Goal: Task Accomplishment & Management: Manage account settings

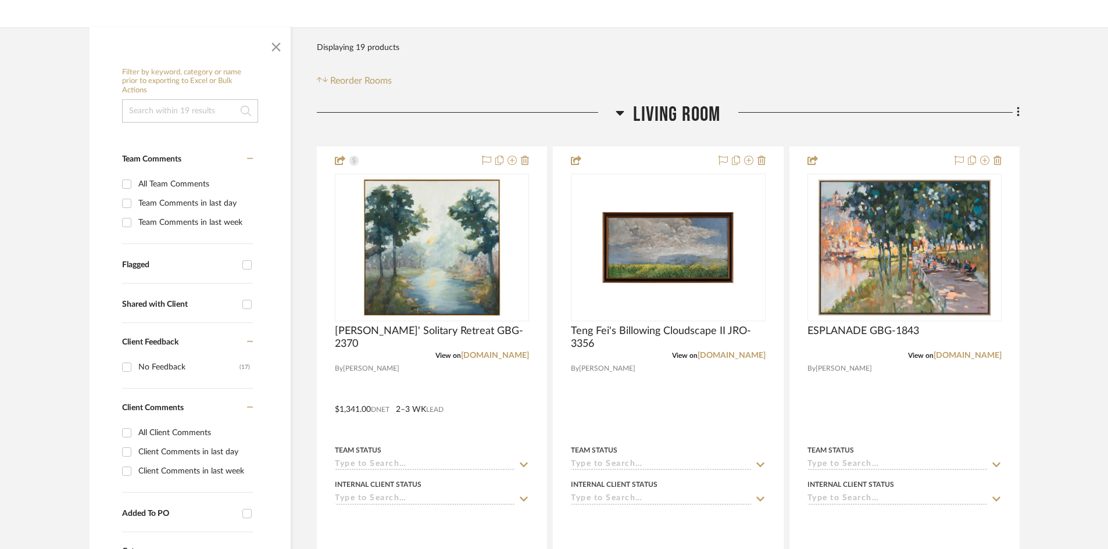
scroll to position [174, 0]
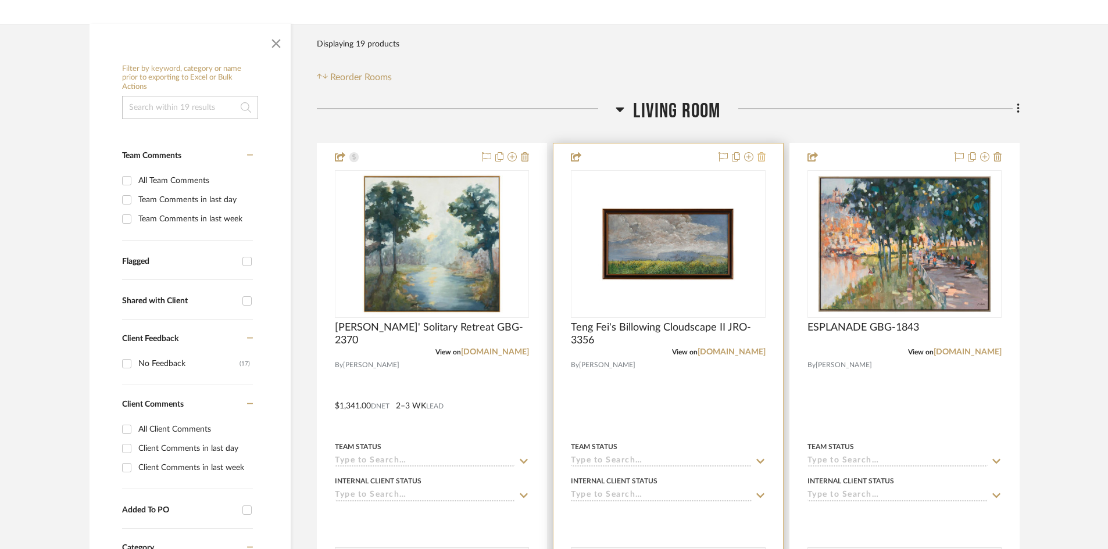
click at [762, 157] on icon at bounding box center [761, 156] width 8 height 9
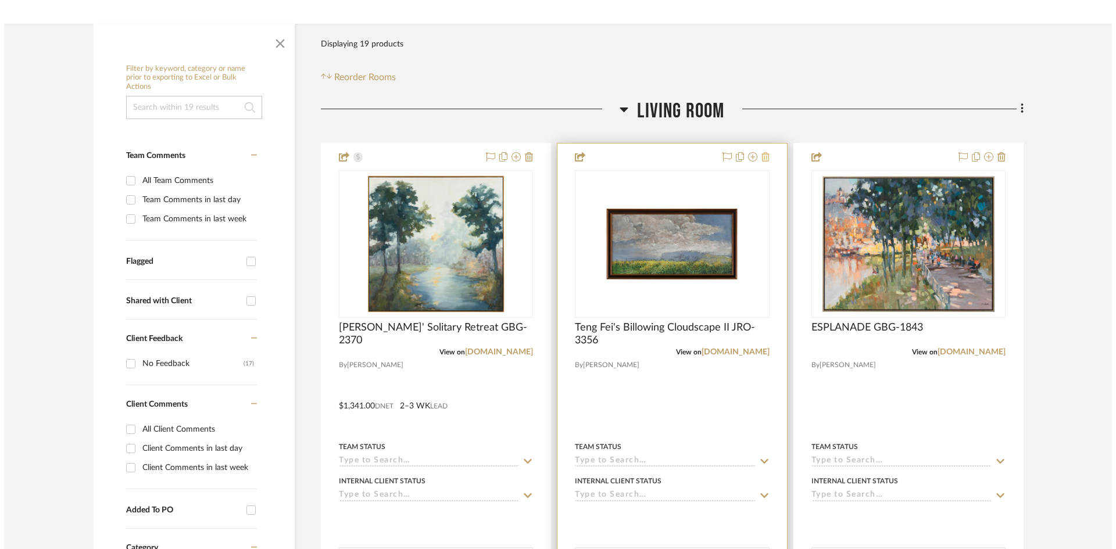
scroll to position [0, 0]
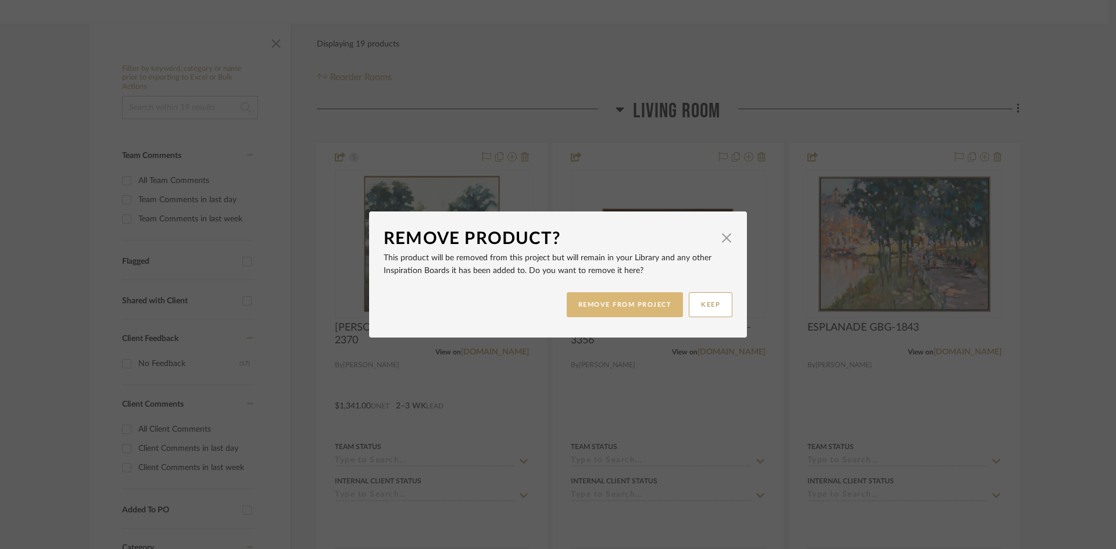
click at [639, 303] on button "REMOVE FROM PROJECT" at bounding box center [625, 304] width 117 height 25
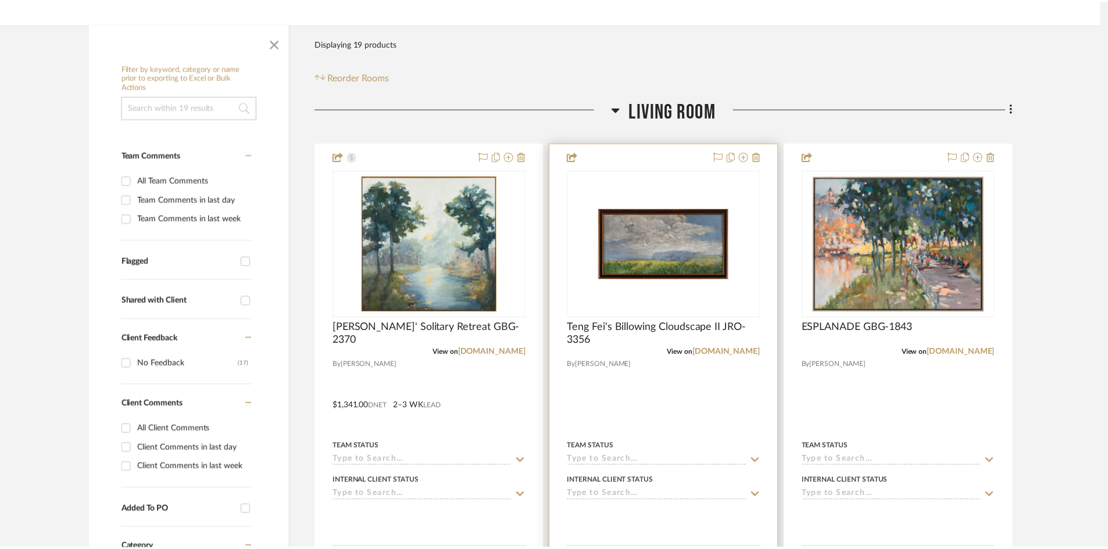
scroll to position [174, 0]
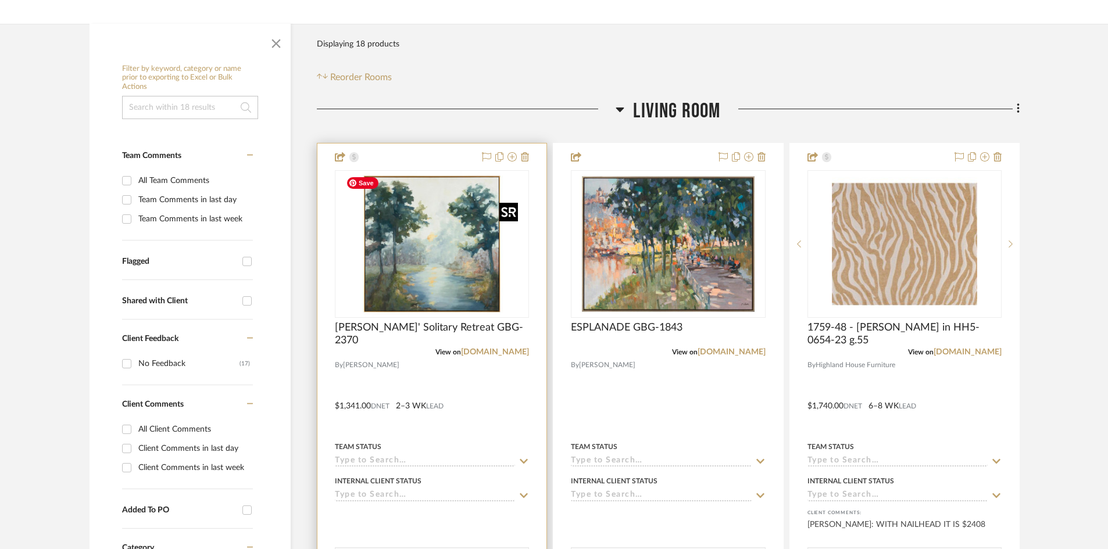
click at [510, 258] on img "0" at bounding box center [432, 243] width 182 height 145
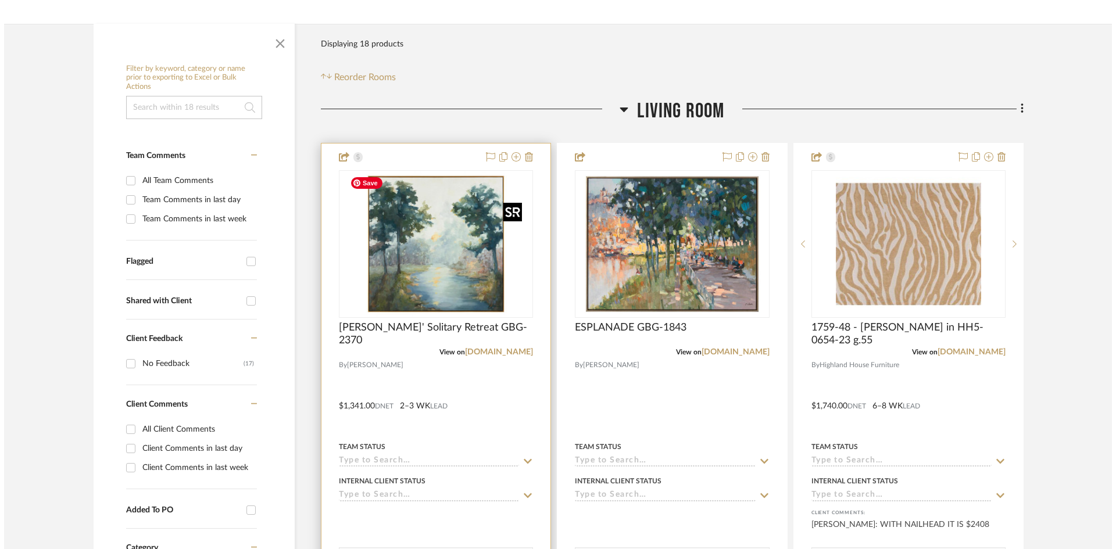
scroll to position [0, 0]
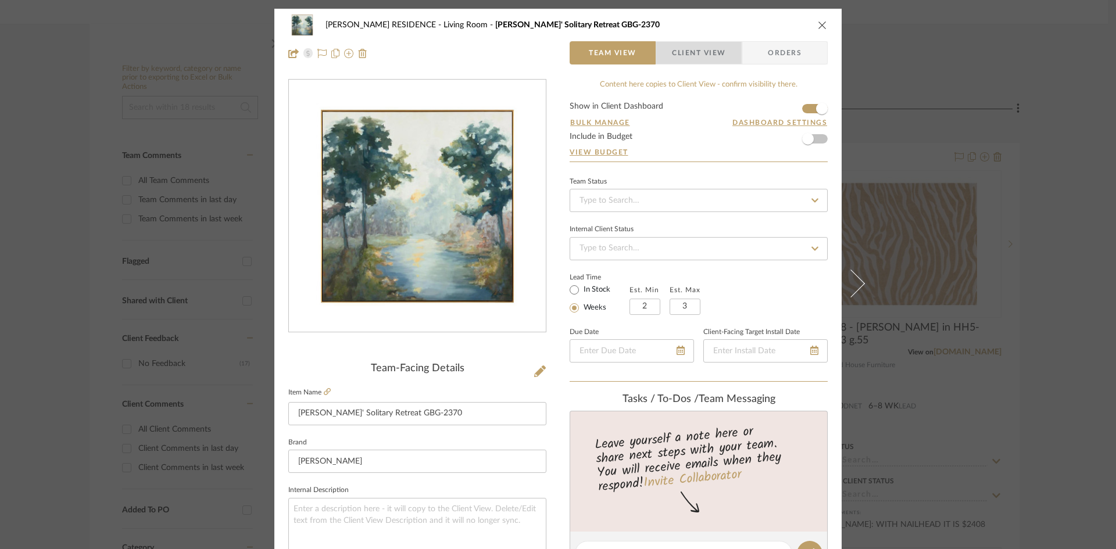
click at [683, 46] on span "Client View" at bounding box center [698, 52] width 53 height 23
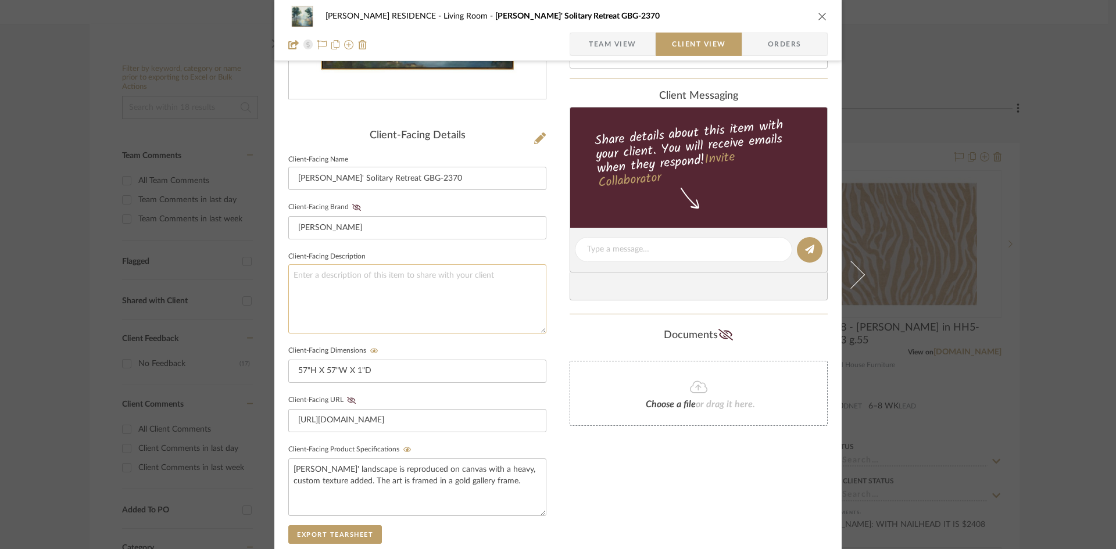
scroll to position [195, 0]
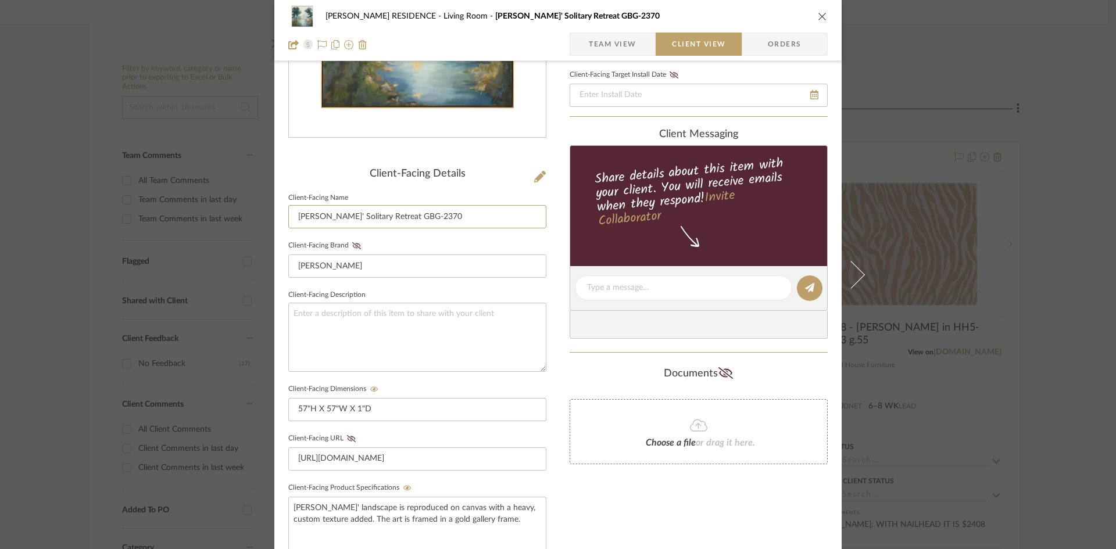
drag, startPoint x: 448, startPoint y: 218, endPoint x: 264, endPoint y: 223, distance: 183.7
click at [264, 223] on mat-dialog-content "[PERSON_NAME] RESIDENCE Living Room [PERSON_NAME]' Solitary Retreat GBG-2370 Te…" at bounding box center [558, 298] width 632 height 968
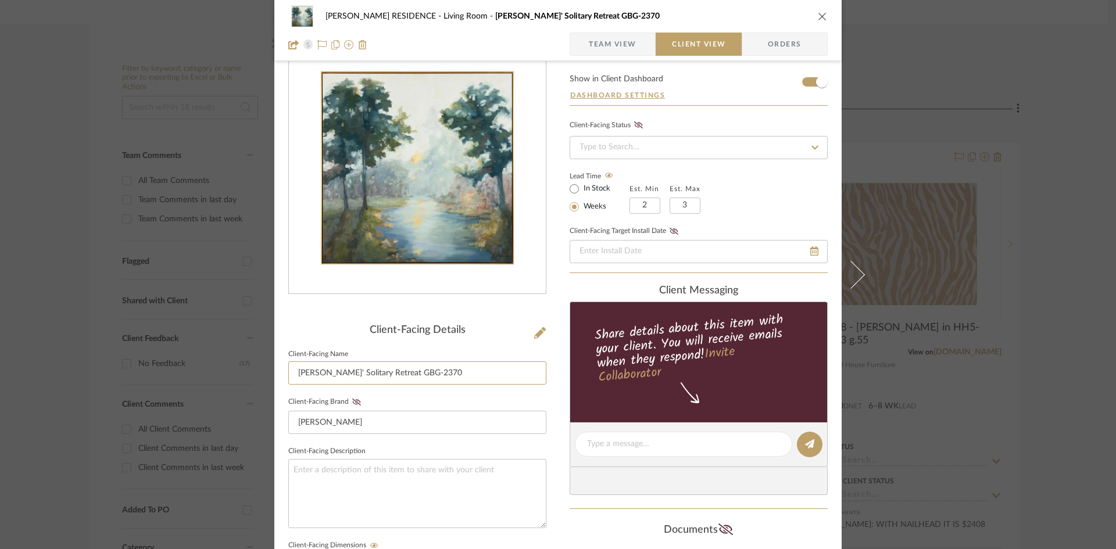
scroll to position [0, 0]
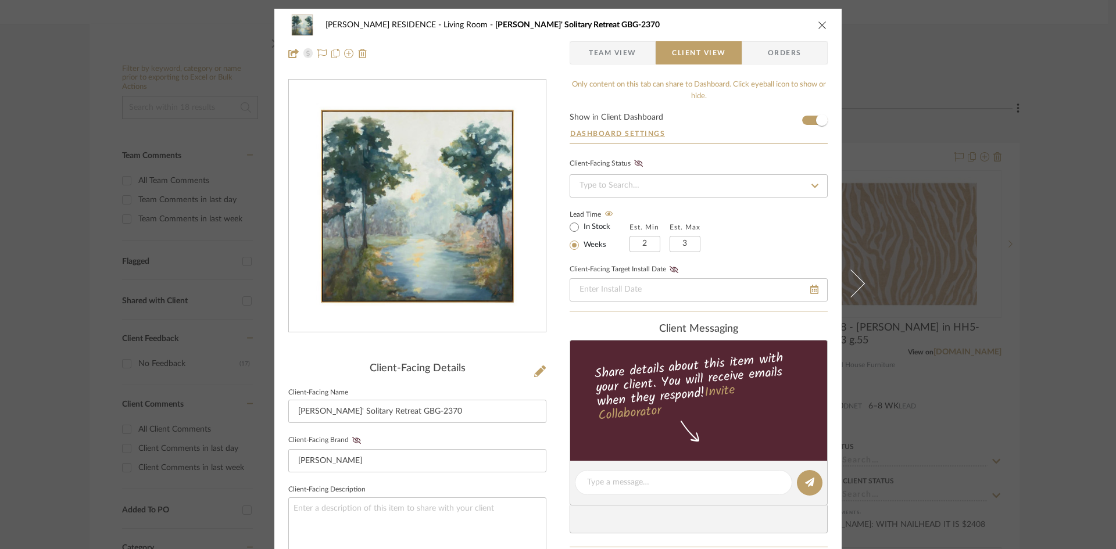
click at [818, 26] on icon "close" at bounding box center [822, 24] width 9 height 9
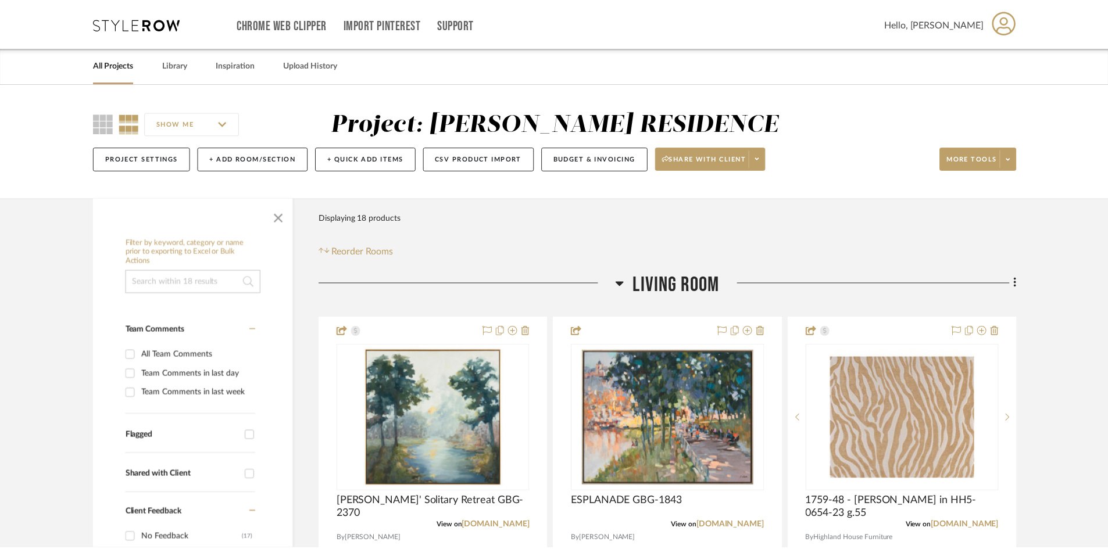
scroll to position [174, 0]
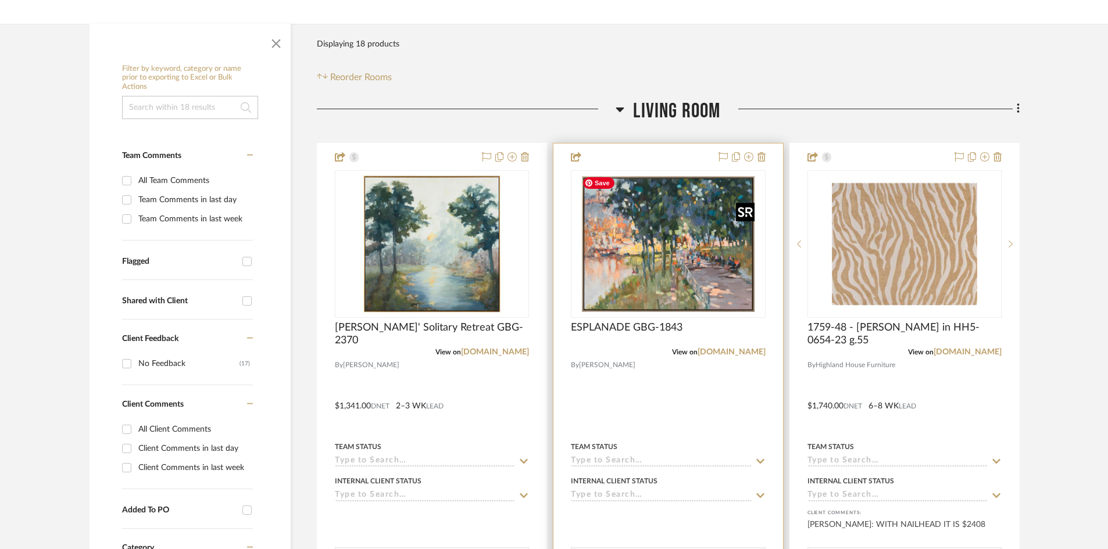
click at [673, 245] on img "0" at bounding box center [668, 243] width 182 height 145
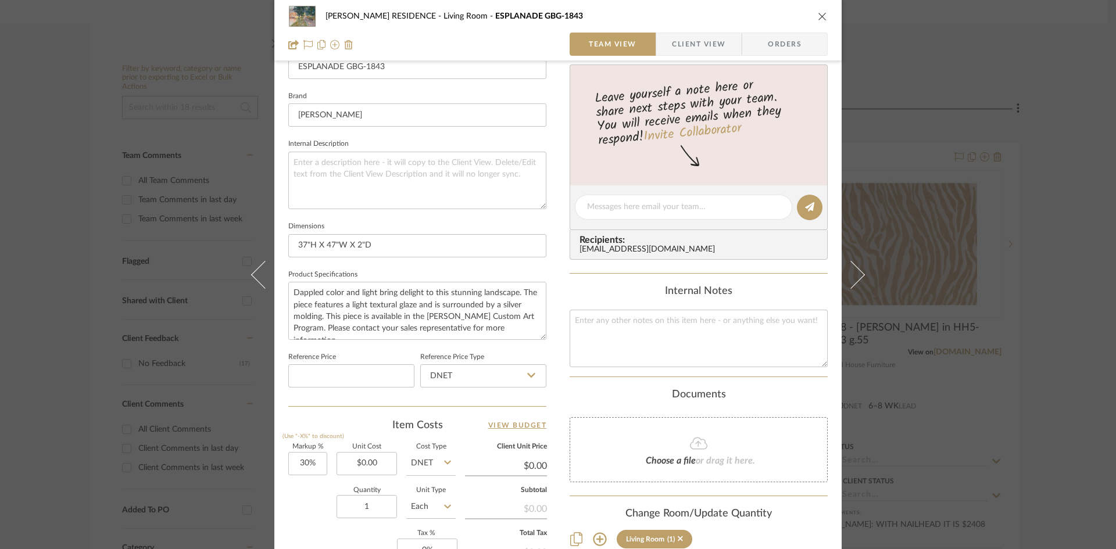
scroll to position [465, 0]
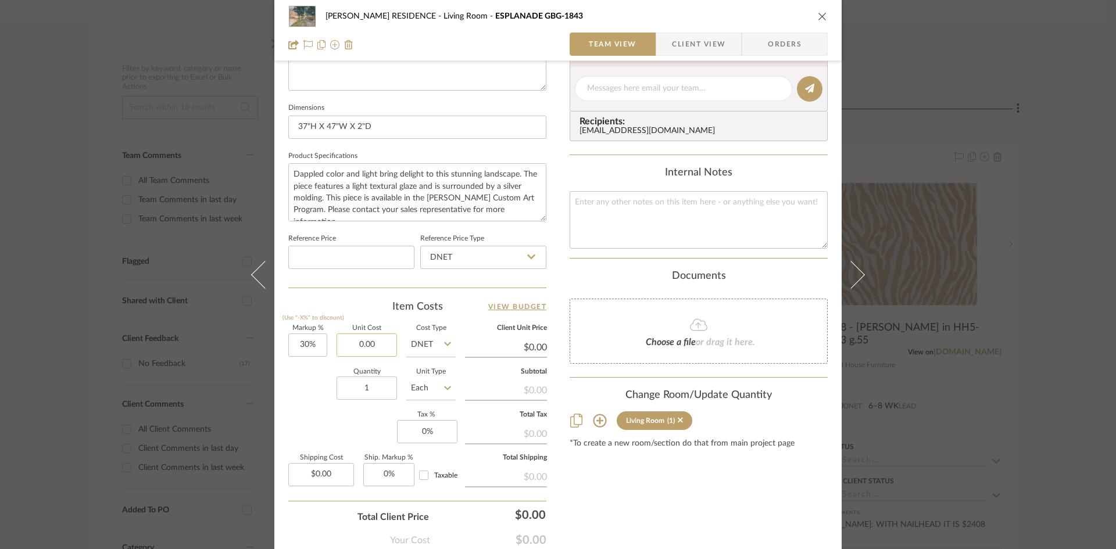
click at [381, 343] on input "0.00" at bounding box center [366, 345] width 60 height 23
paste input "1115"
type input "$1,115.00"
type input "0.00"
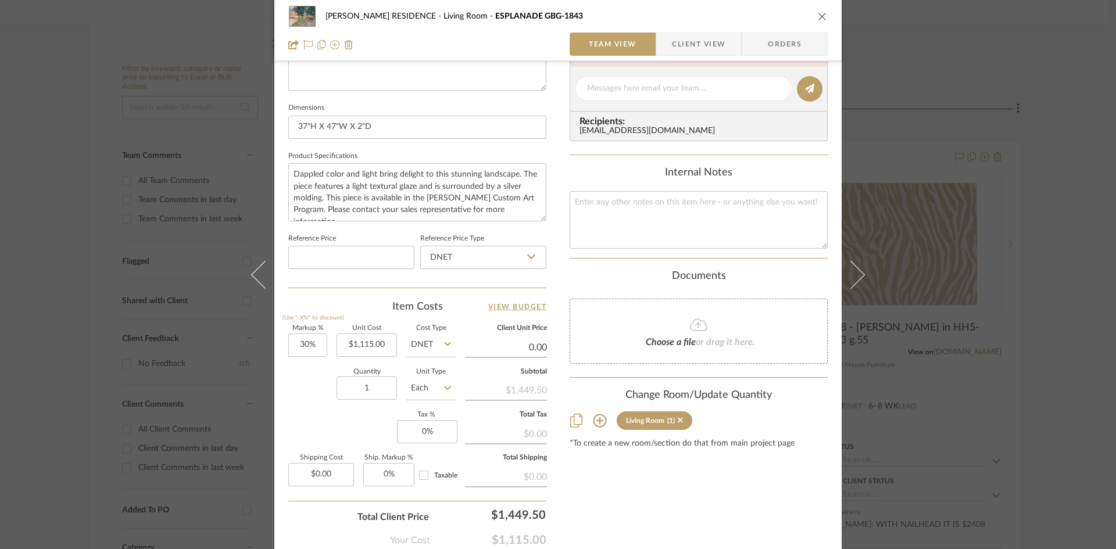
click at [487, 339] on input "0.00" at bounding box center [506, 347] width 82 height 17
click at [486, 351] on input "0.00" at bounding box center [506, 347] width 82 height 17
type input "1115.00"
type input "$0.00"
click at [353, 351] on input "1115.00" at bounding box center [366, 345] width 60 height 23
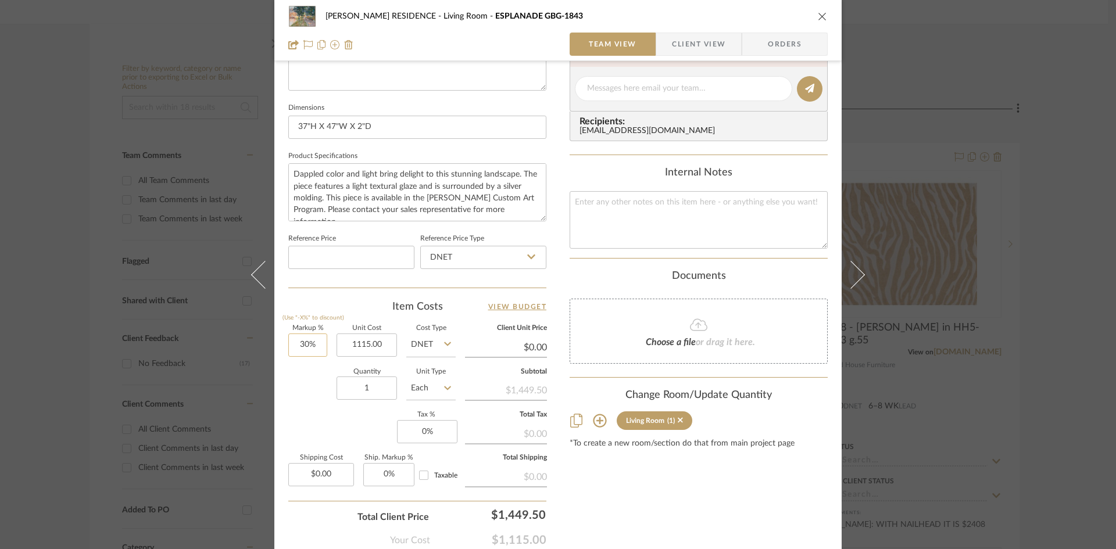
type input "30"
type input "$1,115.00"
click at [316, 345] on input "30" at bounding box center [307, 345] width 39 height 23
type input "30%"
type input "$1,115.00"
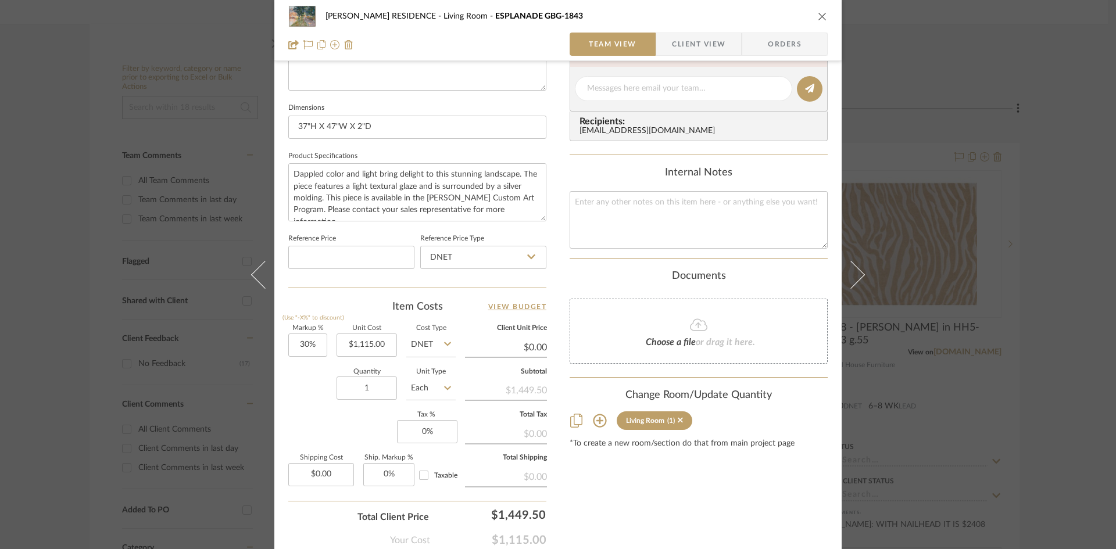
type input "0.00"
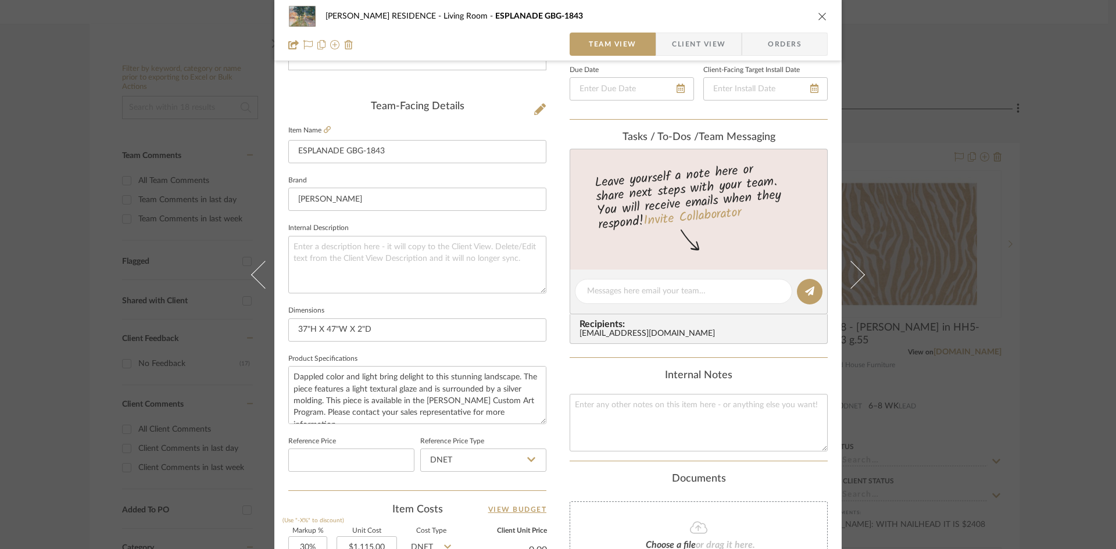
scroll to position [232, 0]
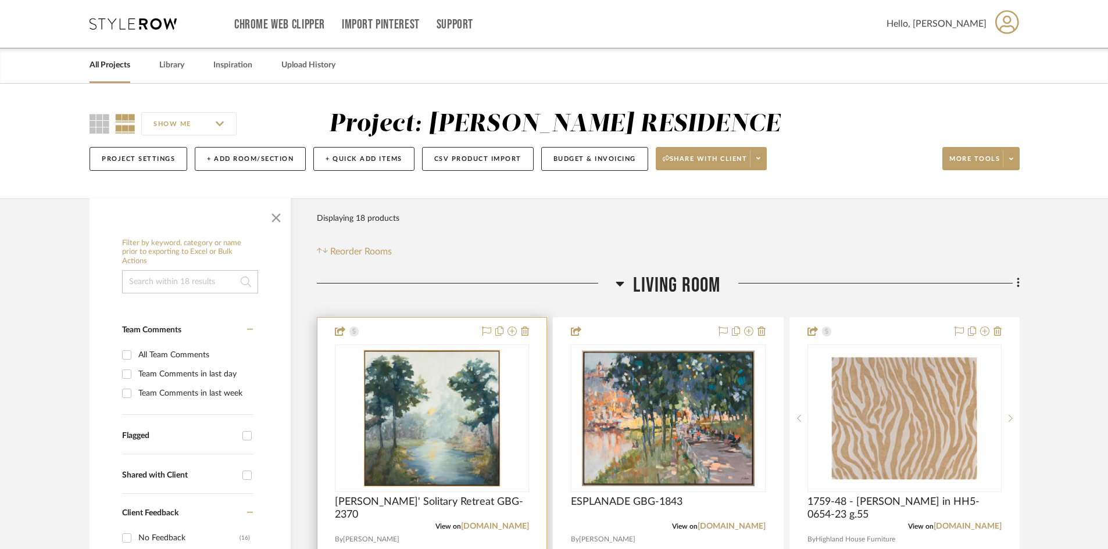
scroll to position [232, 0]
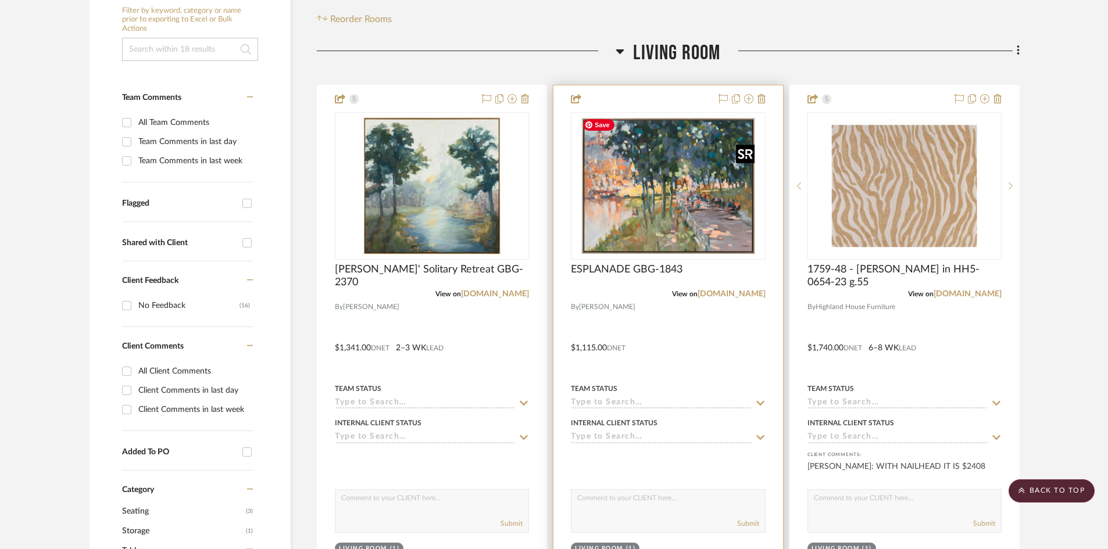
click at [679, 188] on img "0" at bounding box center [668, 185] width 182 height 145
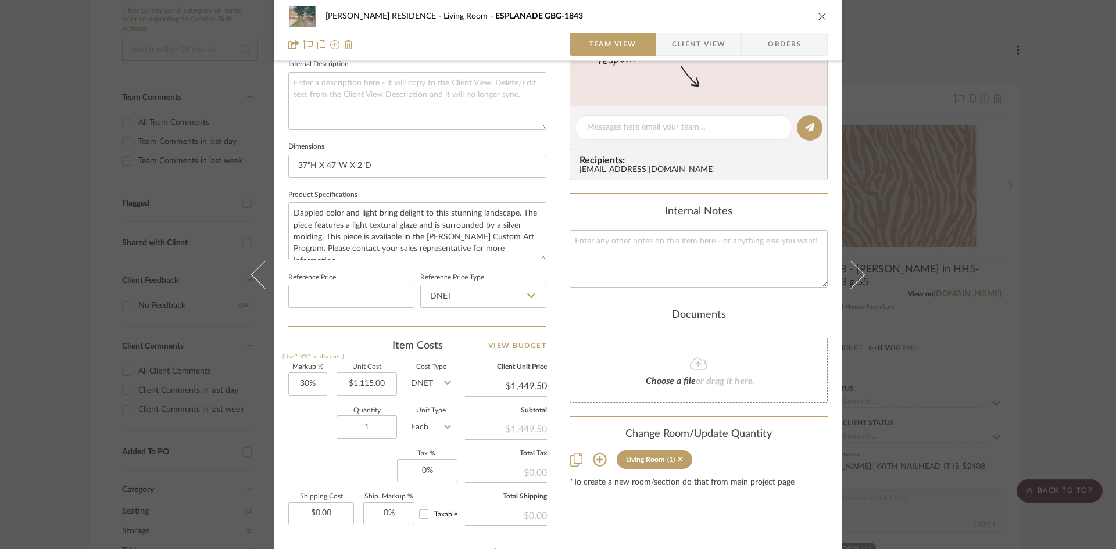
scroll to position [523, 0]
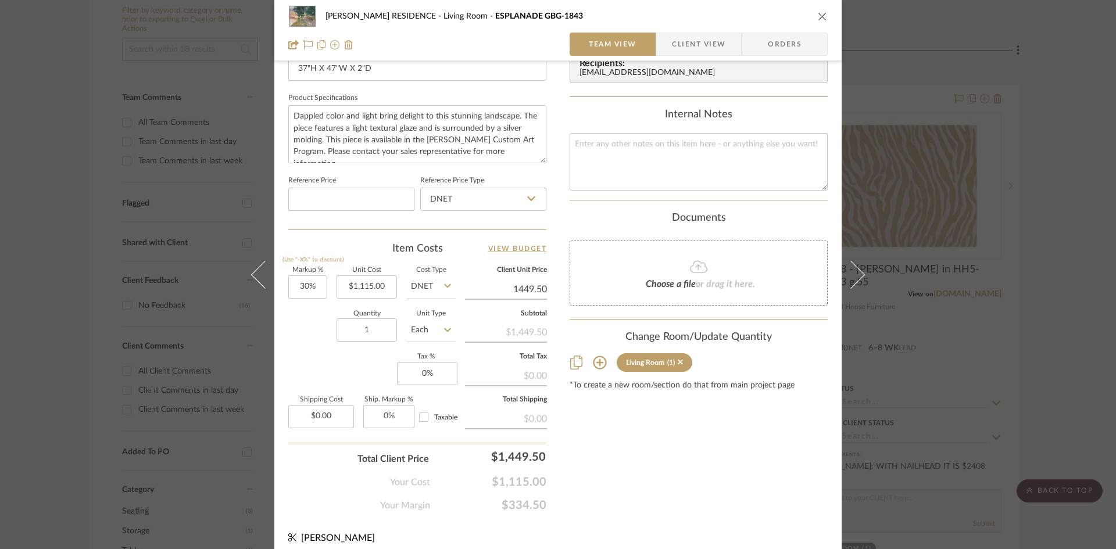
click at [492, 284] on input "1449.50" at bounding box center [506, 289] width 82 height 17
type input "1115"
type input "0%"
type input "$1,115.00"
click at [602, 467] on div "Content here copies to Client View - confirm visibility there. Show in Client D…" at bounding box center [699, 34] width 258 height 957
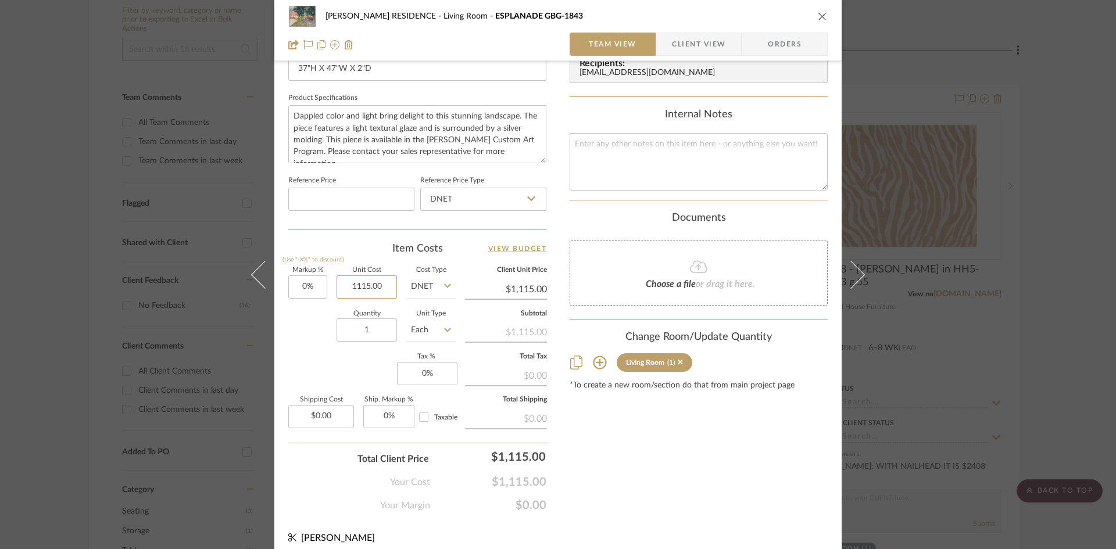
drag, startPoint x: 390, startPoint y: 287, endPoint x: 382, endPoint y: 265, distance: 23.5
click at [391, 287] on input "1115.00" at bounding box center [366, 286] width 60 height 23
type input "891"
type input "0"
type input "$891.00"
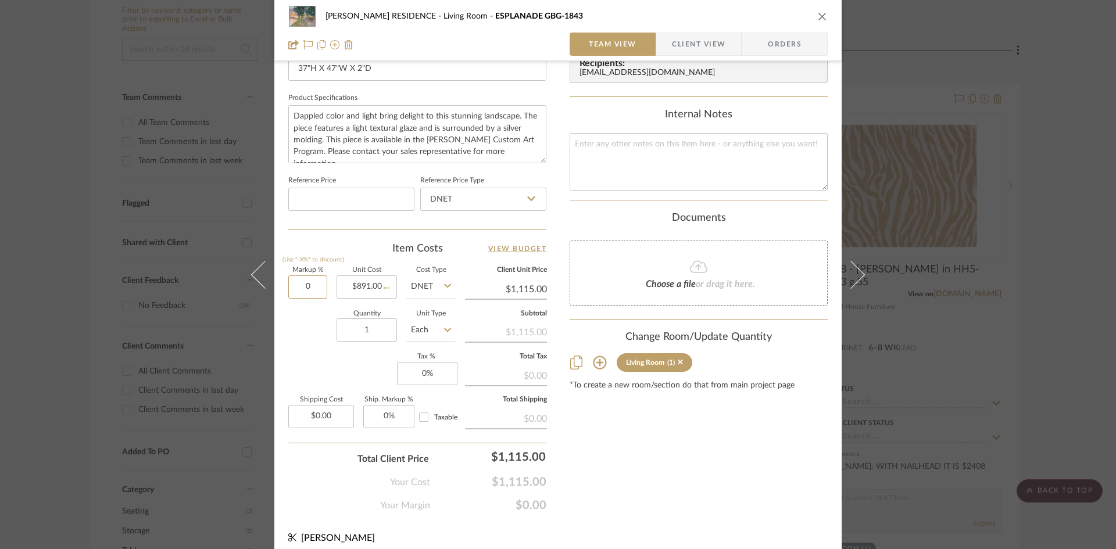
type input "$891.00"
type input "25%"
type input "891.00"
type input "$1,113.75"
type input "$891.00"
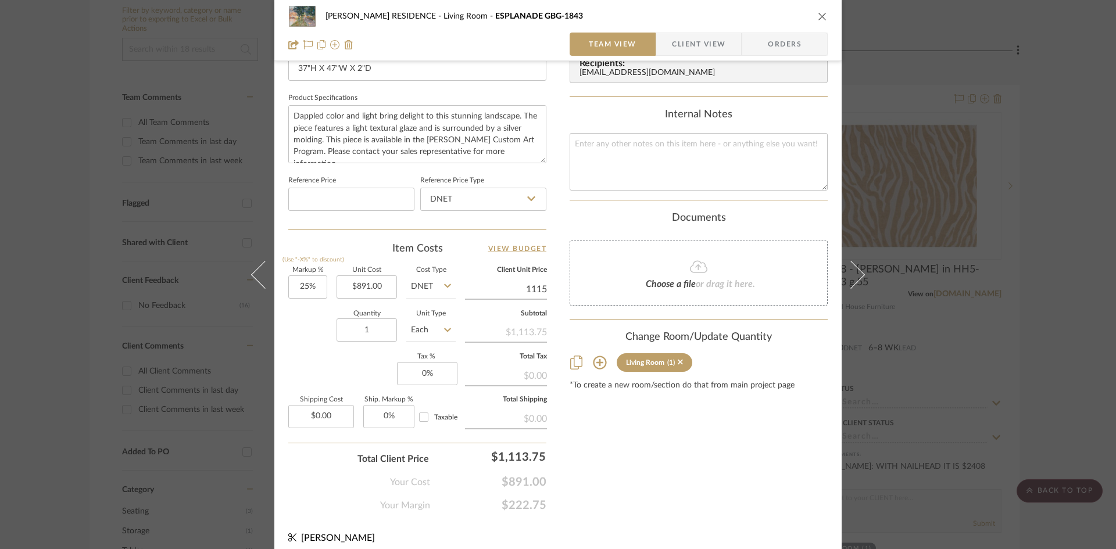
type input "1115"
type input "25.14%"
type input "$1,115.00"
click at [639, 450] on div "Content here copies to Client View - confirm visibility there. Show in Client D…" at bounding box center [699, 34] width 258 height 957
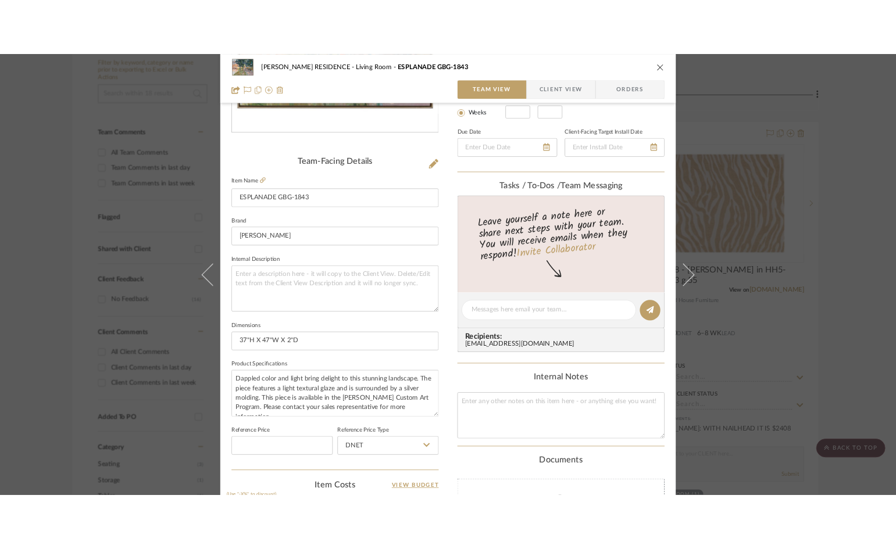
scroll to position [291, 0]
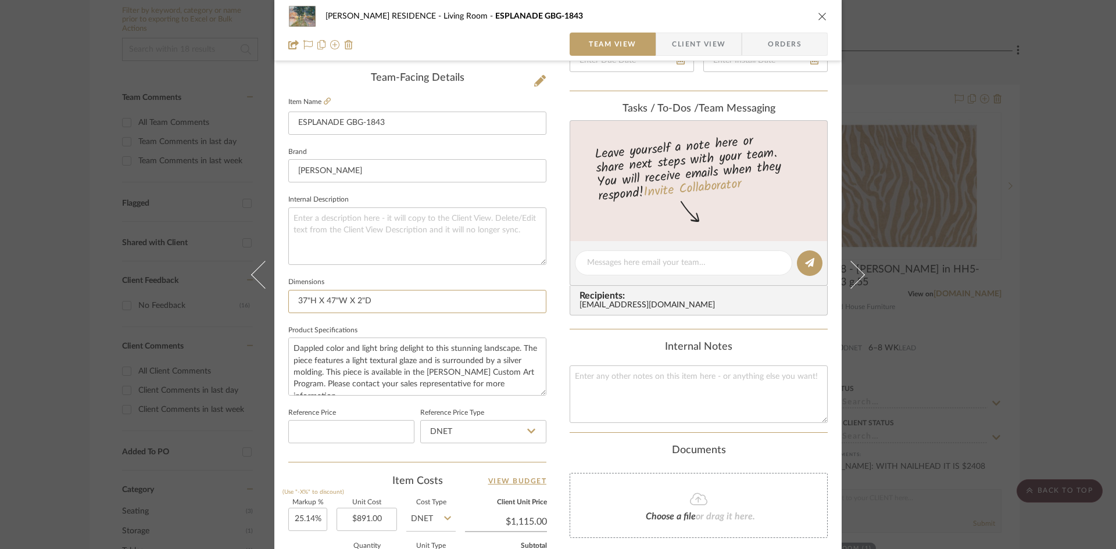
drag, startPoint x: 385, startPoint y: 299, endPoint x: 283, endPoint y: 304, distance: 102.4
click at [283, 304] on div "BEATTIE RESIDENCE Living Room ESPLANADE GBG-1843 Team View Client View Orders T…" at bounding box center [557, 254] width 567 height 1073
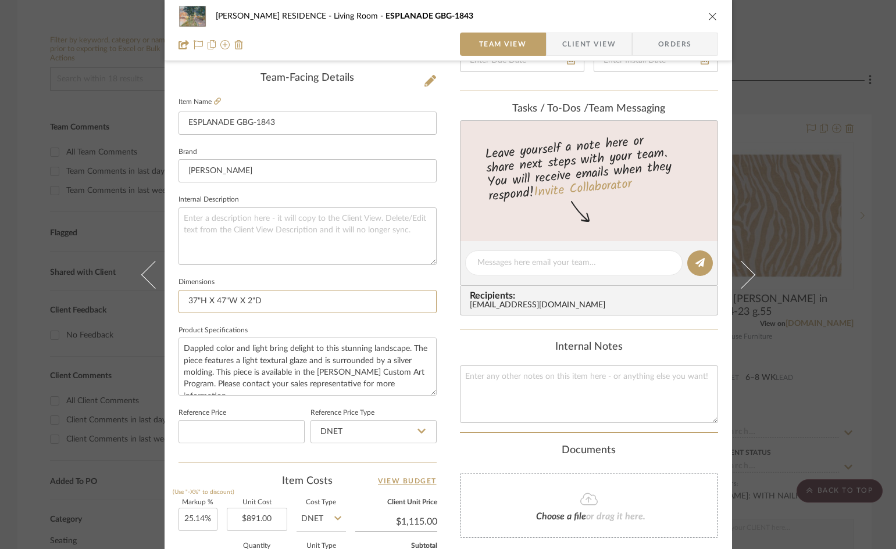
scroll to position [0, 0]
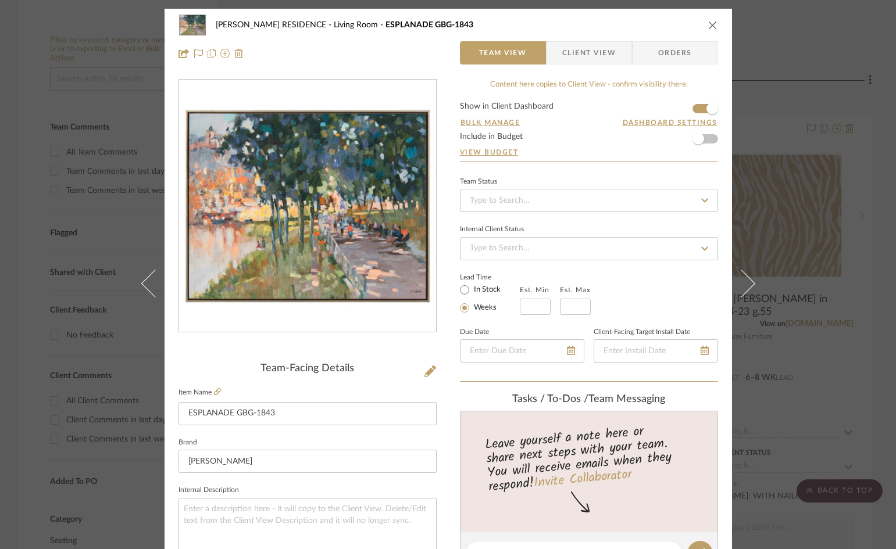
click at [593, 57] on span "Client View" at bounding box center [588, 52] width 53 height 23
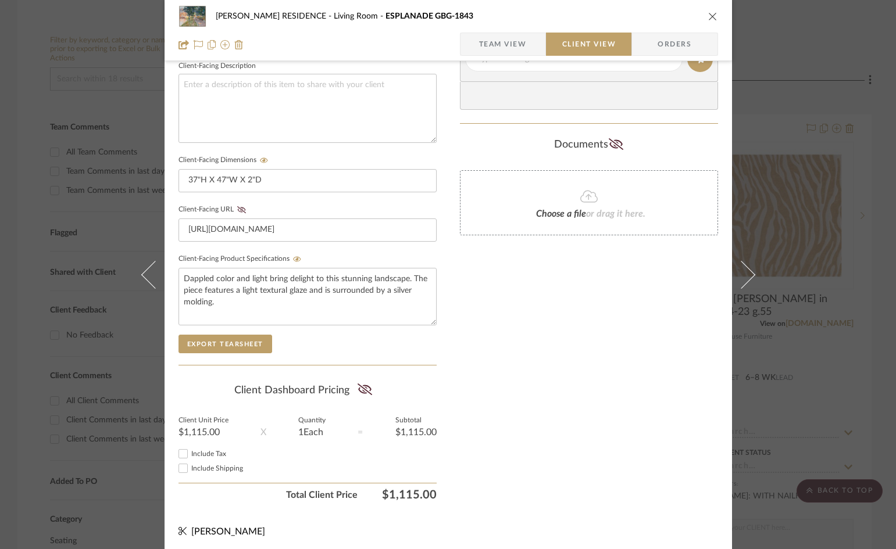
scroll to position [427, 0]
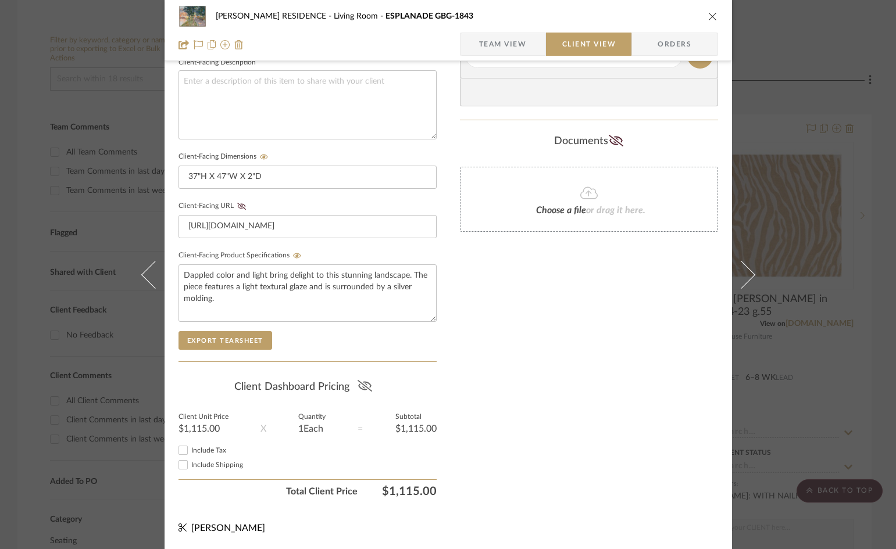
click at [361, 385] on icon at bounding box center [364, 386] width 15 height 12
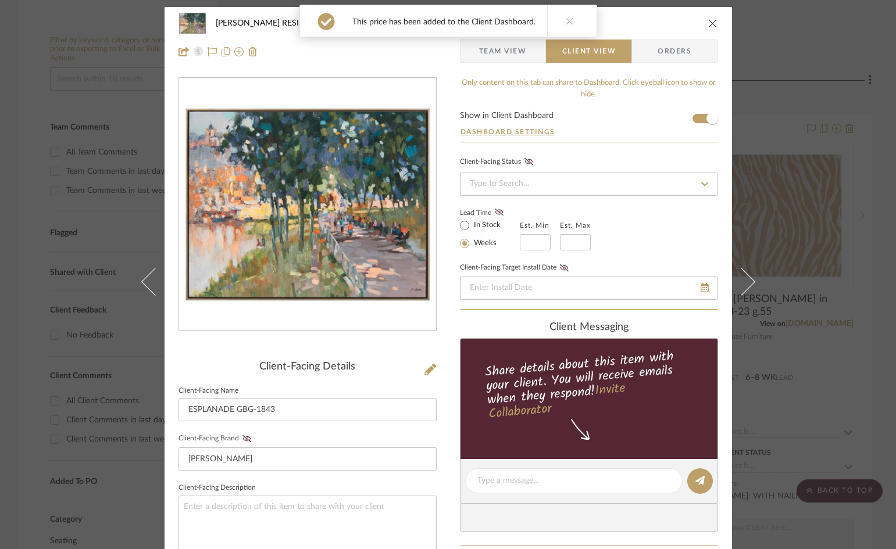
scroll to position [0, 0]
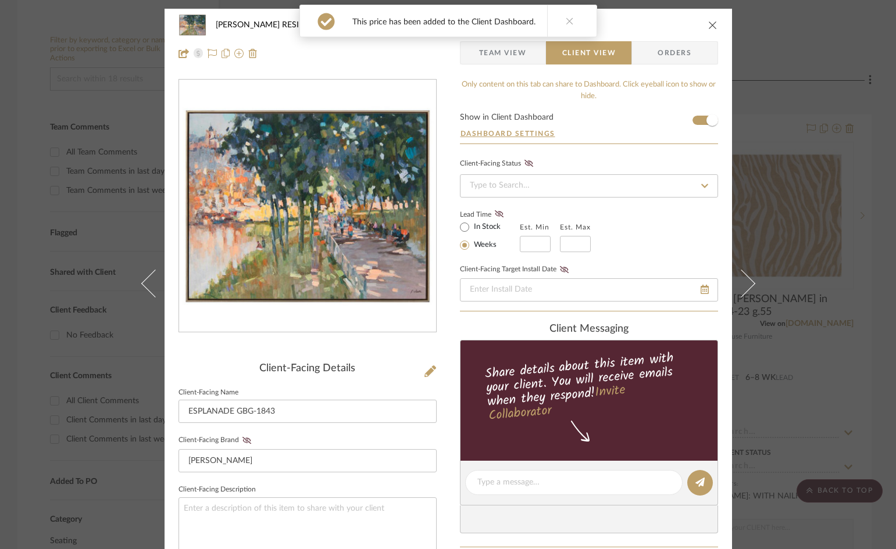
click at [708, 26] on icon "close" at bounding box center [712, 24] width 9 height 9
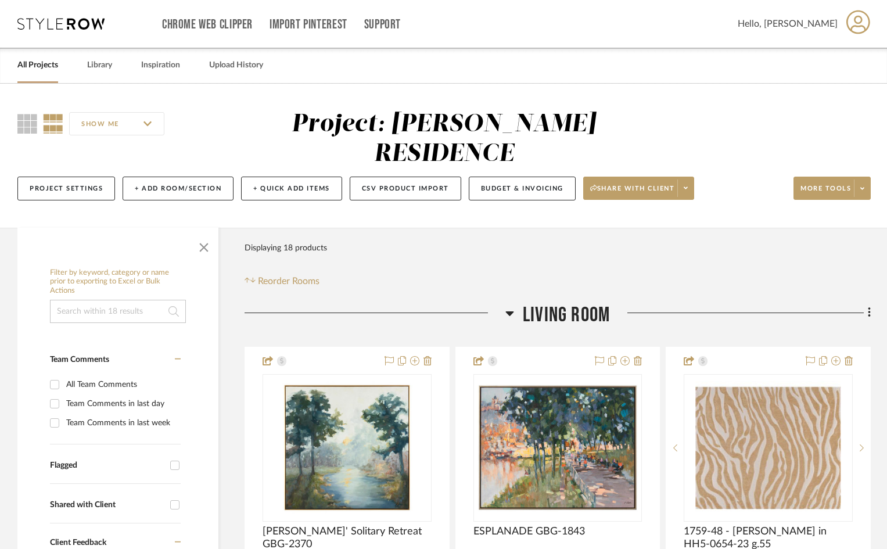
click at [45, 62] on link "All Projects" at bounding box center [37, 66] width 41 height 16
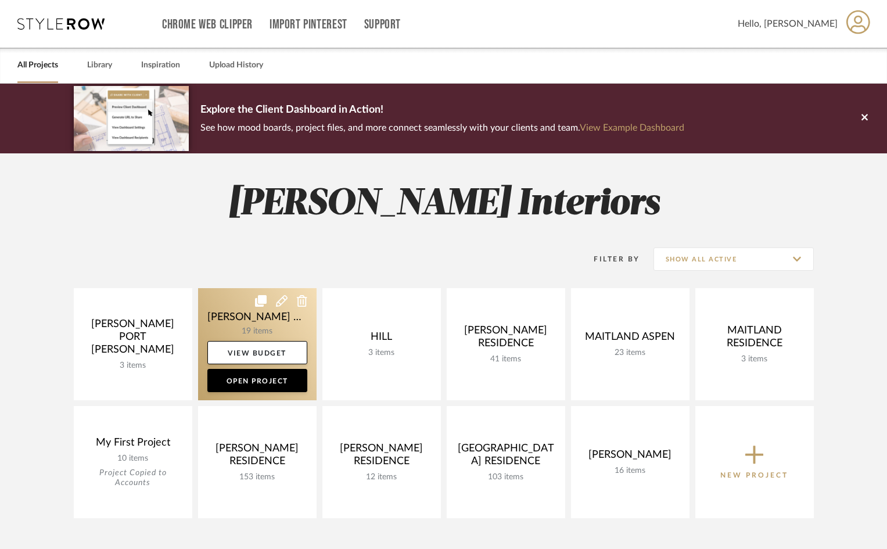
click at [232, 328] on link at bounding box center [257, 344] width 119 height 112
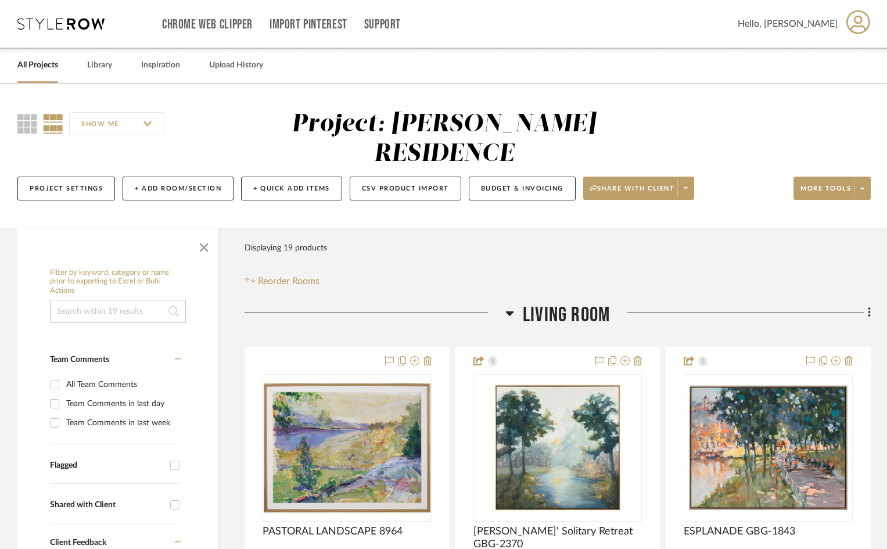
click at [37, 62] on link "All Projects" at bounding box center [37, 66] width 41 height 16
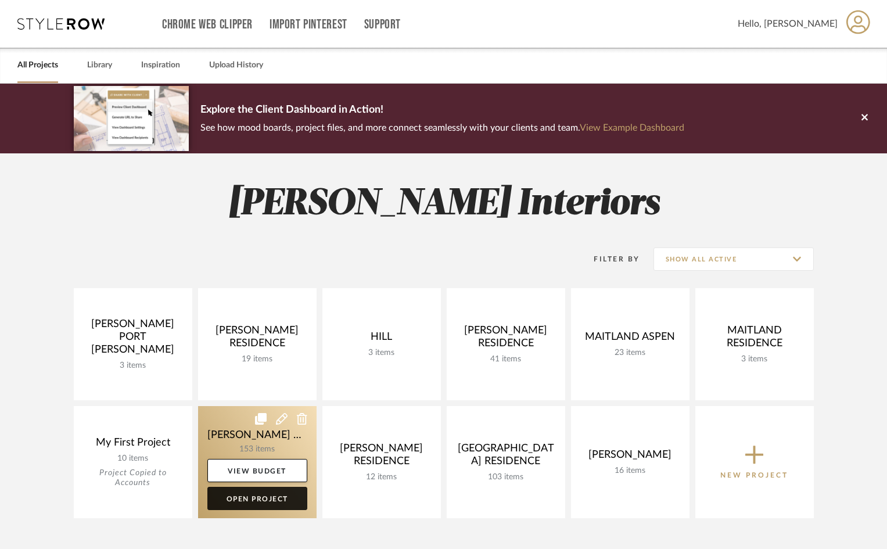
click at [271, 498] on link "Open Project" at bounding box center [257, 498] width 100 height 23
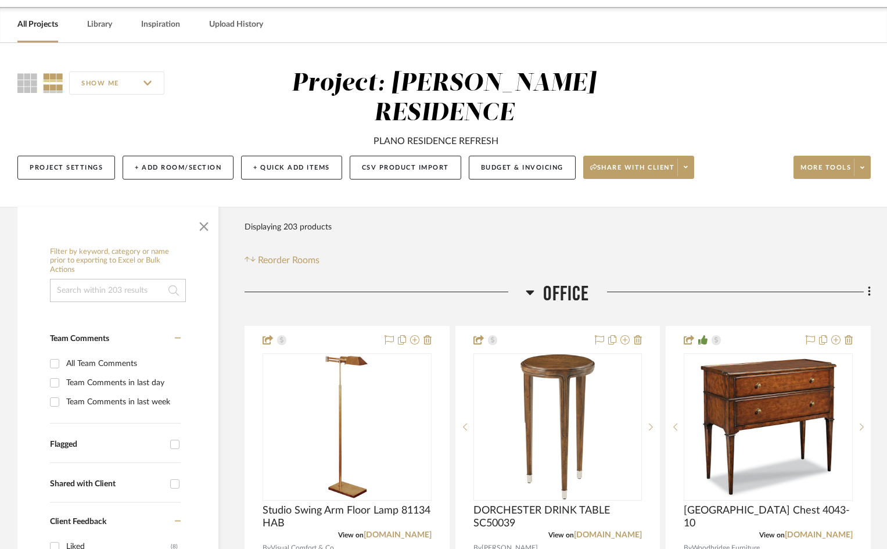
scroll to position [58, 0]
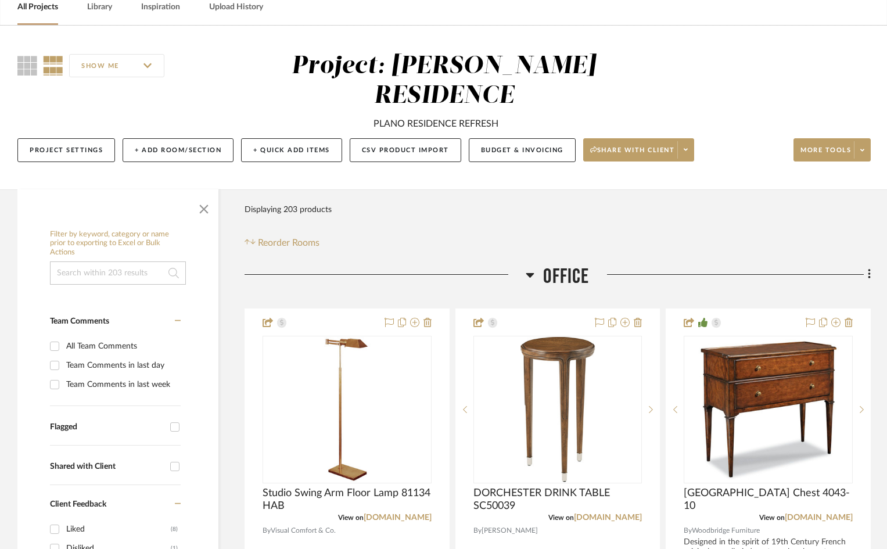
click at [530, 273] on icon at bounding box center [531, 275] width 8 height 5
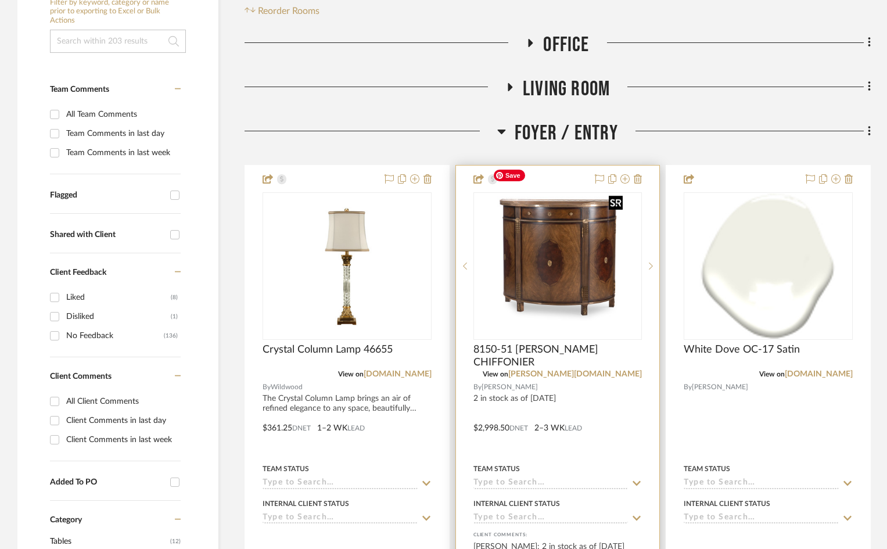
scroll to position [291, 0]
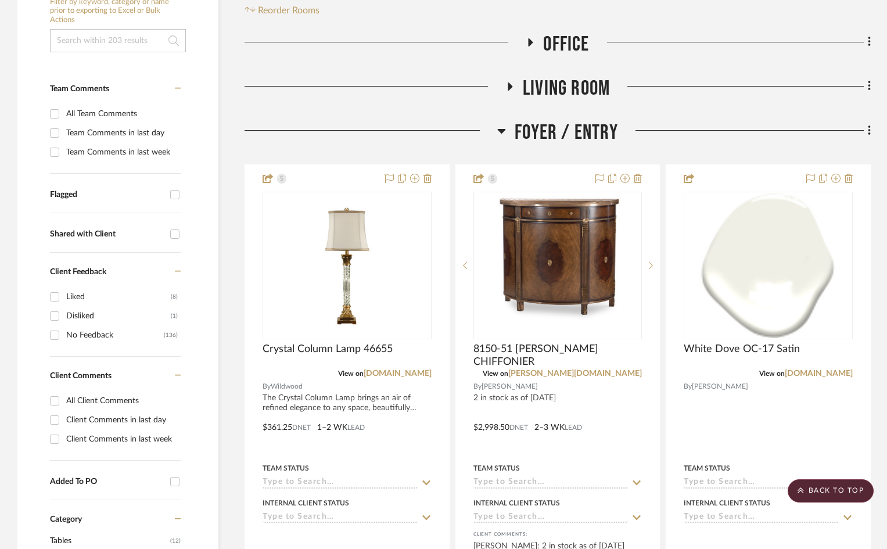
click at [504, 129] on icon at bounding box center [502, 131] width 8 height 5
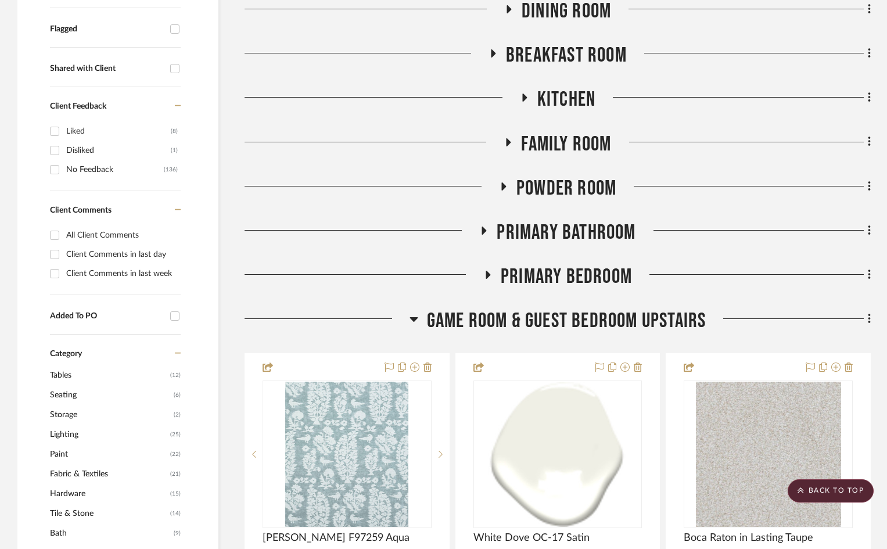
scroll to position [465, 0]
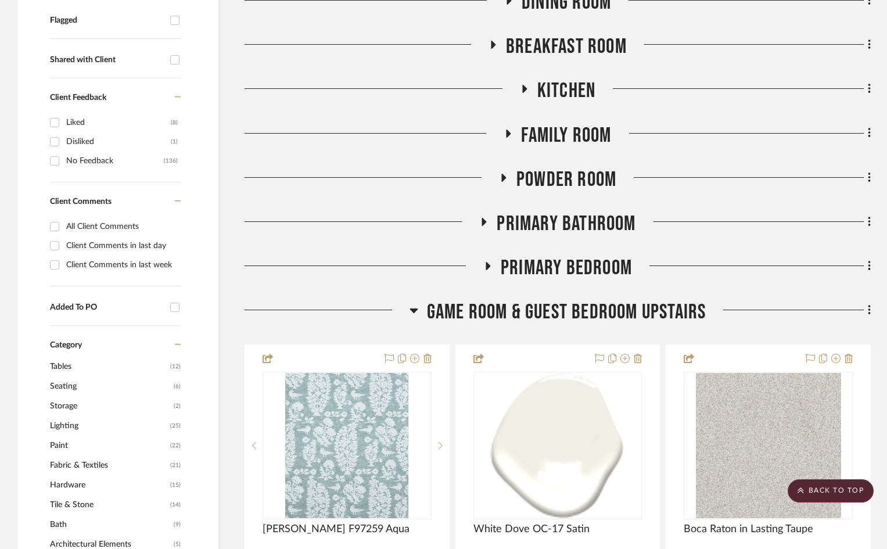
click at [522, 256] on span "Primary Bedroom" at bounding box center [566, 268] width 131 height 25
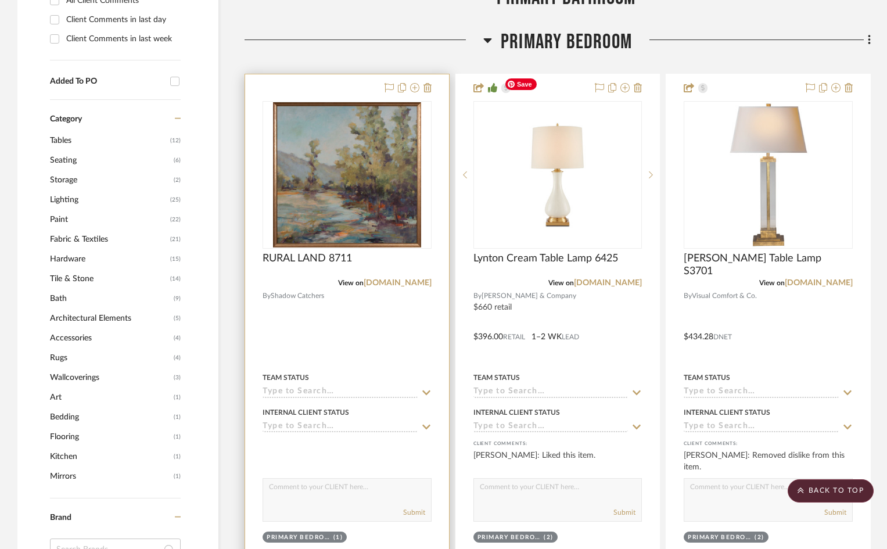
scroll to position [697, 0]
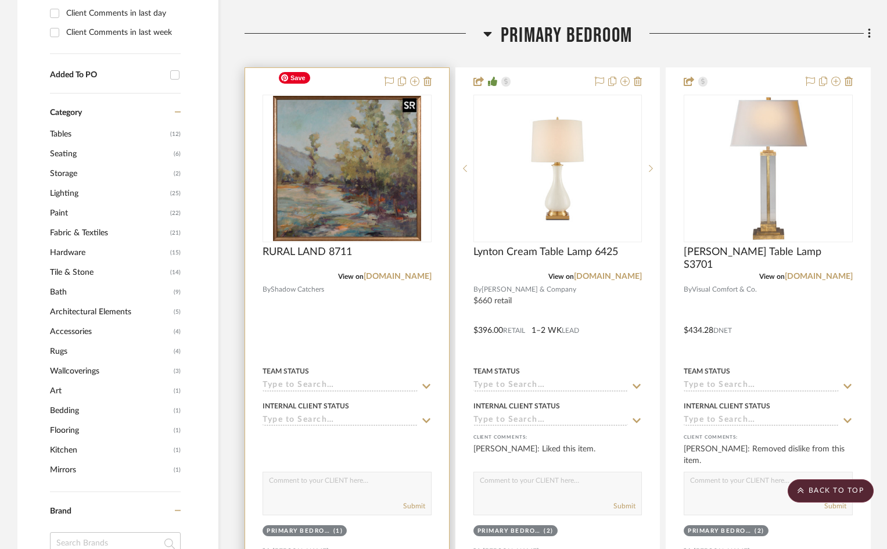
click at [404, 139] on img "0" at bounding box center [347, 168] width 148 height 145
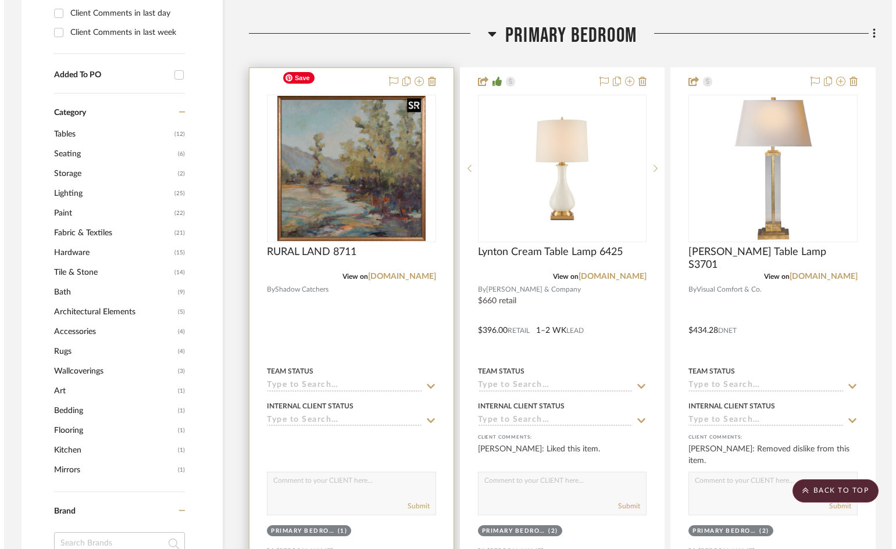
scroll to position [0, 0]
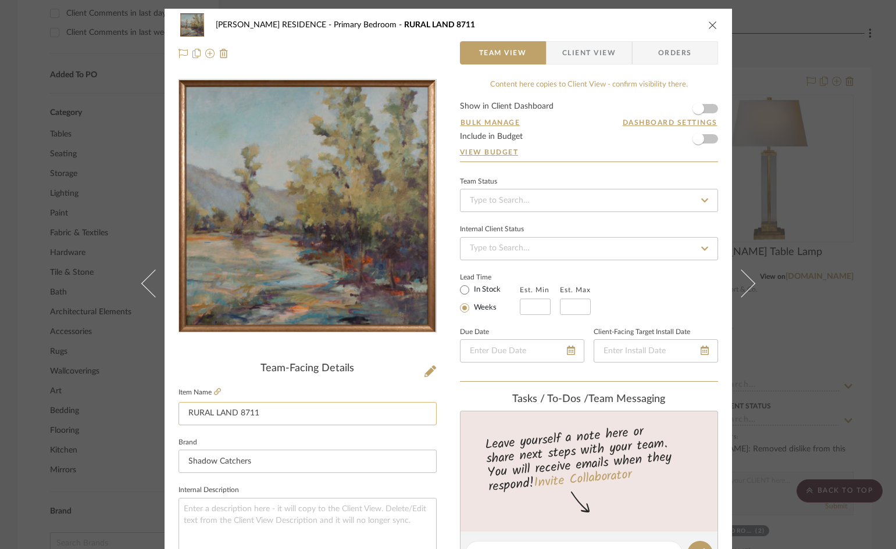
drag, startPoint x: 266, startPoint y: 415, endPoint x: 182, endPoint y: 415, distance: 84.3
click at [182, 415] on input "RURAL LAND 8711" at bounding box center [307, 413] width 258 height 23
click at [585, 52] on span "Client View" at bounding box center [588, 52] width 53 height 23
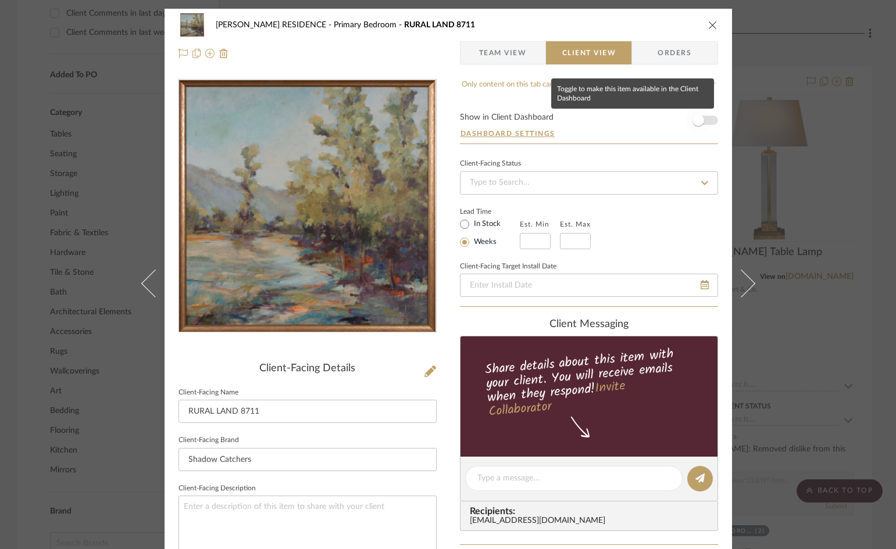
click at [697, 123] on span "button" at bounding box center [698, 120] width 12 height 12
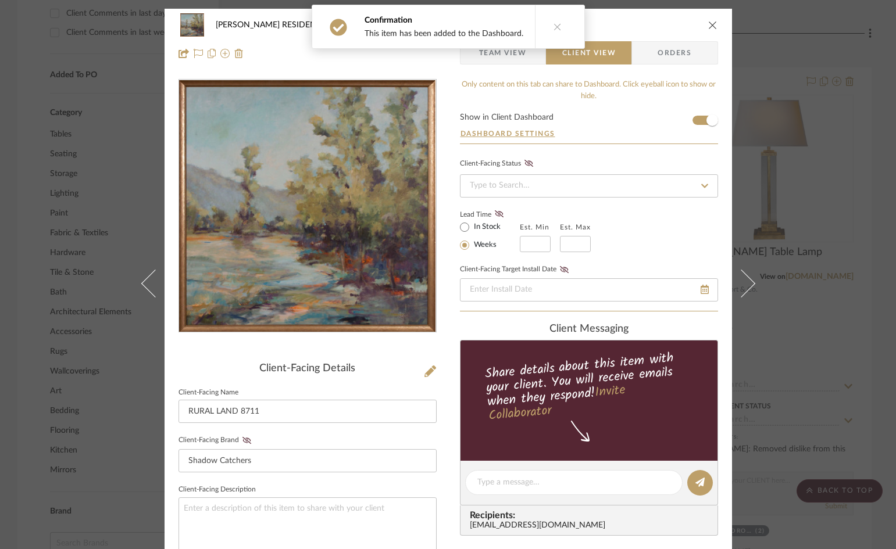
click at [708, 26] on icon "close" at bounding box center [712, 24] width 9 height 9
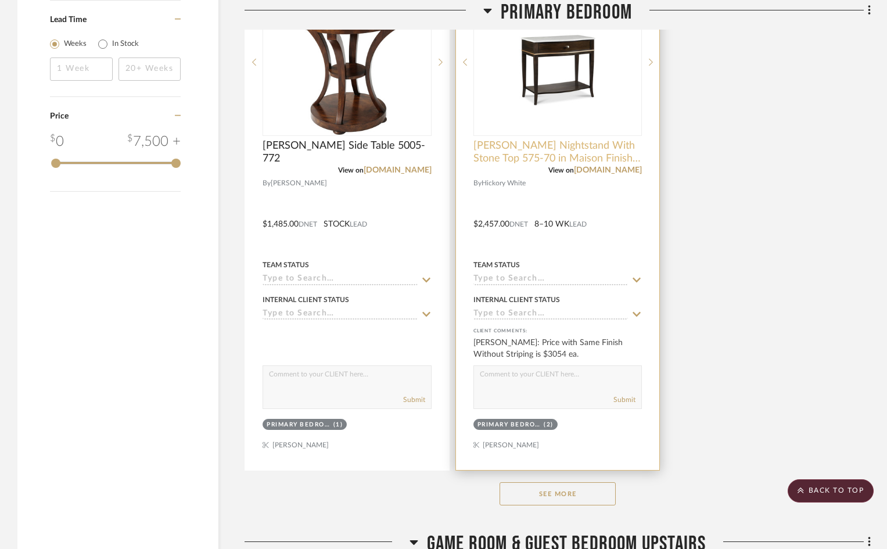
scroll to position [2034, 0]
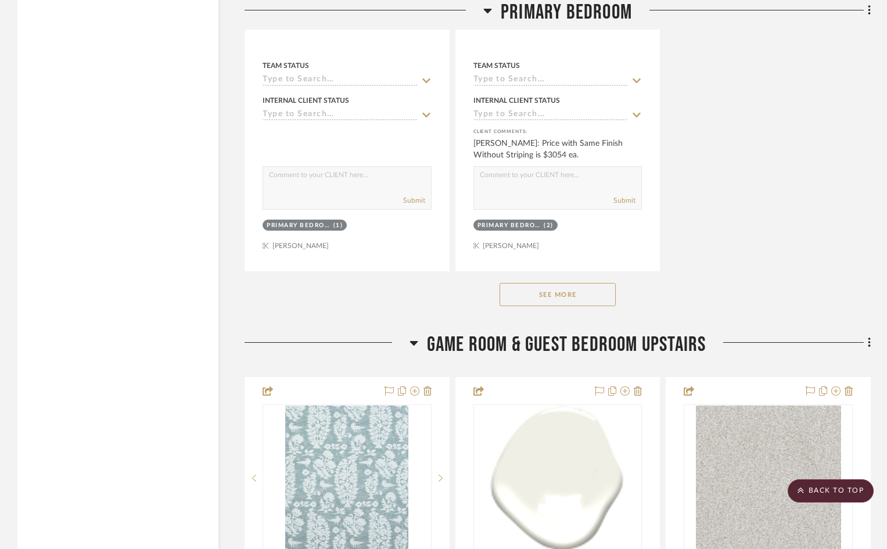
click at [577, 283] on button "See More" at bounding box center [558, 294] width 116 height 23
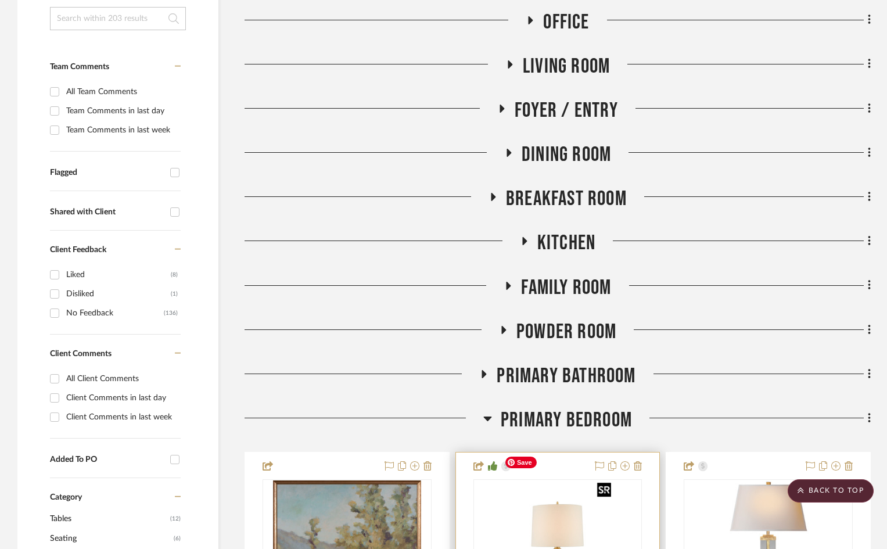
scroll to position [291, 0]
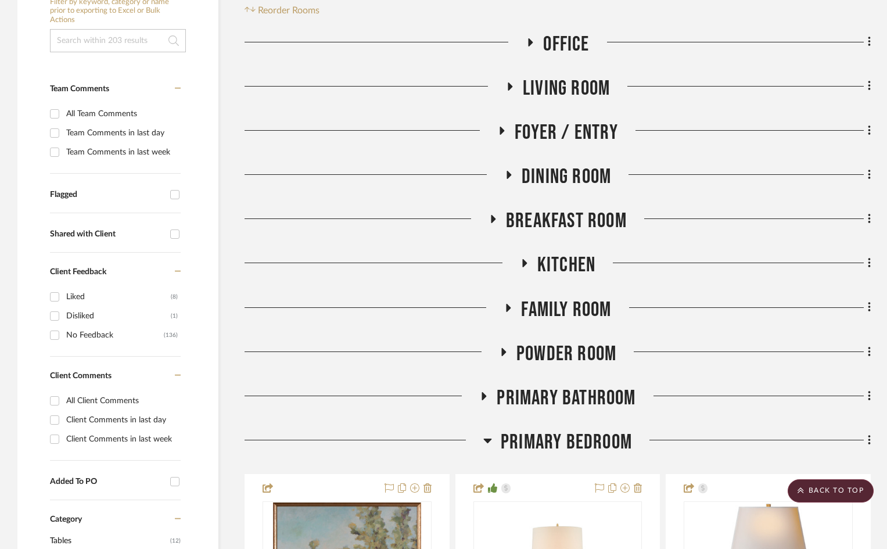
click at [566, 298] on span "Family Room" at bounding box center [566, 310] width 90 height 25
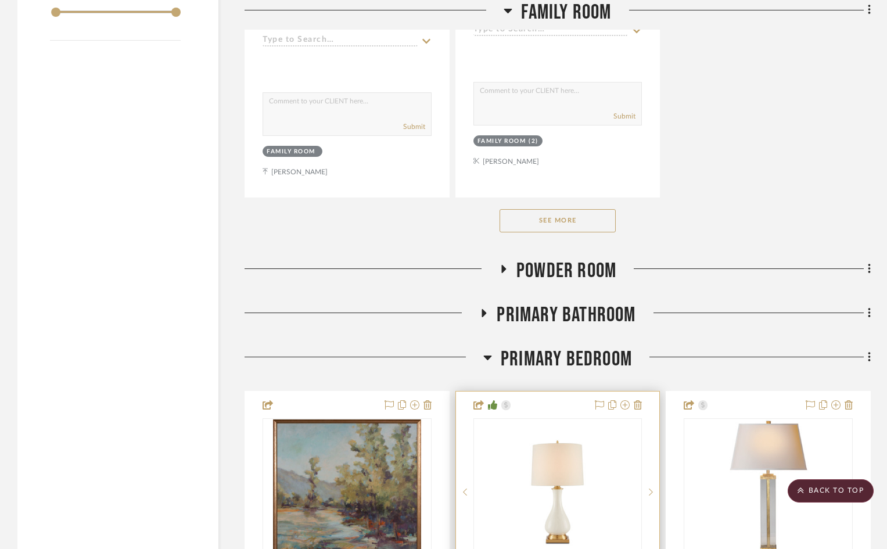
scroll to position [2150, 0]
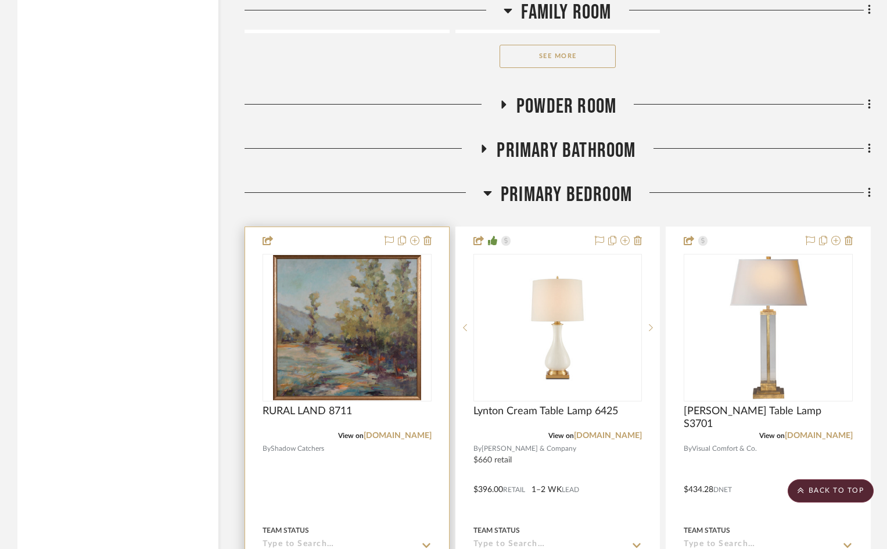
click at [432, 248] on div at bounding box center [347, 481] width 204 height 509
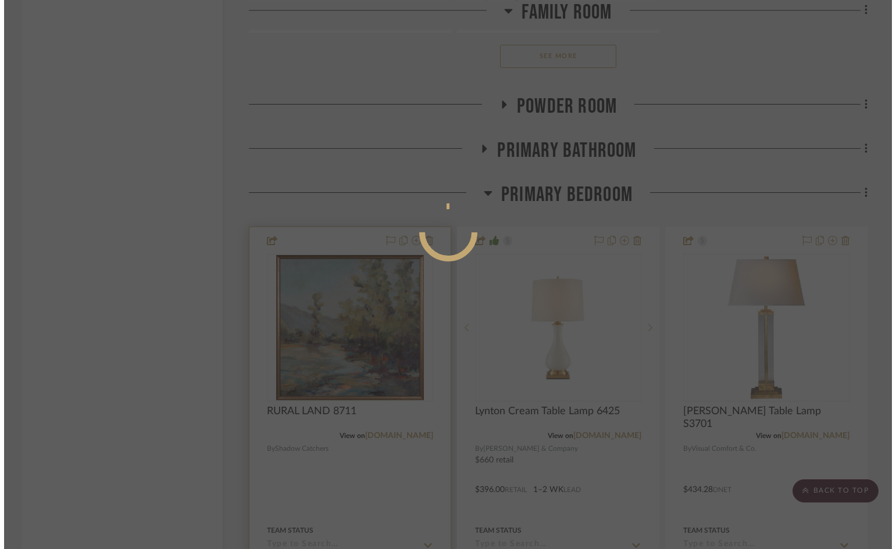
scroll to position [0, 0]
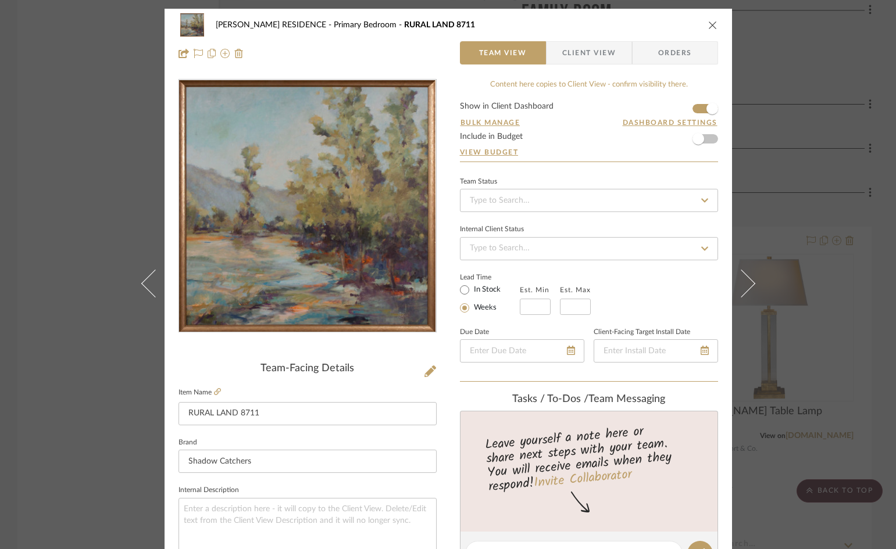
click at [593, 49] on span "Client View" at bounding box center [588, 52] width 53 height 23
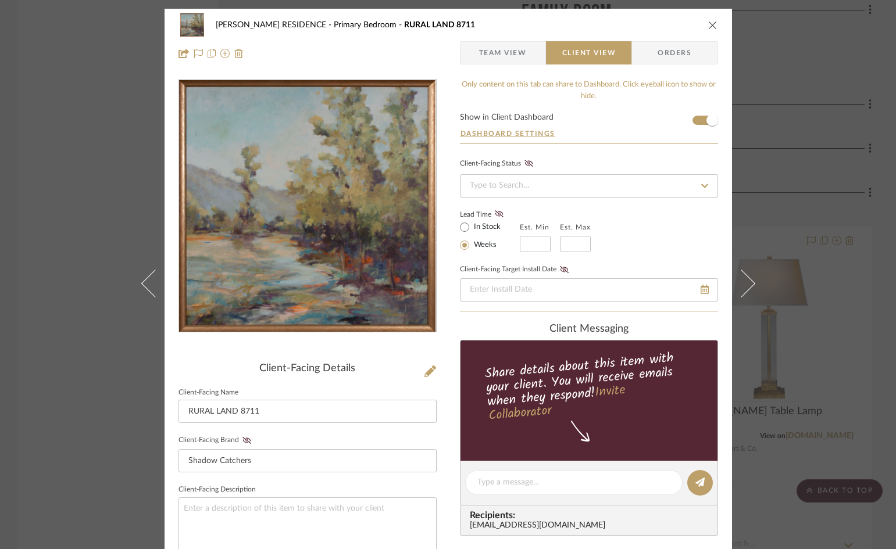
click at [708, 29] on icon "close" at bounding box center [712, 24] width 9 height 9
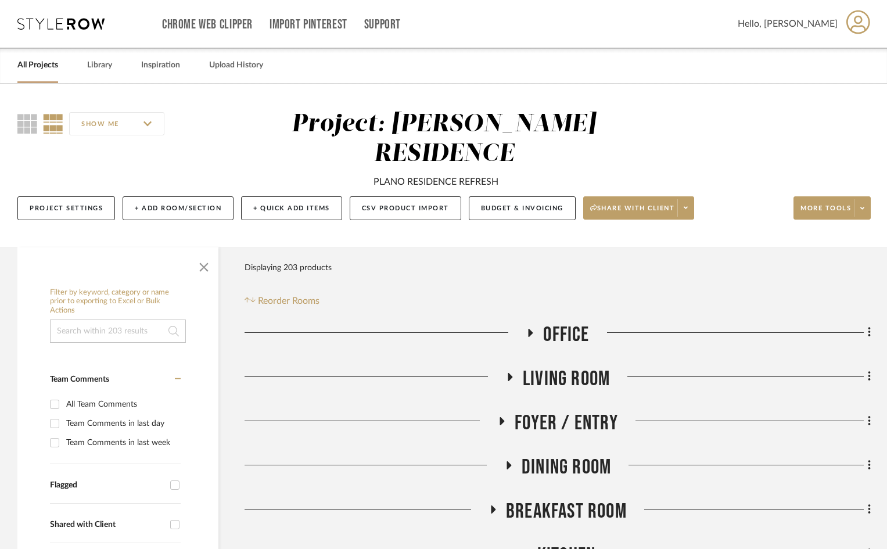
click at [37, 64] on link "All Projects" at bounding box center [37, 66] width 41 height 16
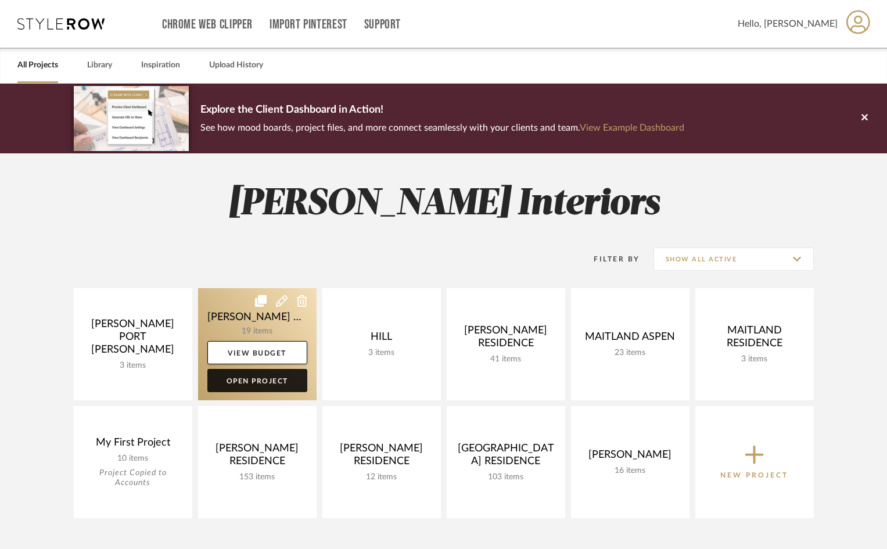
click at [273, 377] on link "Open Project" at bounding box center [257, 380] width 100 height 23
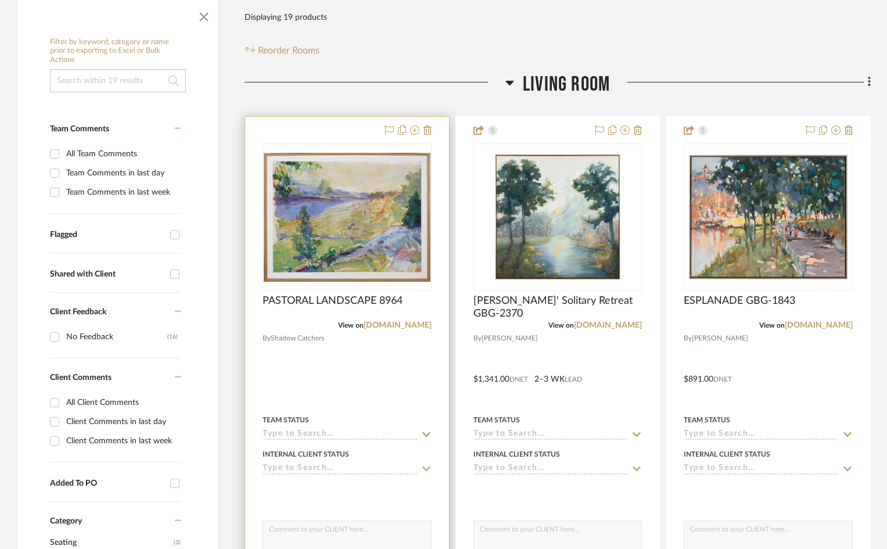
scroll to position [232, 0]
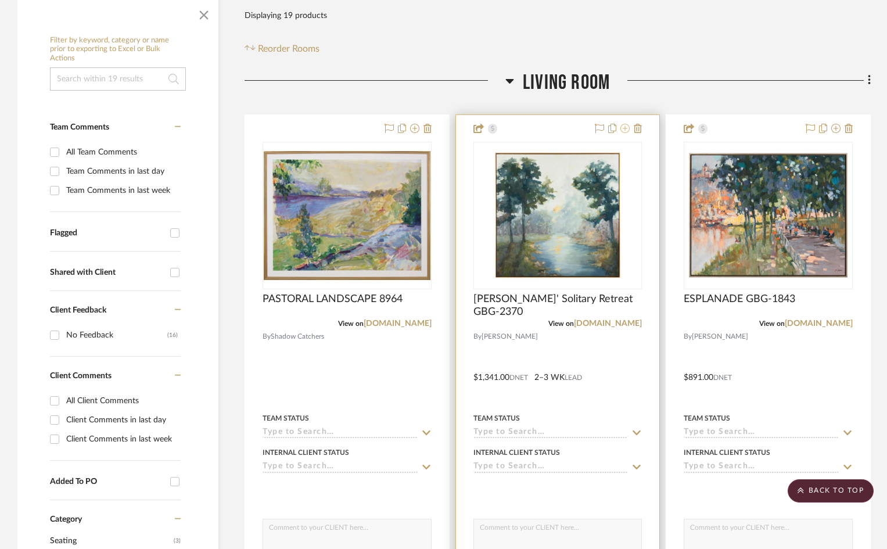
click at [625, 124] on icon at bounding box center [625, 128] width 9 height 9
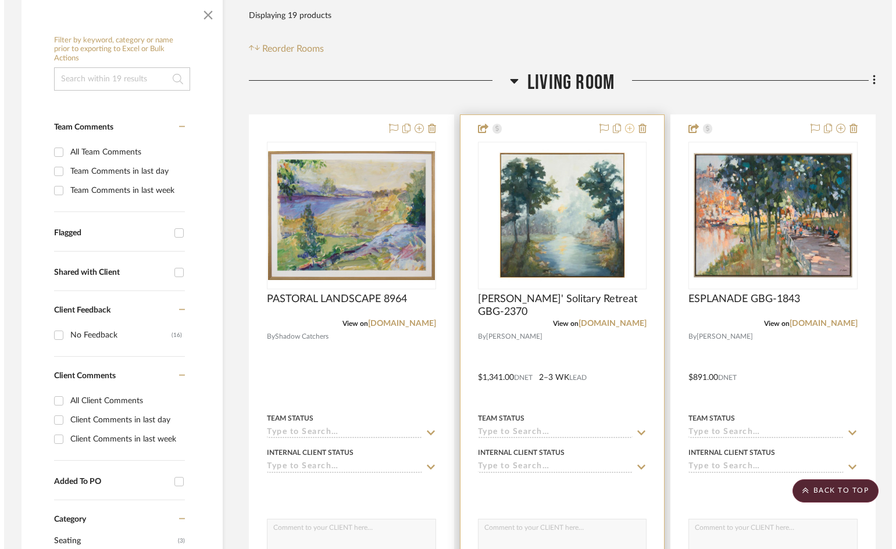
scroll to position [0, 0]
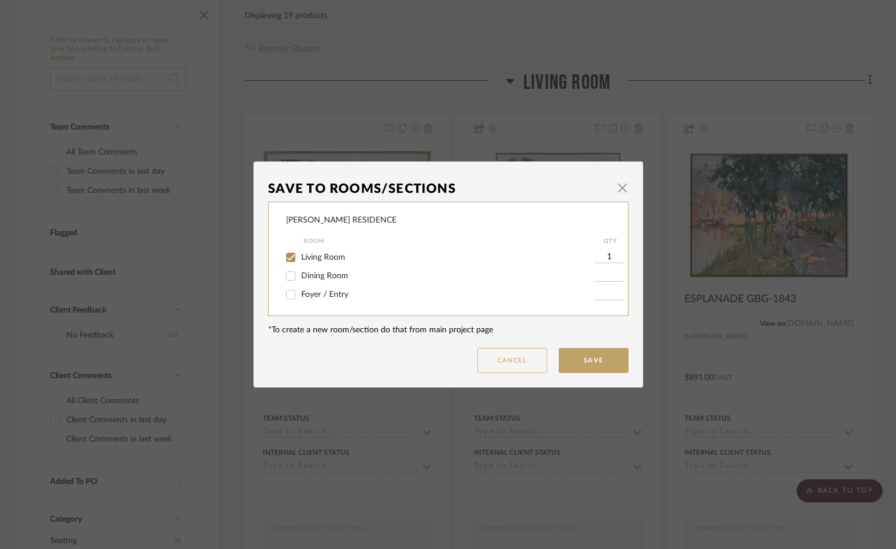
click at [524, 359] on button "Cancel" at bounding box center [512, 360] width 70 height 25
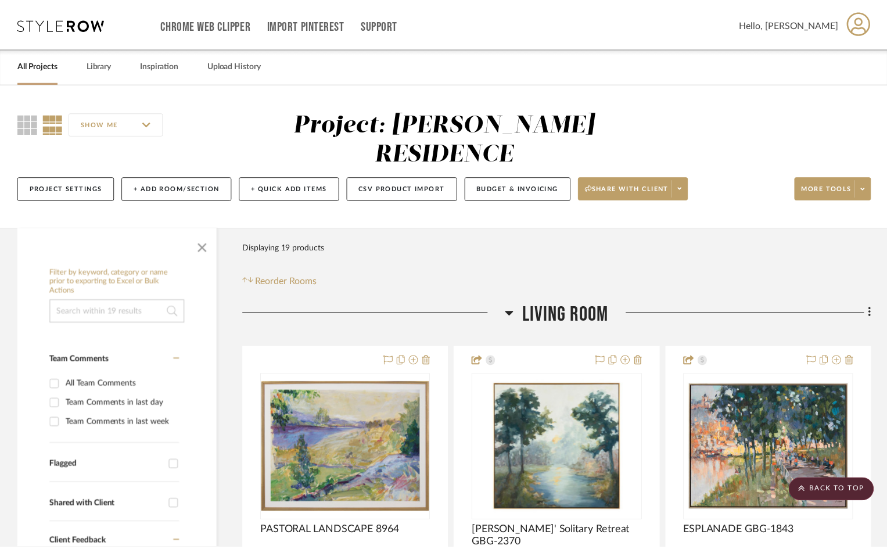
scroll to position [232, 0]
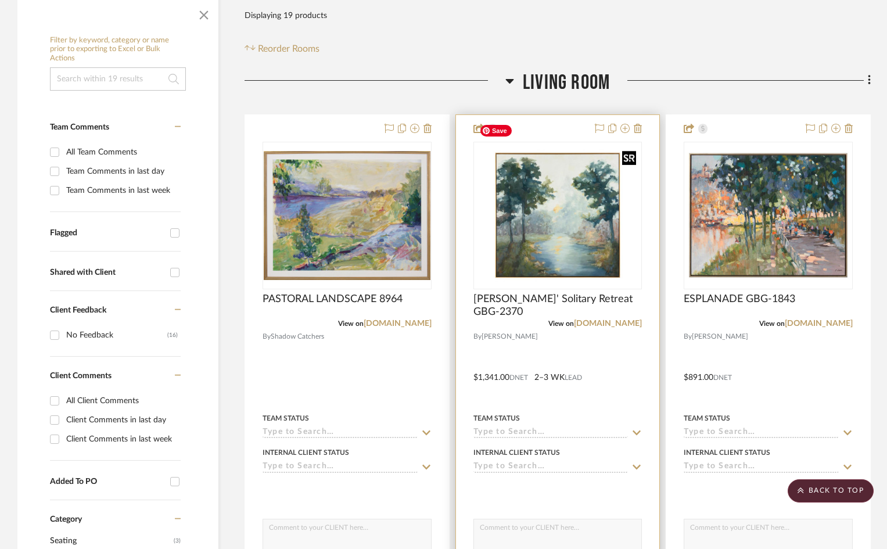
click at [628, 149] on img "0" at bounding box center [558, 215] width 167 height 133
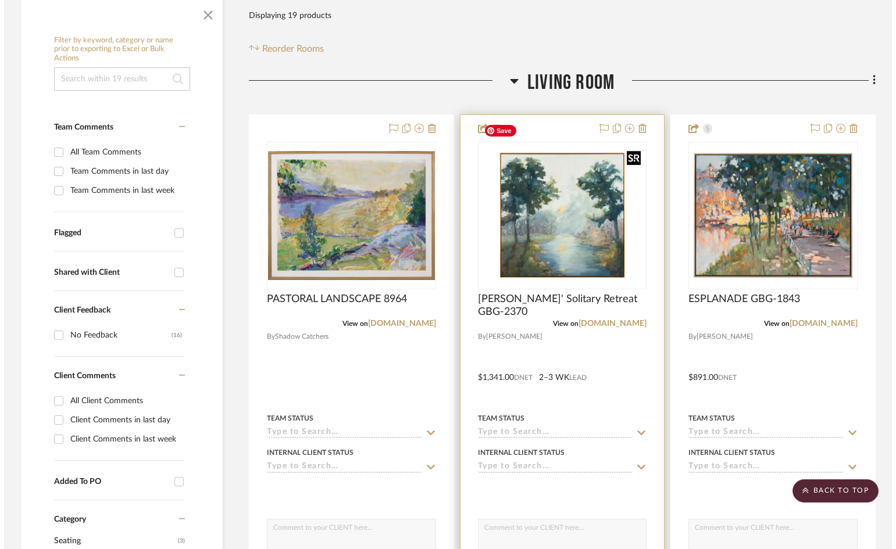
scroll to position [0, 0]
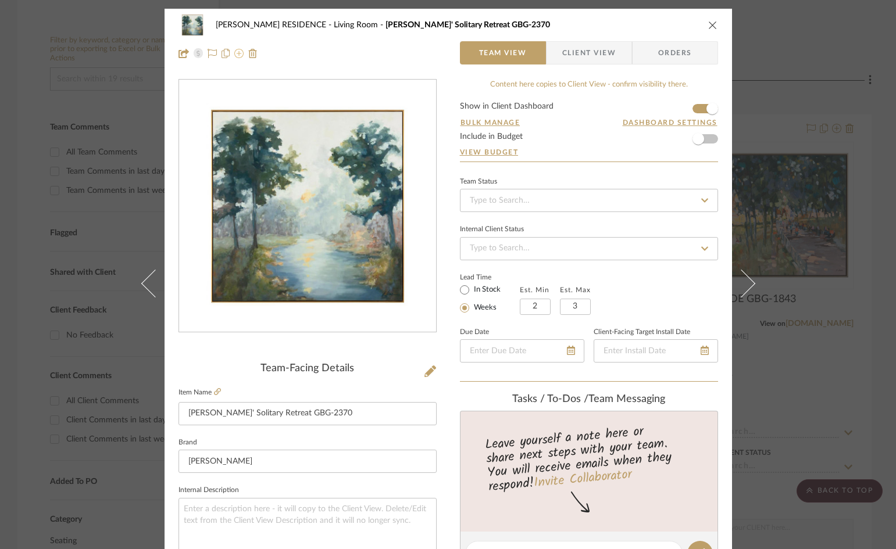
click at [235, 54] on icon at bounding box center [238, 53] width 9 height 9
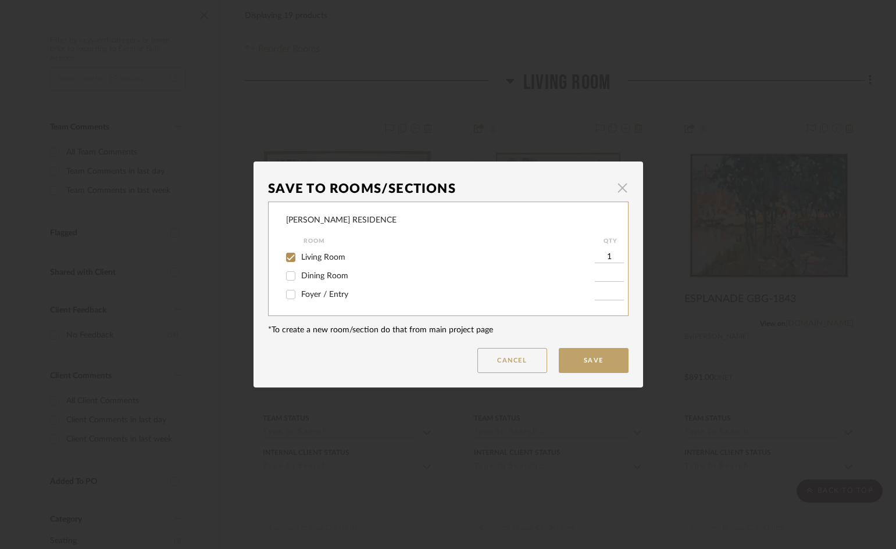
click at [620, 187] on span "button" at bounding box center [622, 187] width 23 height 23
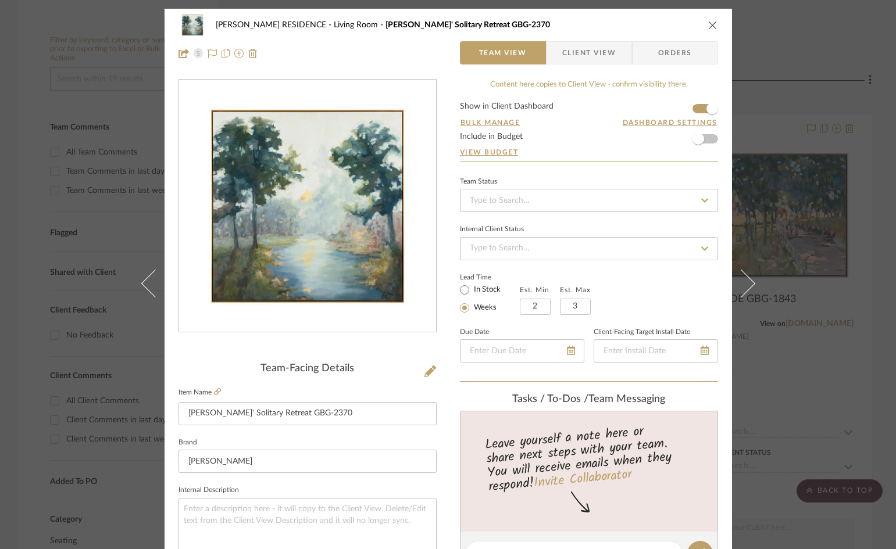
click at [708, 23] on icon "close" at bounding box center [712, 24] width 9 height 9
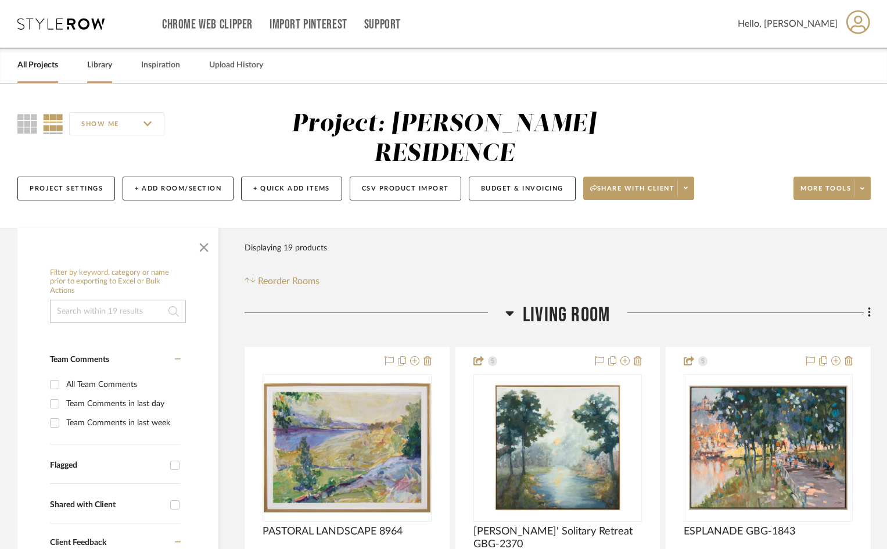
click at [99, 67] on link "Library" at bounding box center [99, 66] width 25 height 16
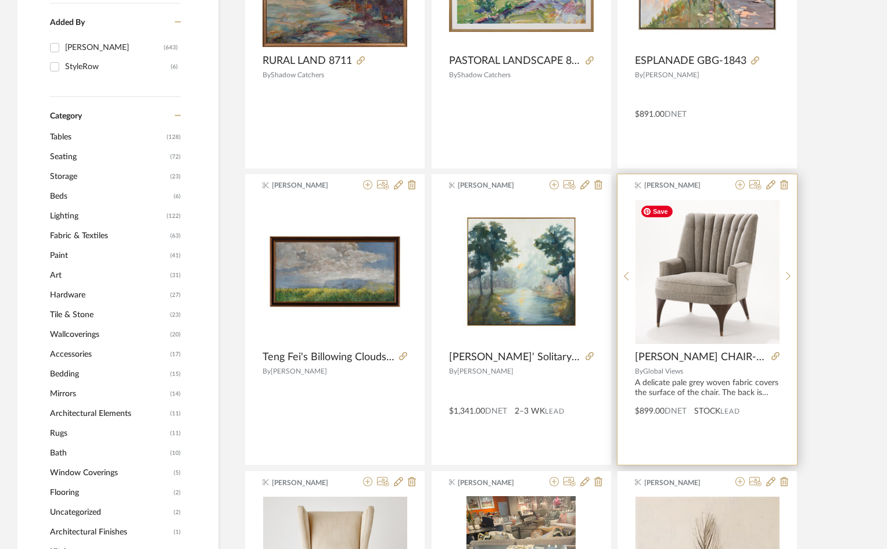
scroll to position [349, 0]
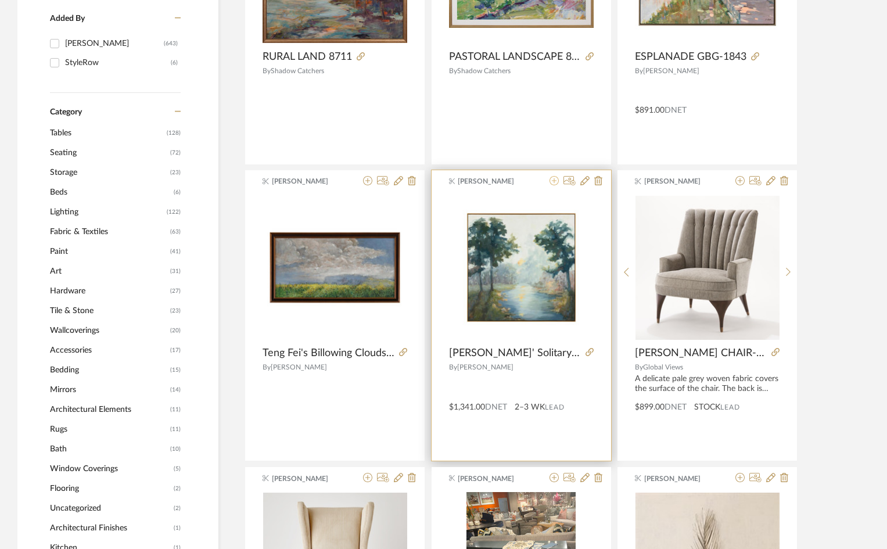
click at [558, 180] on icon at bounding box center [554, 180] width 9 height 9
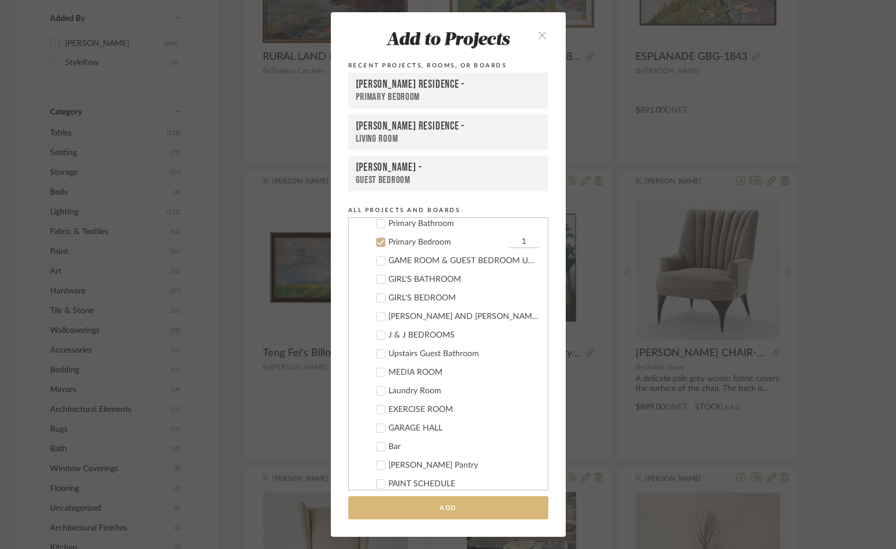
scroll to position [639, 0]
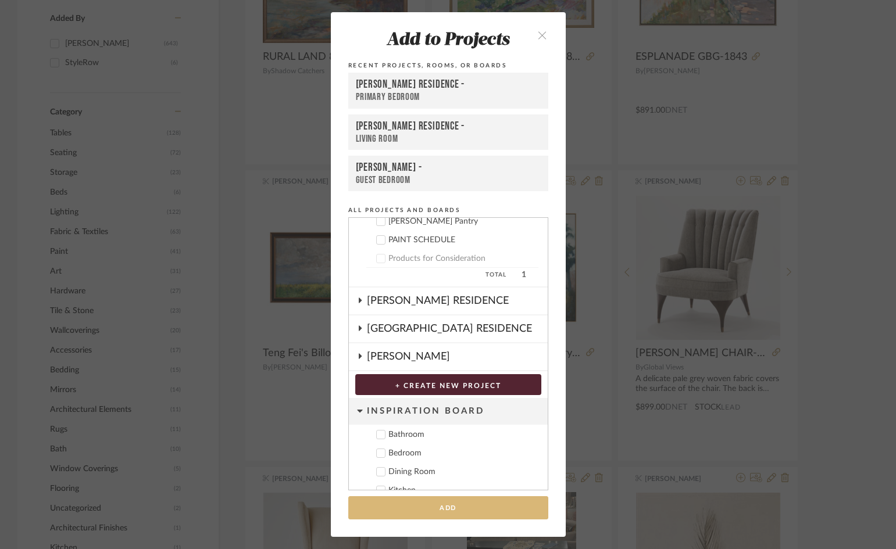
click at [467, 507] on button "Add" at bounding box center [448, 508] width 200 height 24
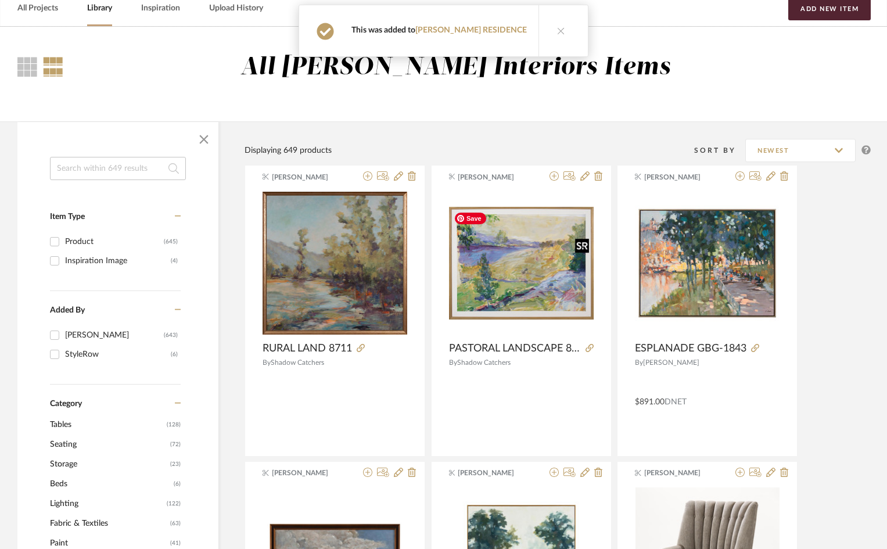
scroll to position [0, 0]
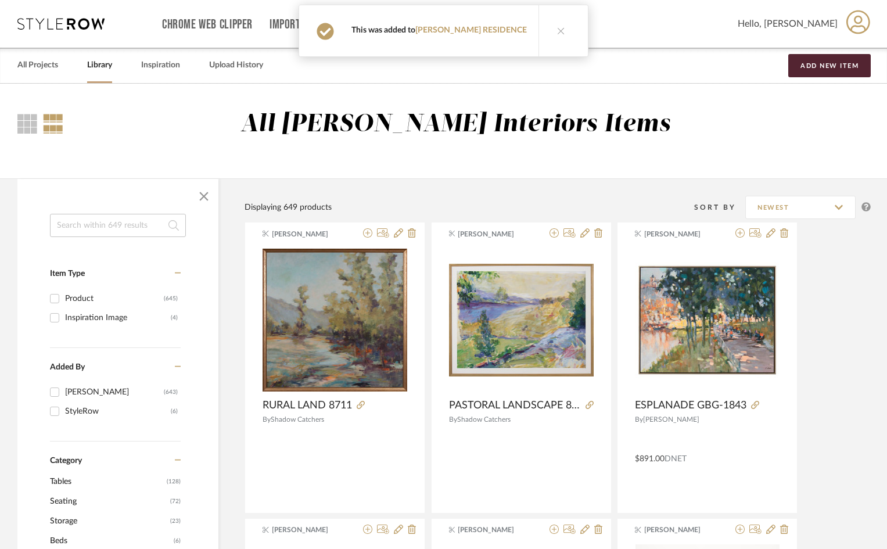
click at [552, 31] on button at bounding box center [561, 30] width 45 height 51
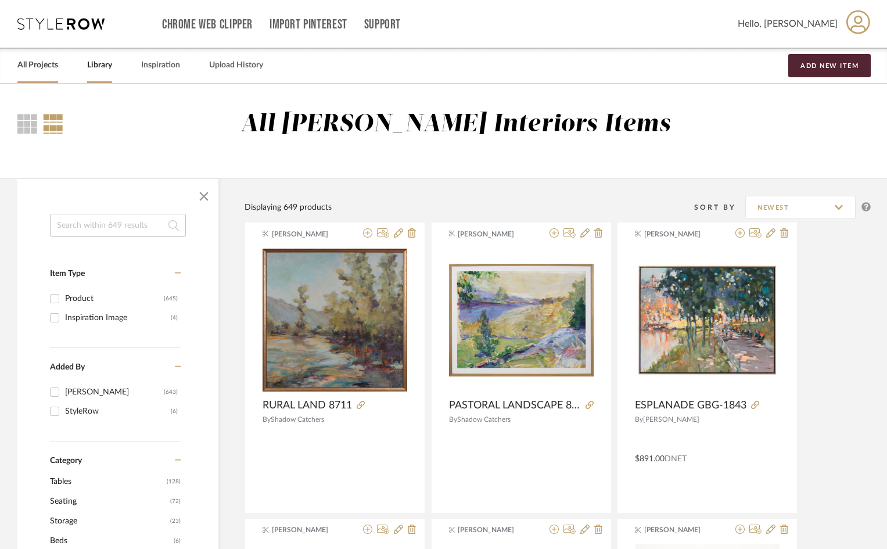
click at [38, 67] on link "All Projects" at bounding box center [37, 66] width 41 height 16
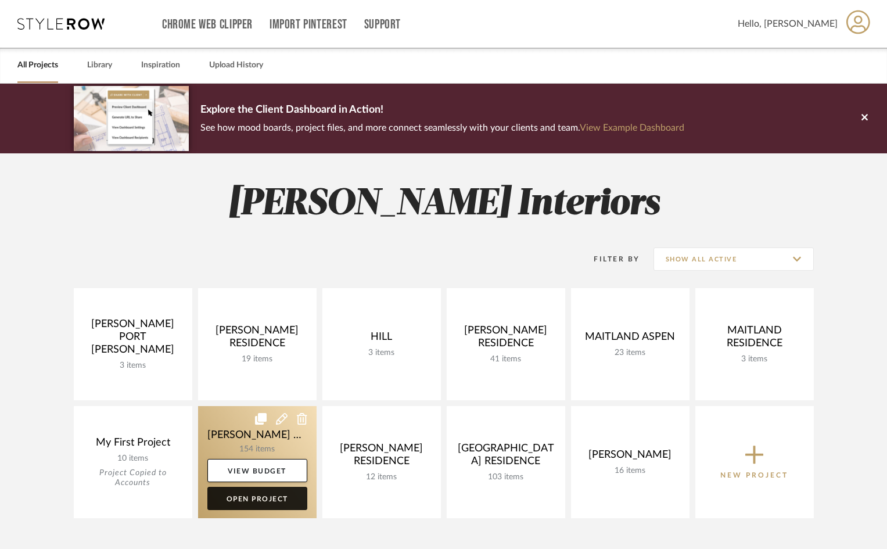
click at [295, 496] on link "Open Project" at bounding box center [257, 498] width 100 height 23
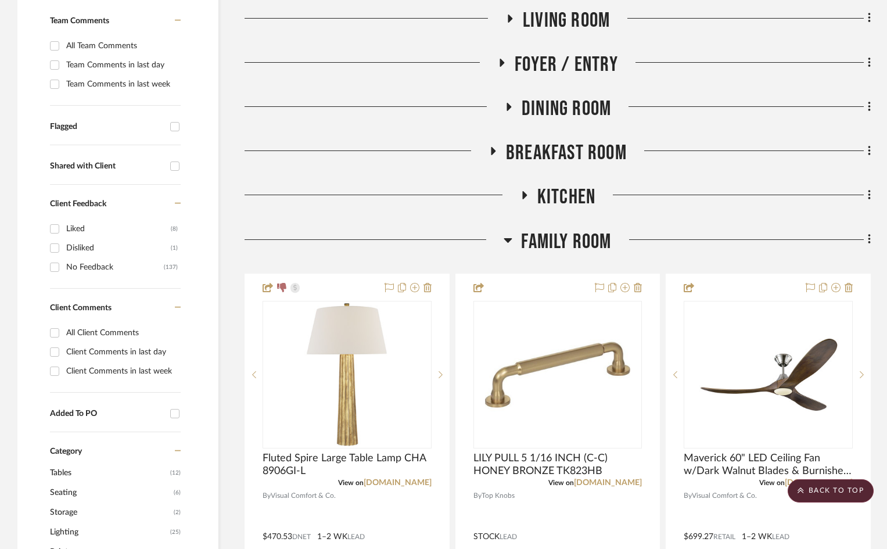
scroll to position [174, 0]
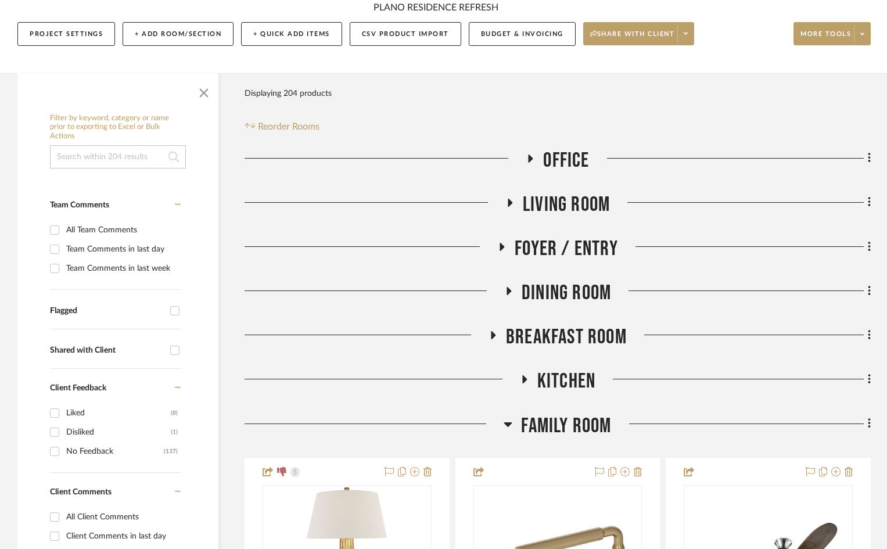
click at [513, 414] on h3 "Family Room" at bounding box center [558, 426] width 108 height 25
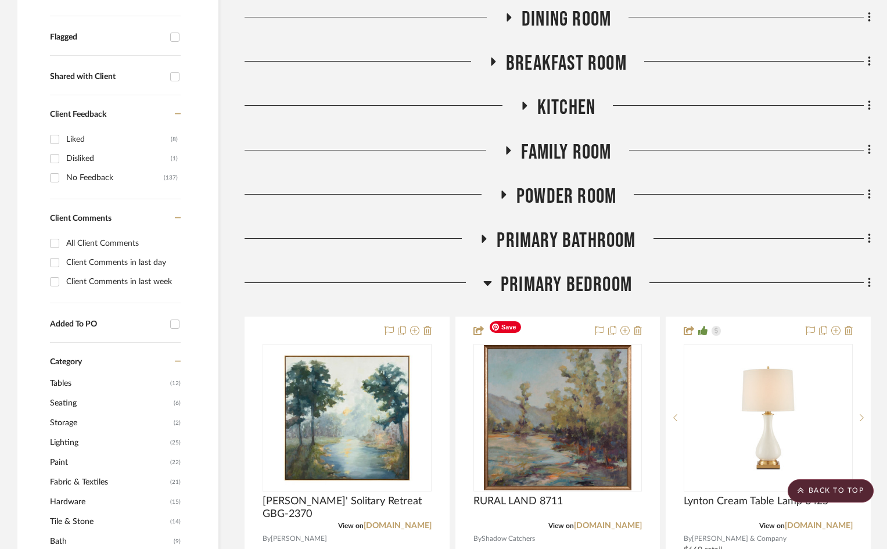
scroll to position [465, 0]
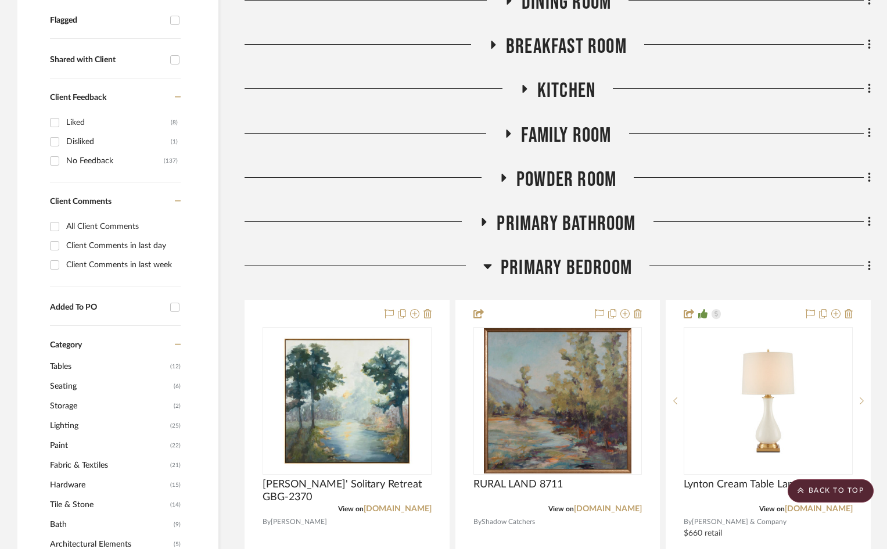
click at [490, 264] on icon at bounding box center [488, 266] width 8 height 5
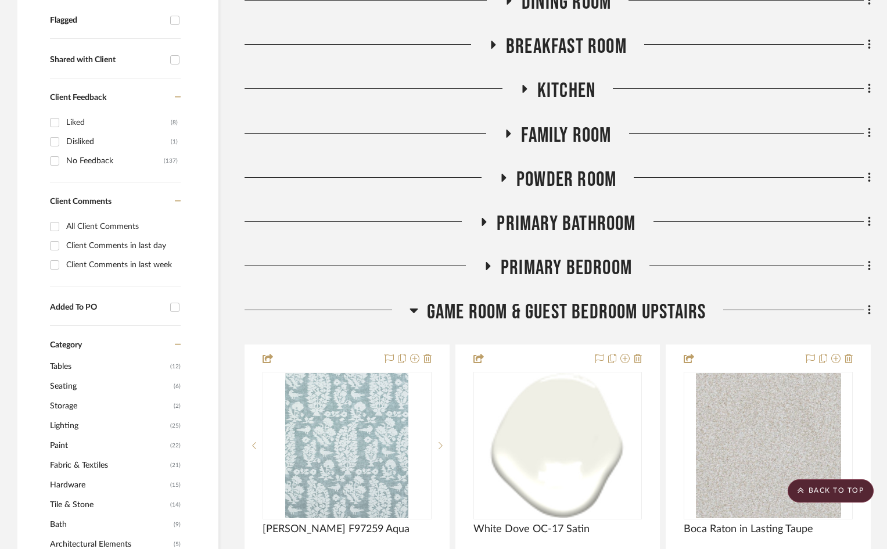
click at [490, 262] on icon at bounding box center [488, 266] width 14 height 9
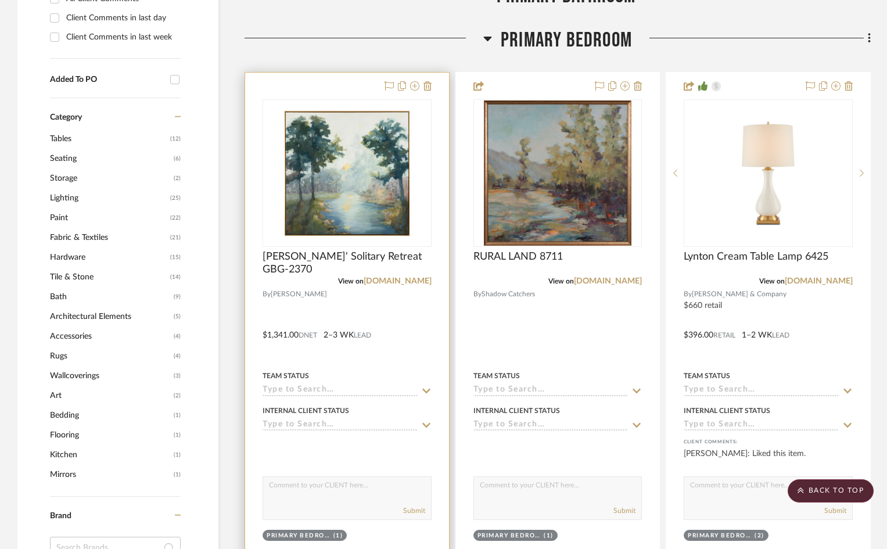
scroll to position [639, 0]
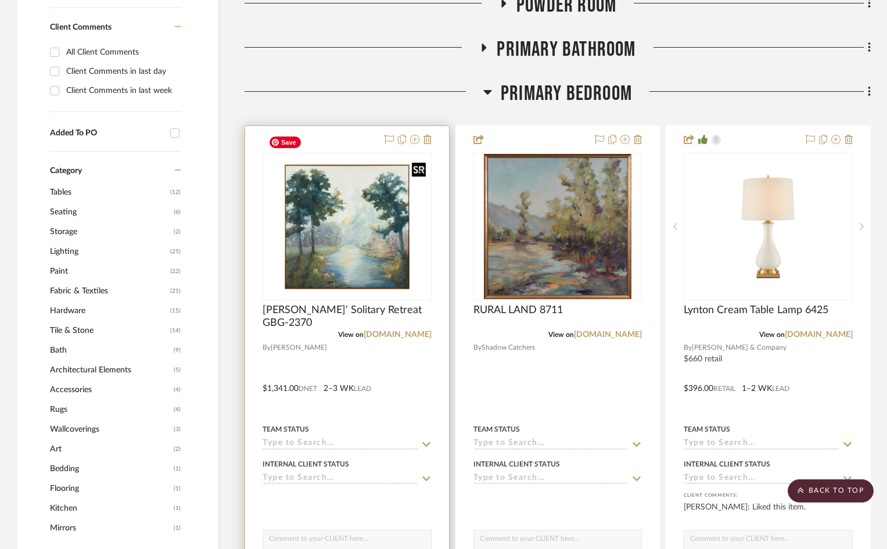
click at [418, 160] on img "0" at bounding box center [347, 226] width 167 height 133
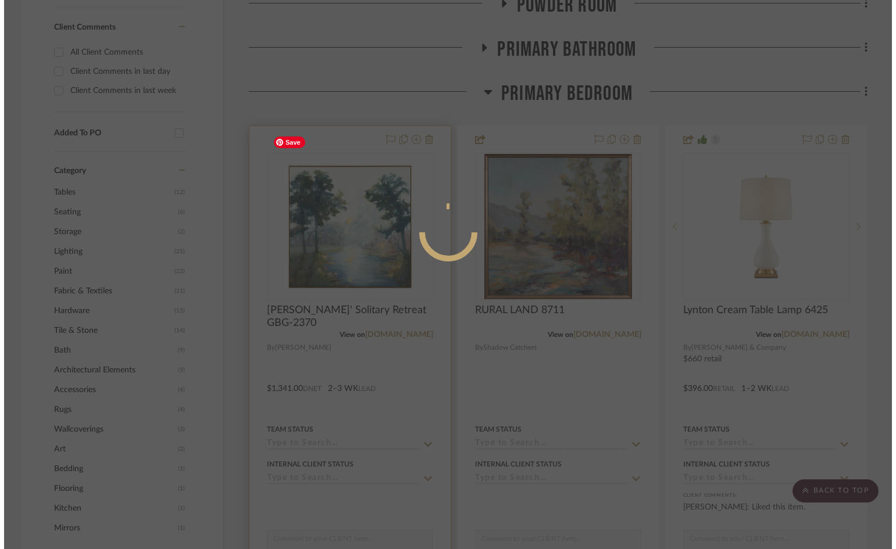
scroll to position [0, 0]
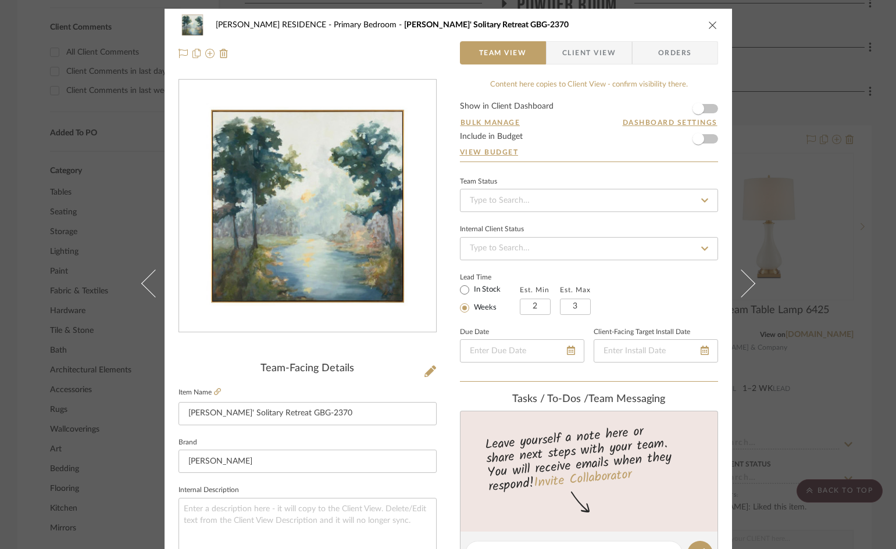
click at [581, 49] on span "Client View" at bounding box center [588, 52] width 53 height 23
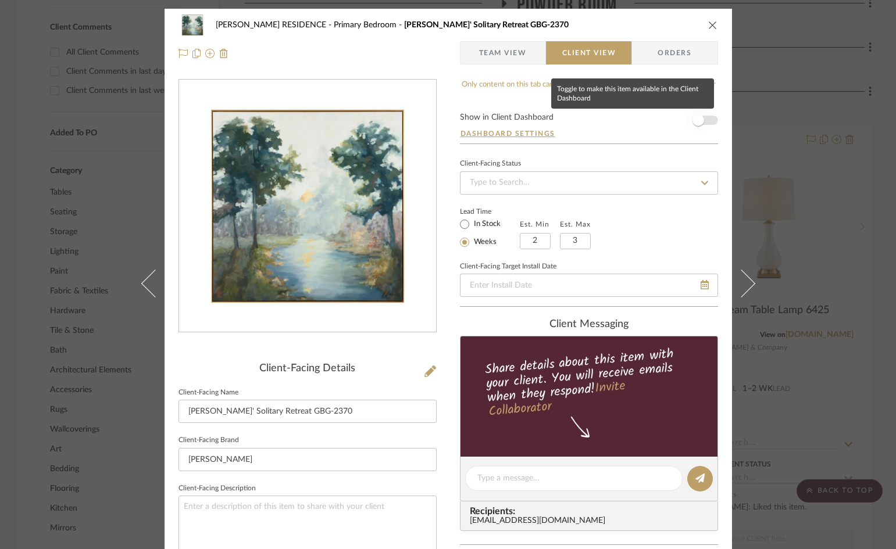
click at [699, 123] on span "button" at bounding box center [698, 120] width 12 height 12
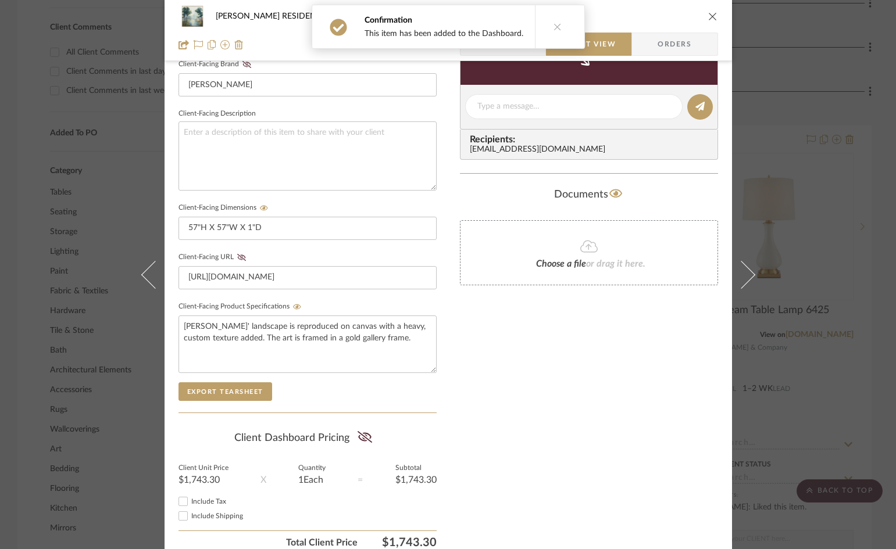
scroll to position [427, 0]
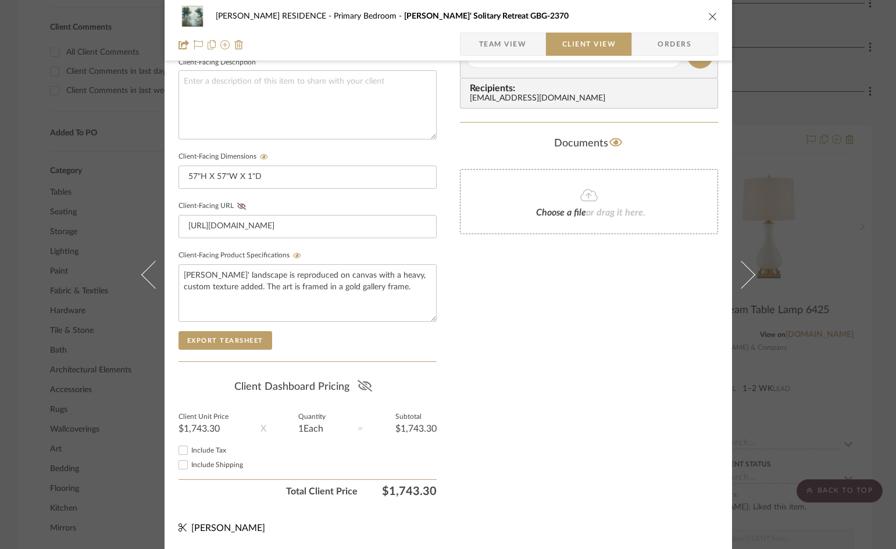
click at [364, 386] on icon at bounding box center [364, 386] width 15 height 12
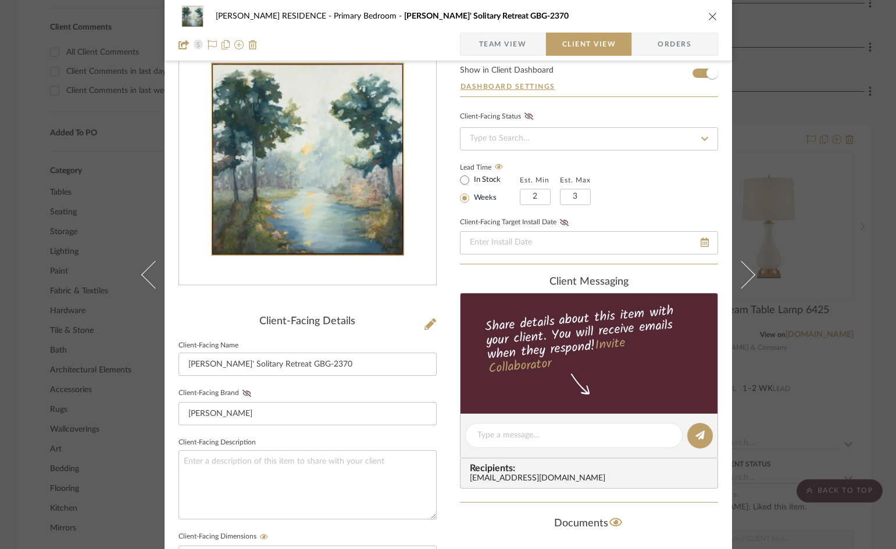
scroll to position [0, 0]
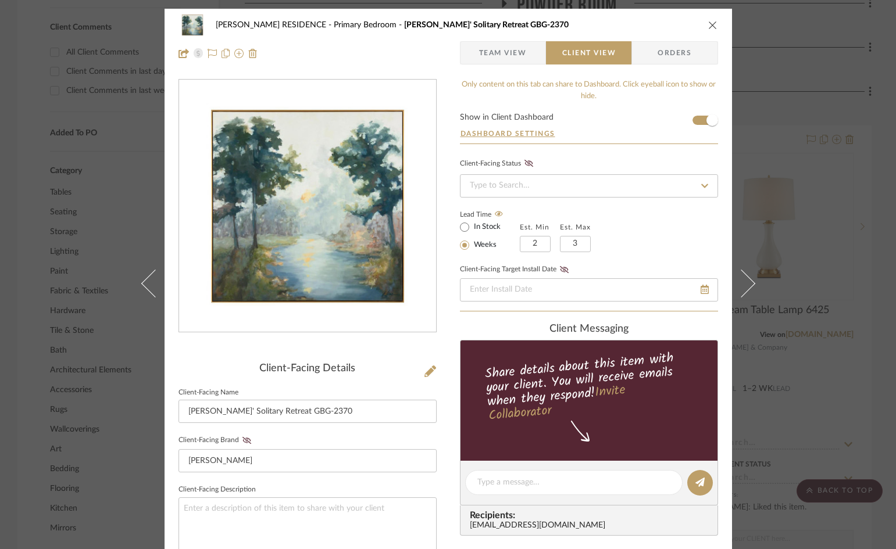
click at [708, 24] on icon "close" at bounding box center [712, 24] width 9 height 9
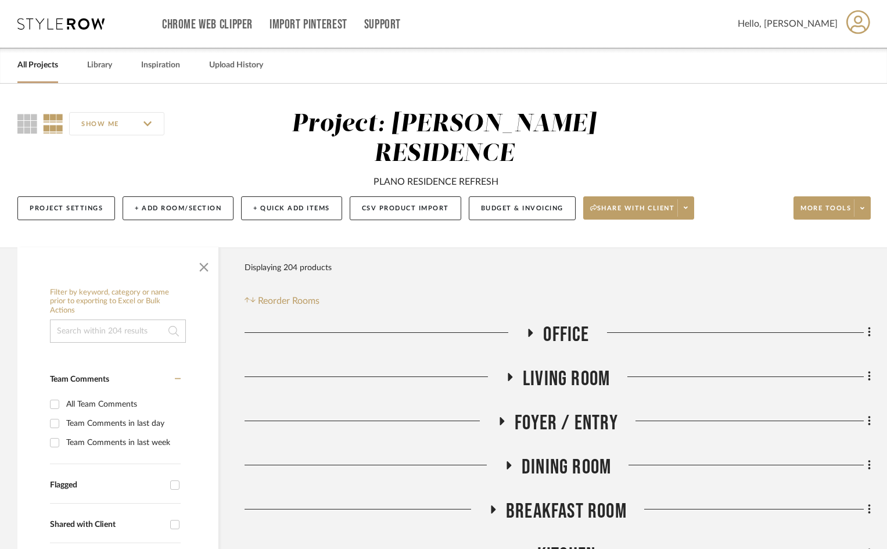
click at [36, 67] on link "All Projects" at bounding box center [37, 66] width 41 height 16
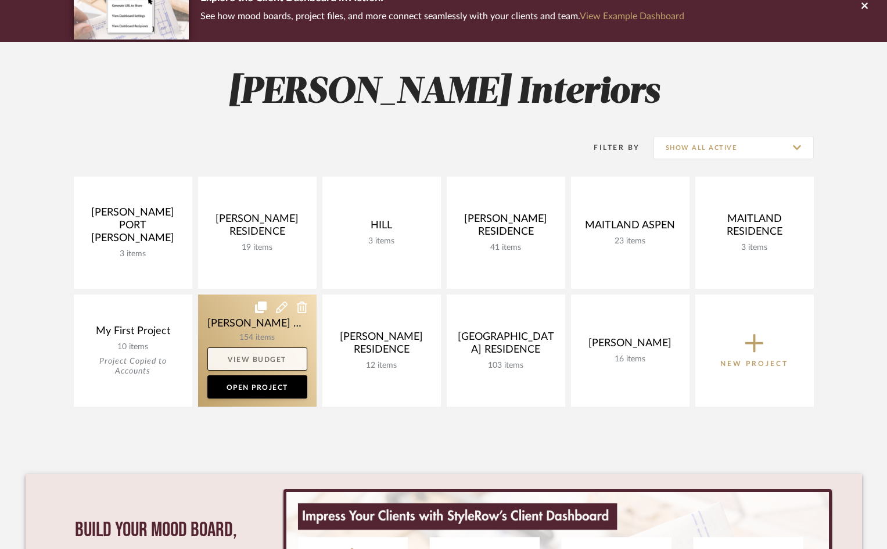
scroll to position [116, 0]
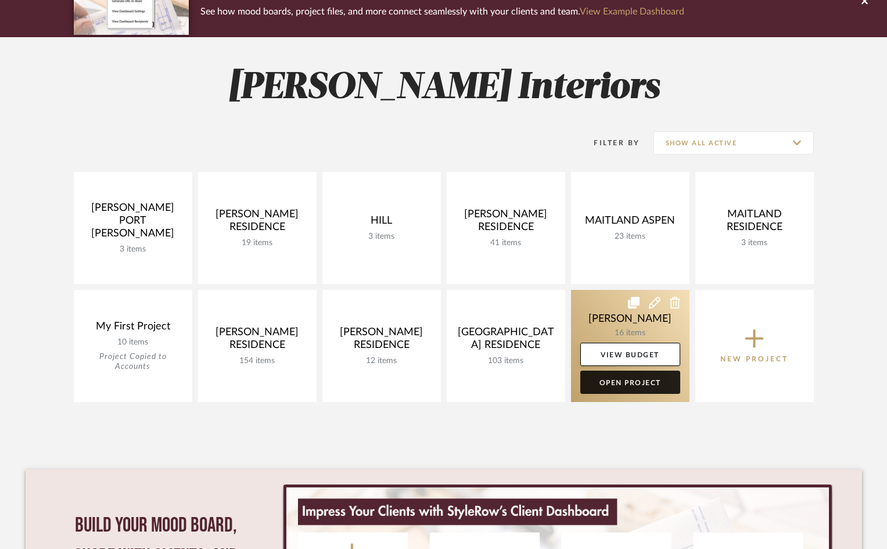
click at [604, 379] on link "Open Project" at bounding box center [631, 382] width 100 height 23
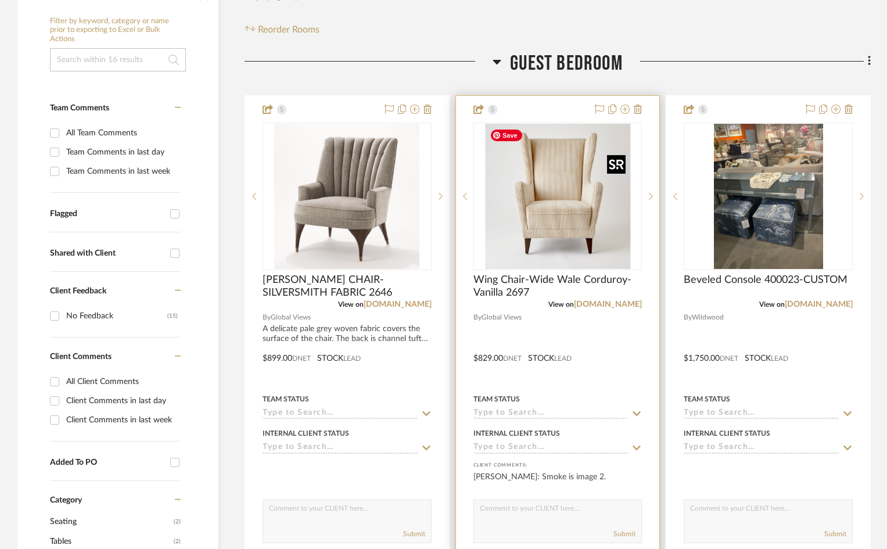
scroll to position [232, 0]
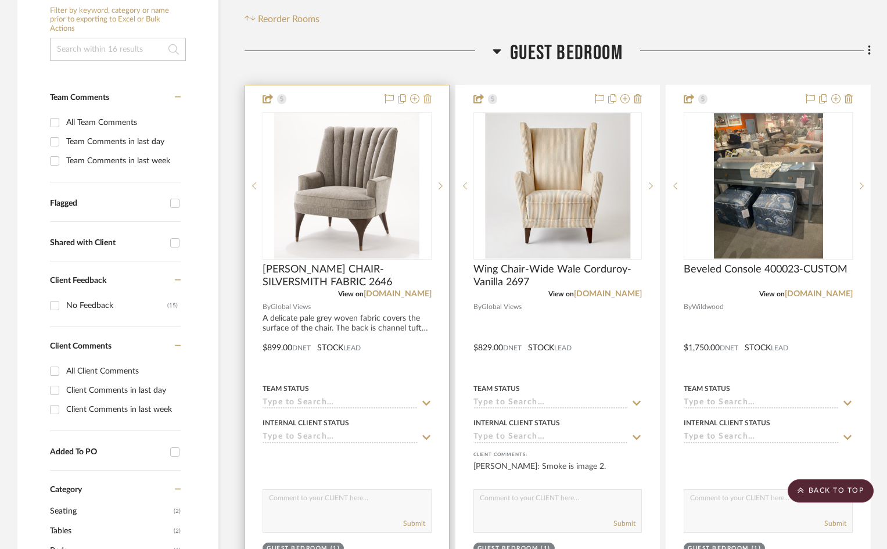
click at [428, 102] on icon at bounding box center [428, 98] width 8 height 9
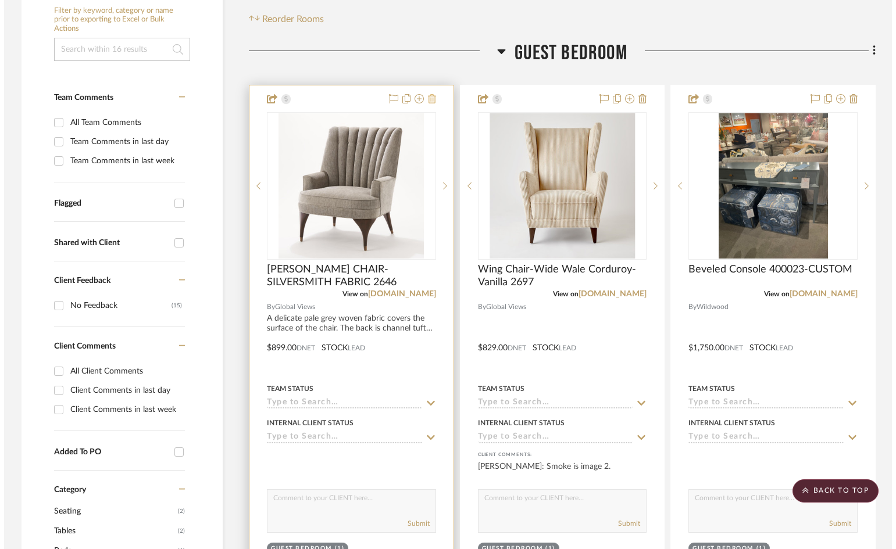
scroll to position [0, 0]
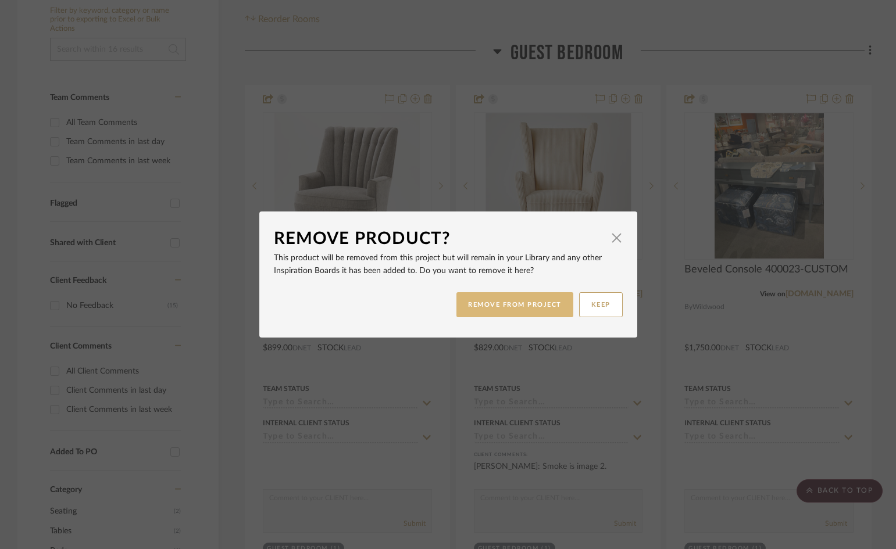
click at [525, 306] on button "REMOVE FROM PROJECT" at bounding box center [514, 304] width 117 height 25
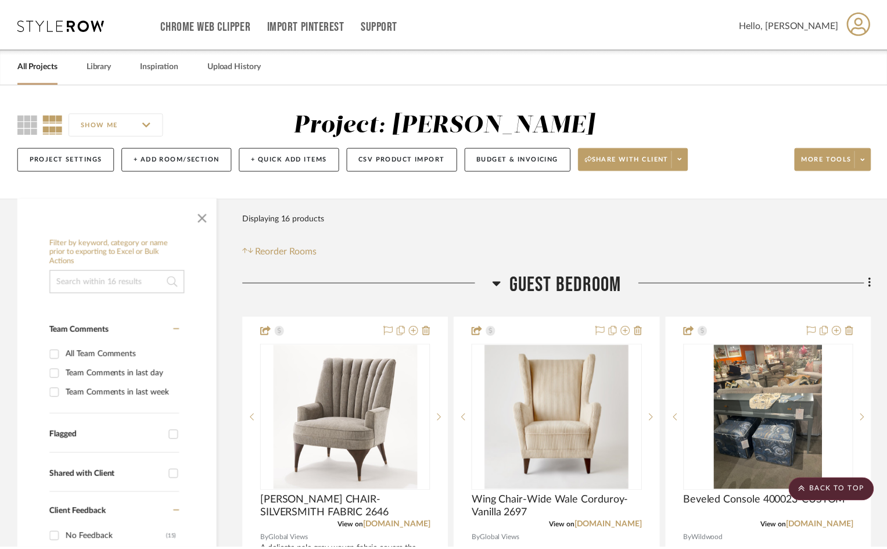
scroll to position [232, 0]
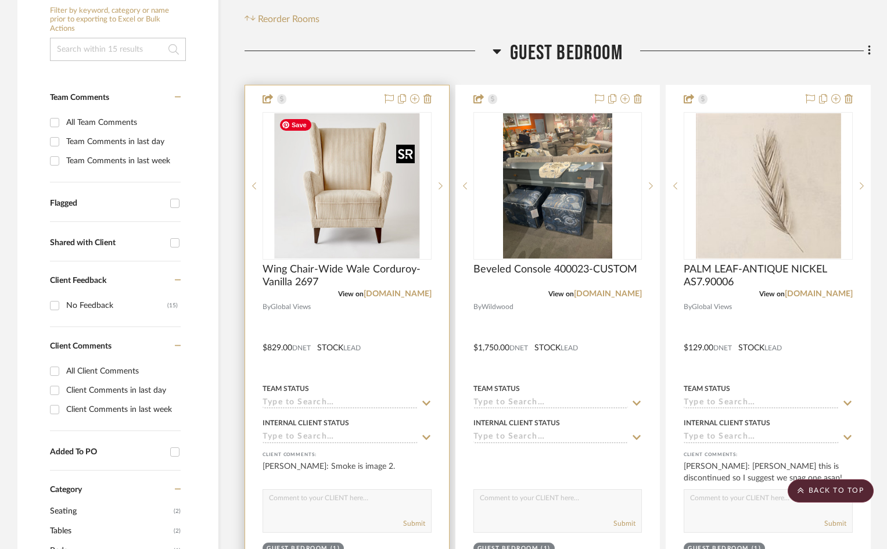
click at [356, 206] on img "0" at bounding box center [346, 185] width 145 height 145
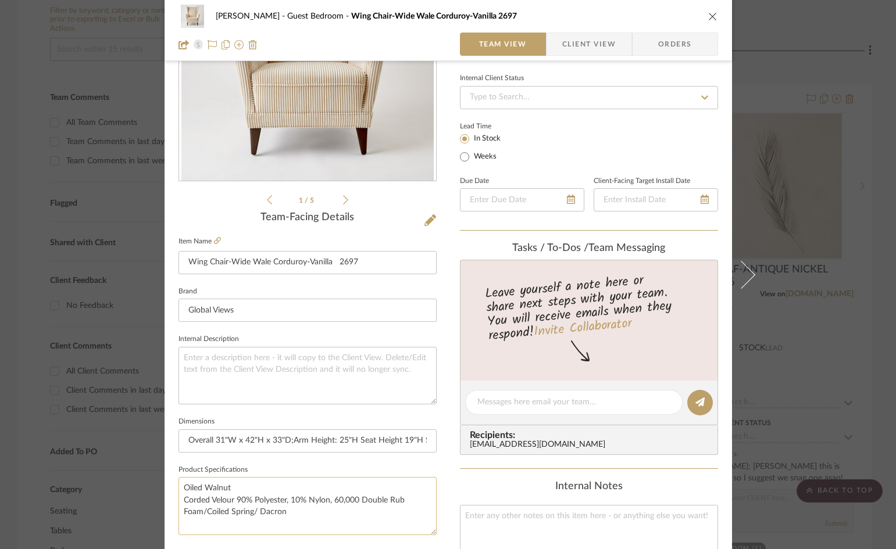
scroll to position [174, 0]
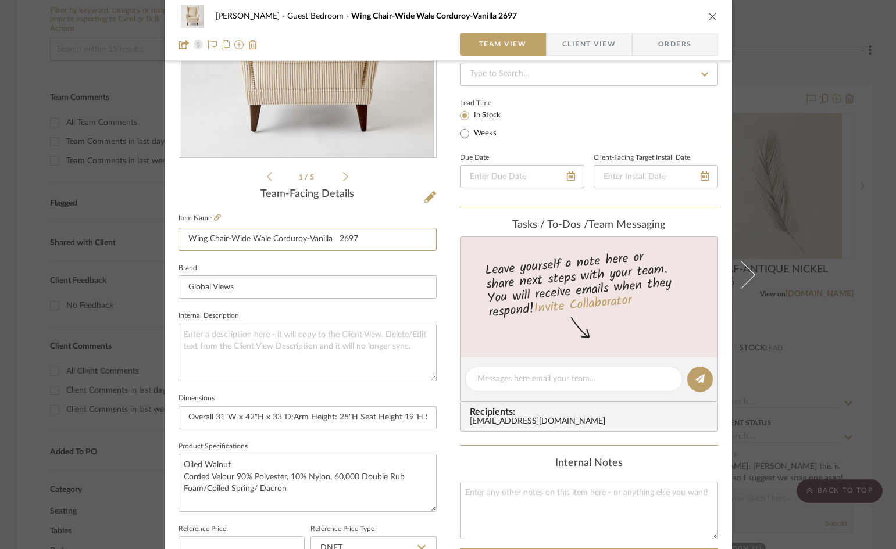
drag, startPoint x: 363, startPoint y: 239, endPoint x: 119, endPoint y: 234, distance: 244.1
click at [112, 242] on div "WHITNEY Guest Bedroom Wing Chair-Wide Wale Corduroy-Vanilla 2697 Team View Clie…" at bounding box center [448, 274] width 896 height 549
drag, startPoint x: 177, startPoint y: 416, endPoint x: 814, endPoint y: 445, distance: 637.0
click at [811, 446] on div "WHITNEY Guest Bedroom Wing Chair-Wide Wale Corduroy-Vanilla 2697 Team View Clie…" at bounding box center [448, 274] width 896 height 549
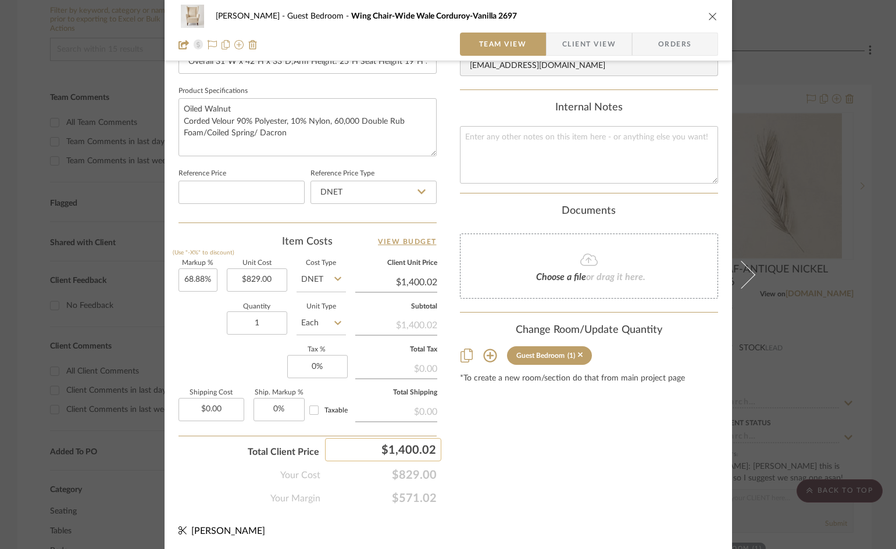
scroll to position [533, 0]
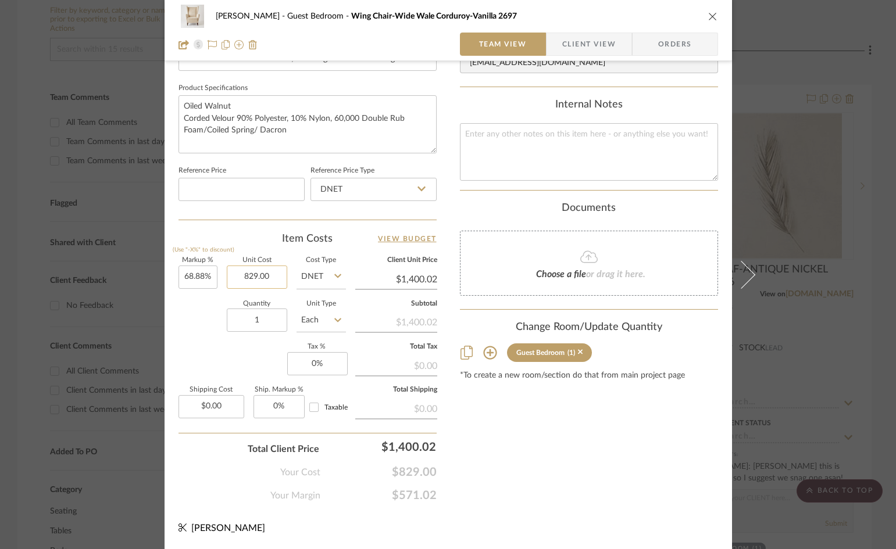
click at [243, 274] on input "829.00" at bounding box center [257, 277] width 60 height 23
drag, startPoint x: 269, startPoint y: 274, endPoint x: 151, endPoint y: 272, distance: 118.0
click at [151, 272] on mat-dialog-content "WHITNEY Guest Bedroom Wing Chair-Wide Wale Corduroy-Vanilla 2697 Team View Clie…" at bounding box center [448, 12] width 632 height 1073
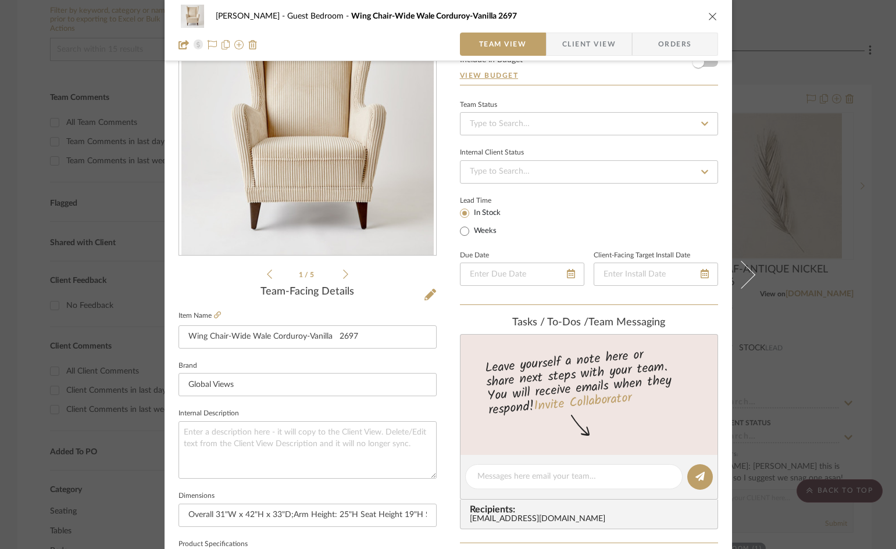
scroll to position [0, 0]
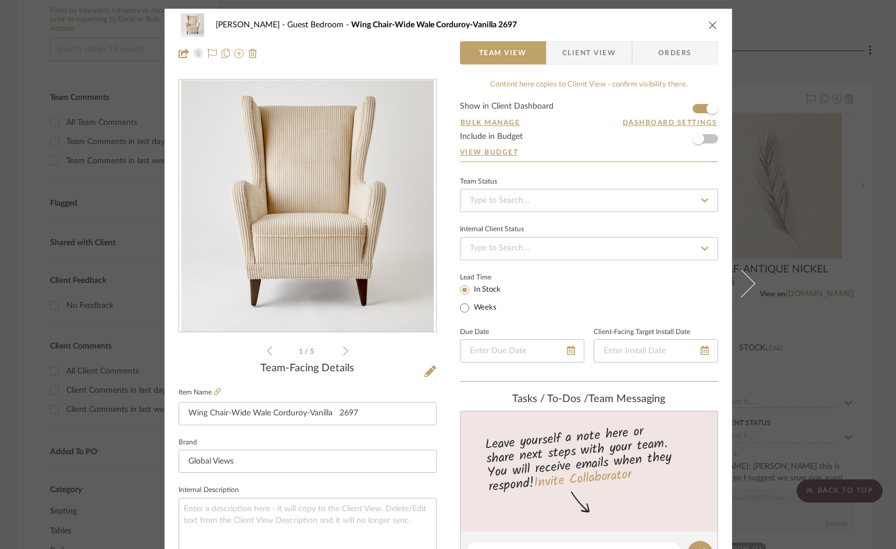
type input "$829.00"
click at [343, 352] on icon at bounding box center [345, 351] width 5 height 10
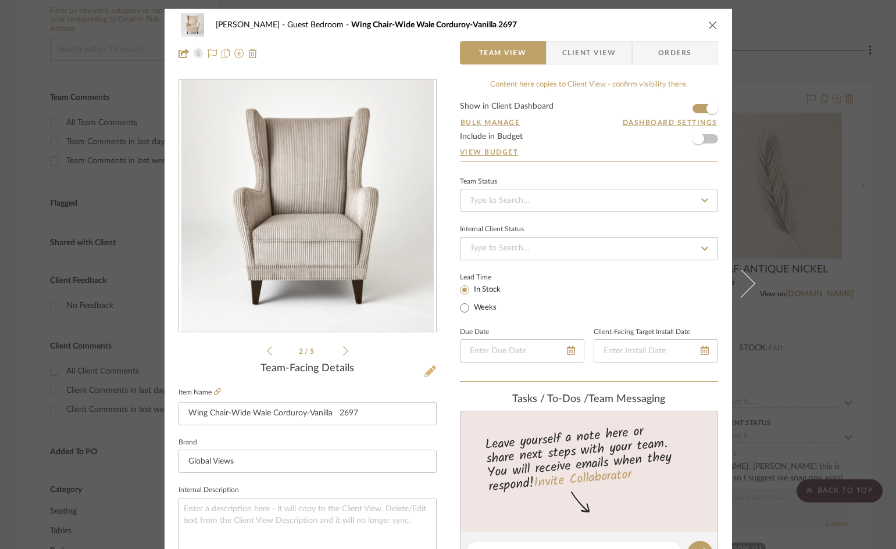
click at [424, 367] on icon at bounding box center [430, 372] width 12 height 12
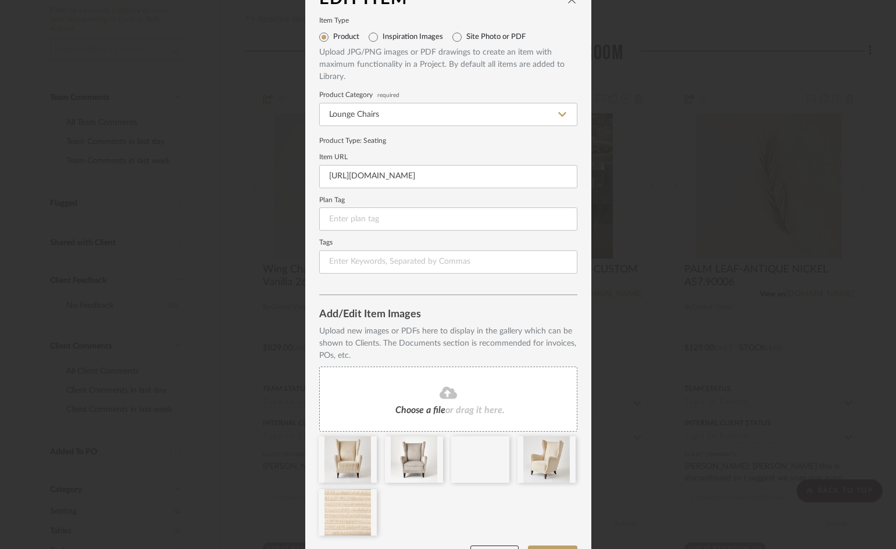
scroll to position [58, 0]
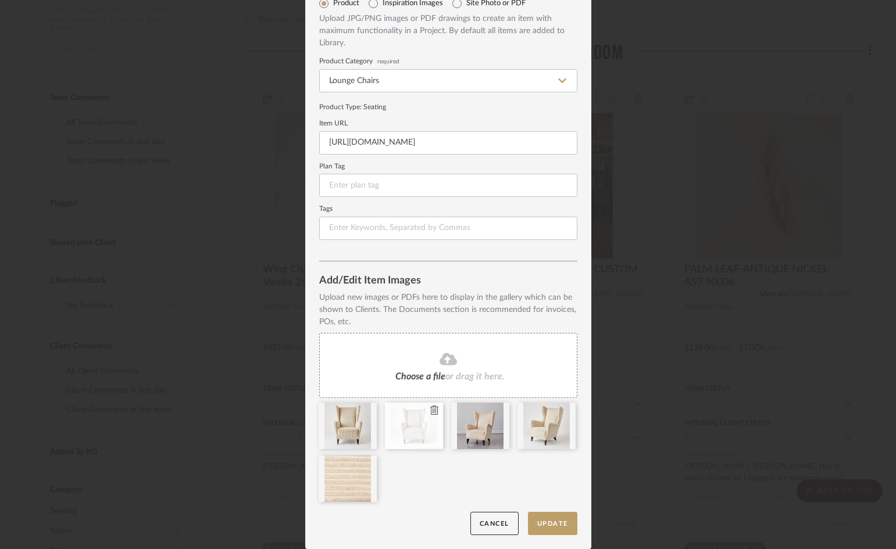
click at [432, 412] on icon at bounding box center [434, 410] width 8 height 9
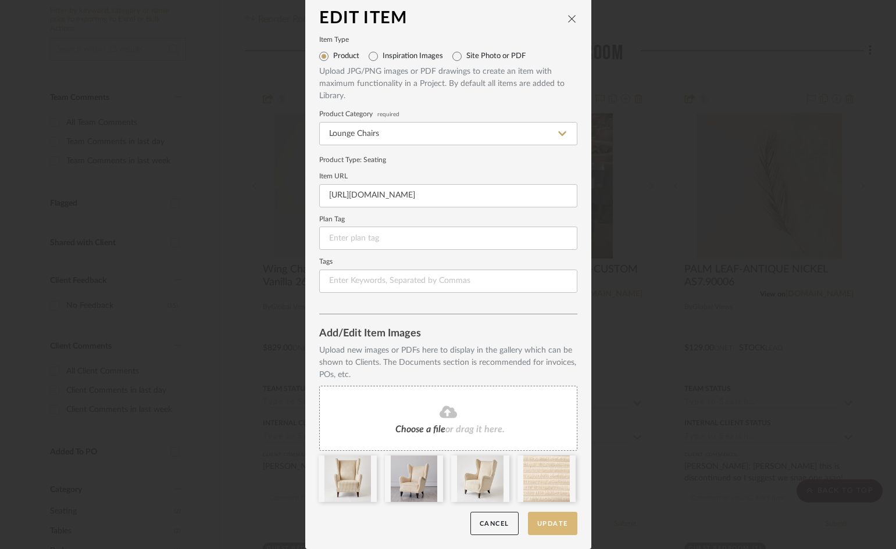
click at [560, 522] on button "Update" at bounding box center [552, 524] width 49 height 24
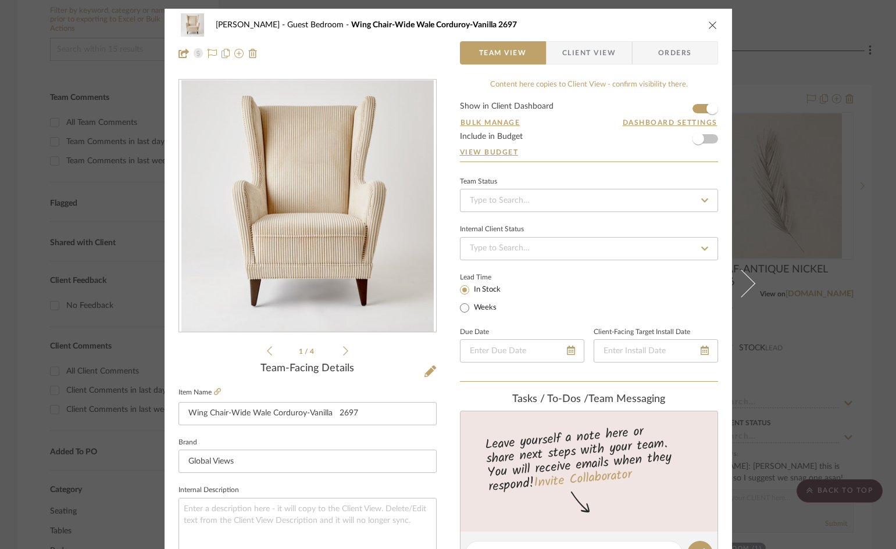
click at [565, 51] on span "Client View" at bounding box center [588, 52] width 53 height 23
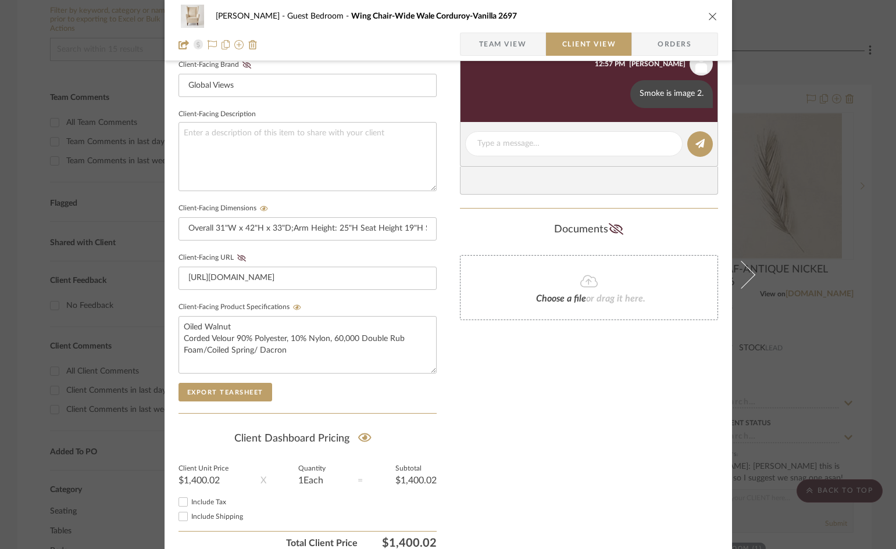
scroll to position [427, 0]
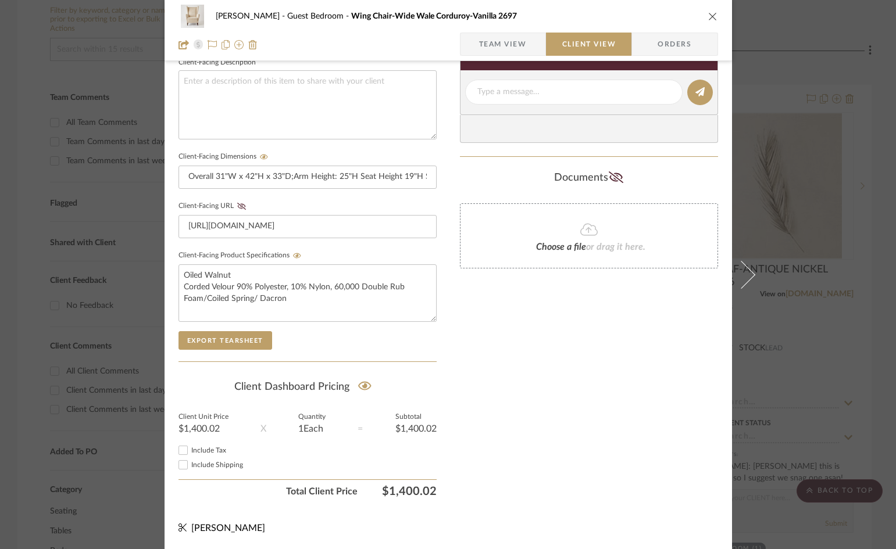
click at [710, 15] on icon "close" at bounding box center [712, 16] width 9 height 9
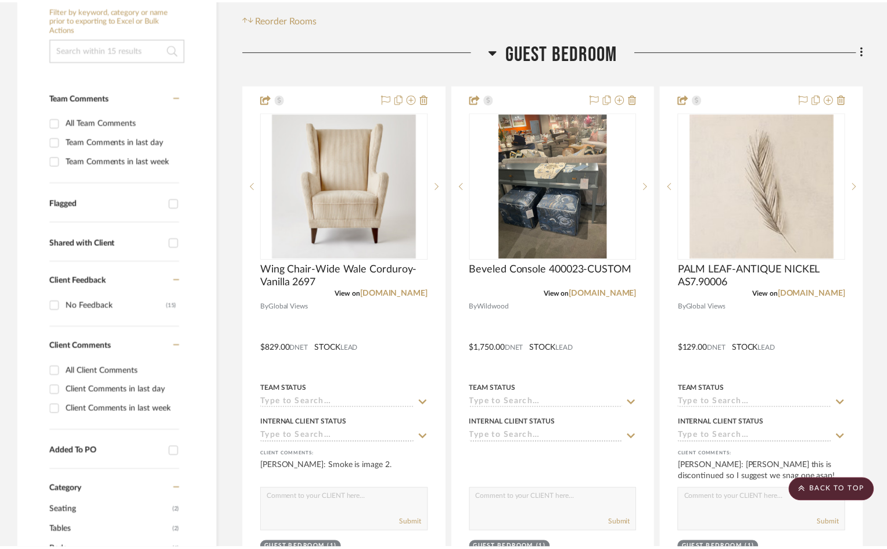
scroll to position [232, 0]
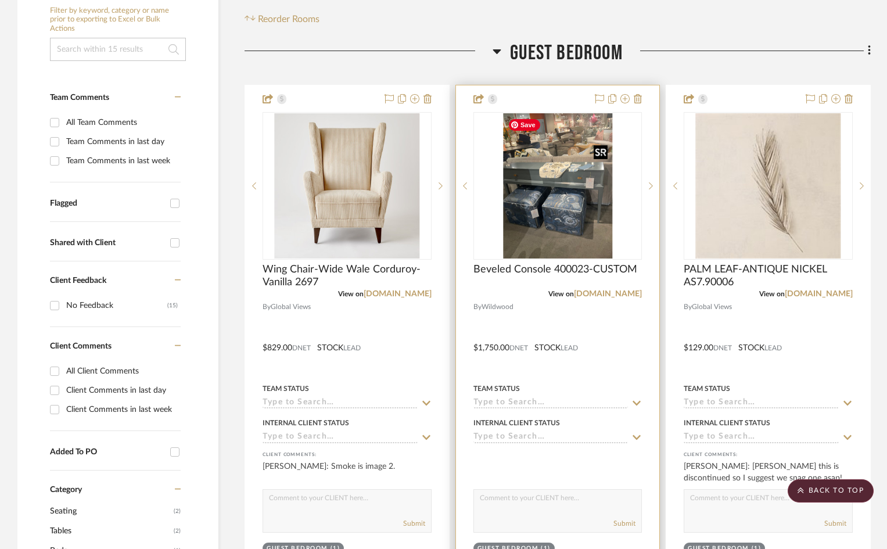
click at [0, 0] on img at bounding box center [0, 0] width 0 height 0
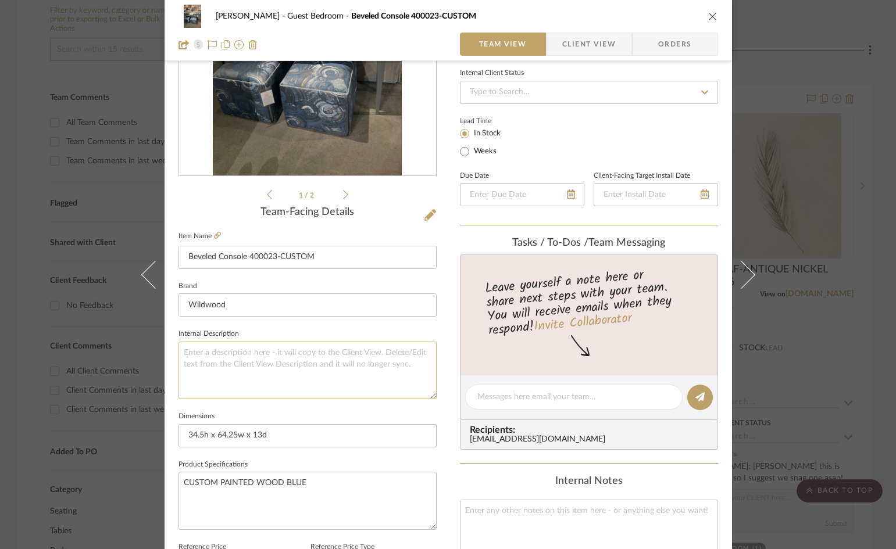
scroll to position [291, 0]
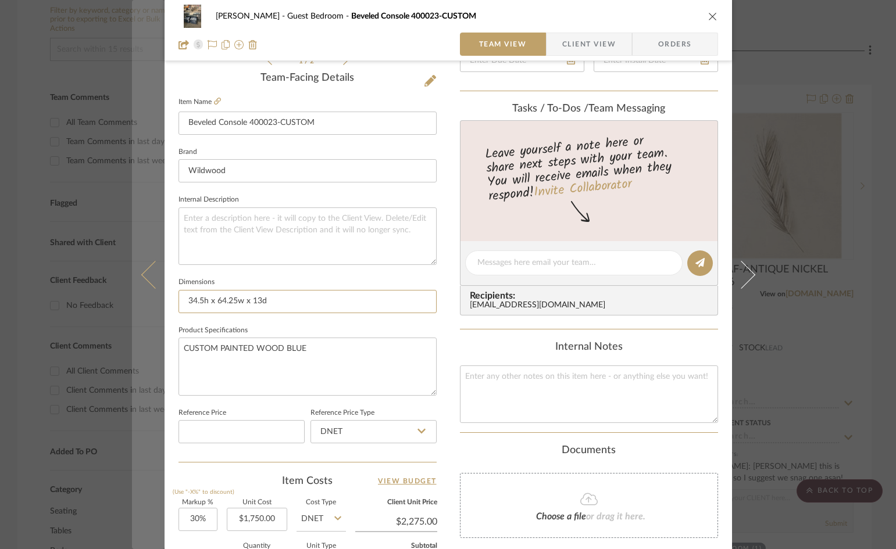
drag, startPoint x: 271, startPoint y: 299, endPoint x: 157, endPoint y: 302, distance: 114.0
click at [157, 302] on mat-dialog-content "WHITNEY Guest Bedroom Beveled Console 400023-CUSTOM Team View Client View Order…" at bounding box center [448, 254] width 632 height 1073
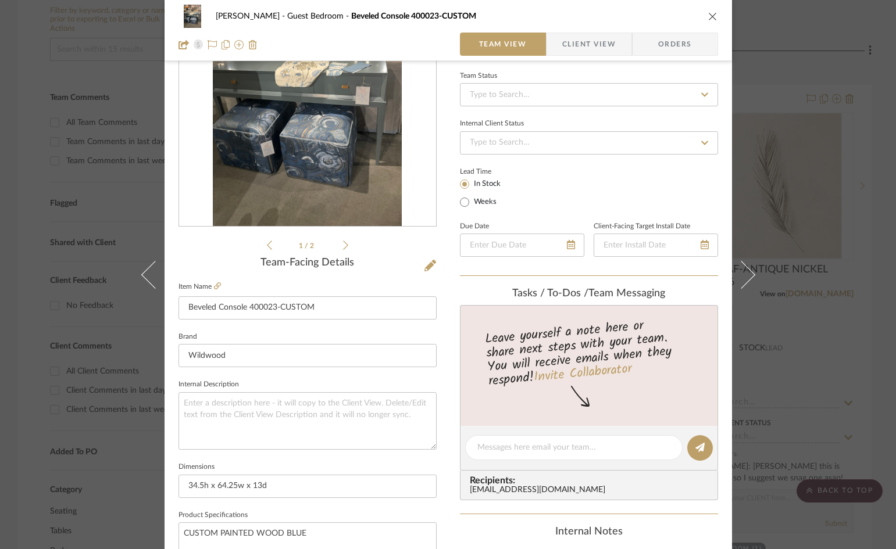
scroll to position [0, 0]
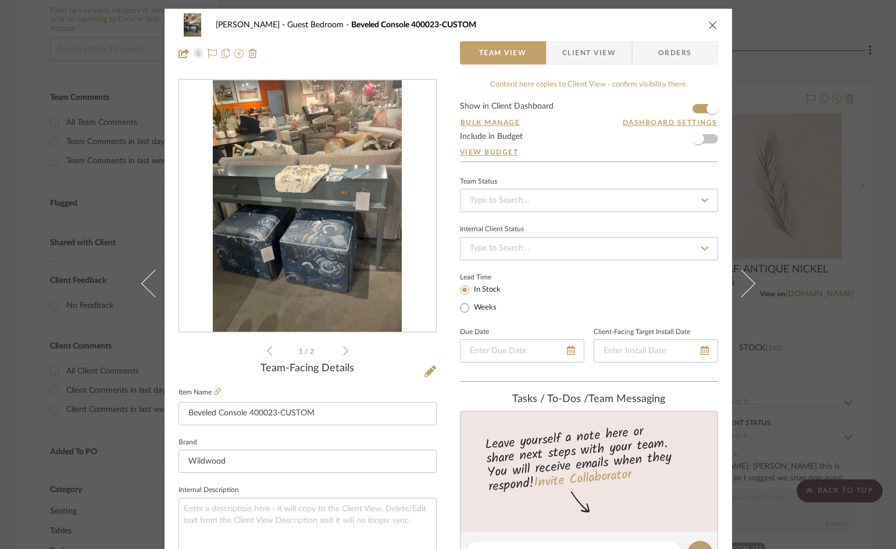
click at [708, 28] on icon "close" at bounding box center [712, 24] width 9 height 9
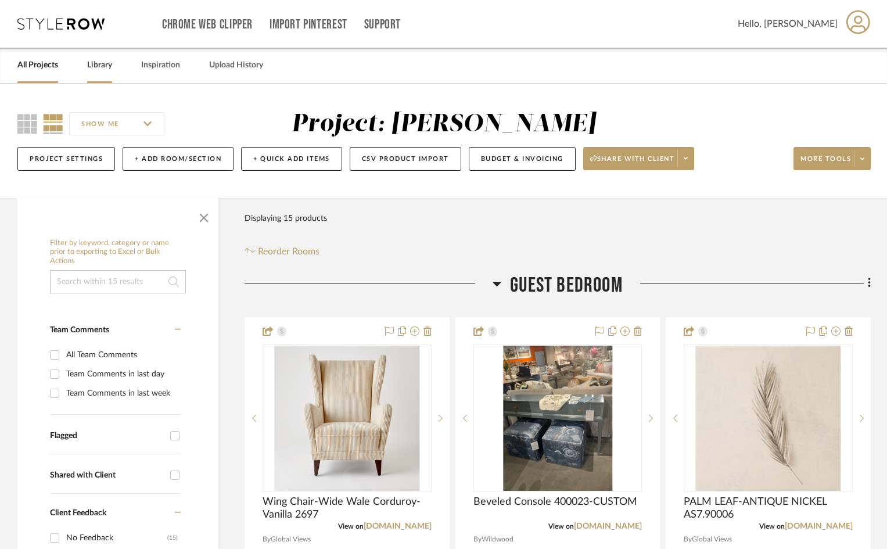
click at [101, 66] on link "Library" at bounding box center [99, 66] width 25 height 16
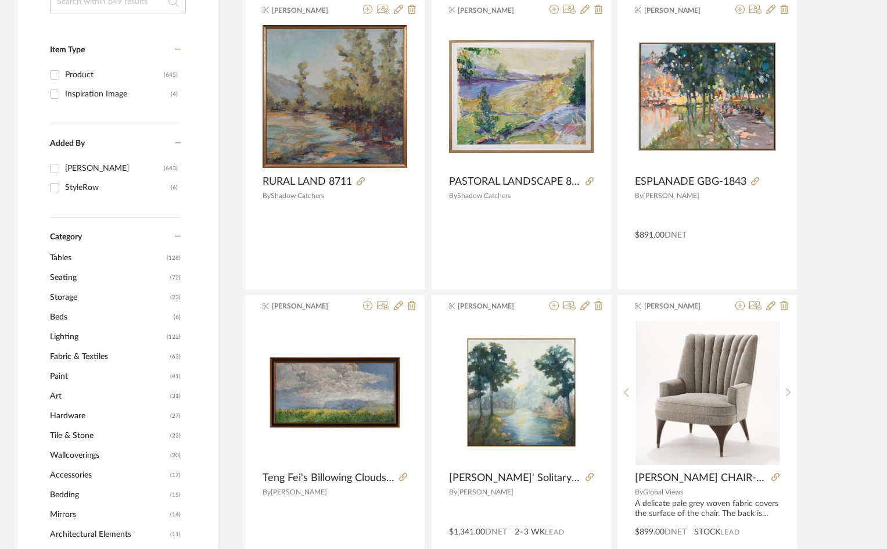
scroll to position [232, 0]
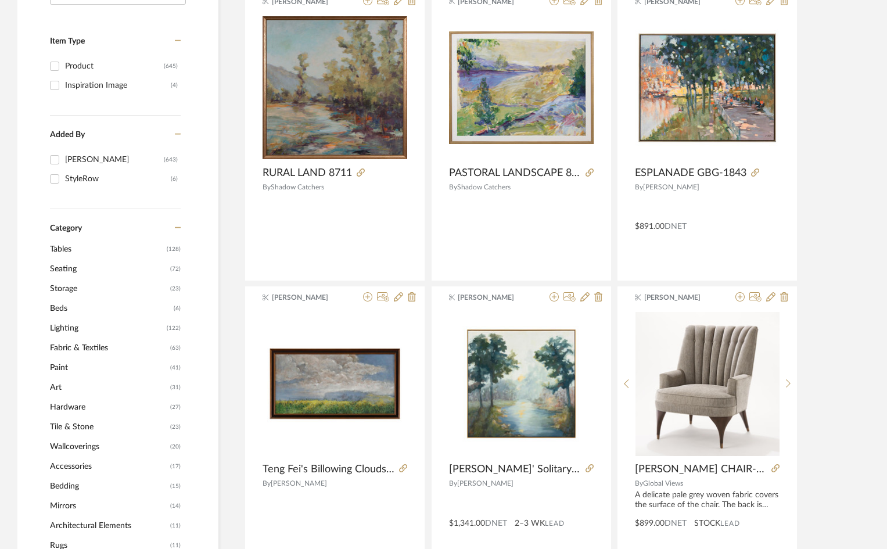
click at [67, 327] on span "Lighting" at bounding box center [107, 328] width 114 height 20
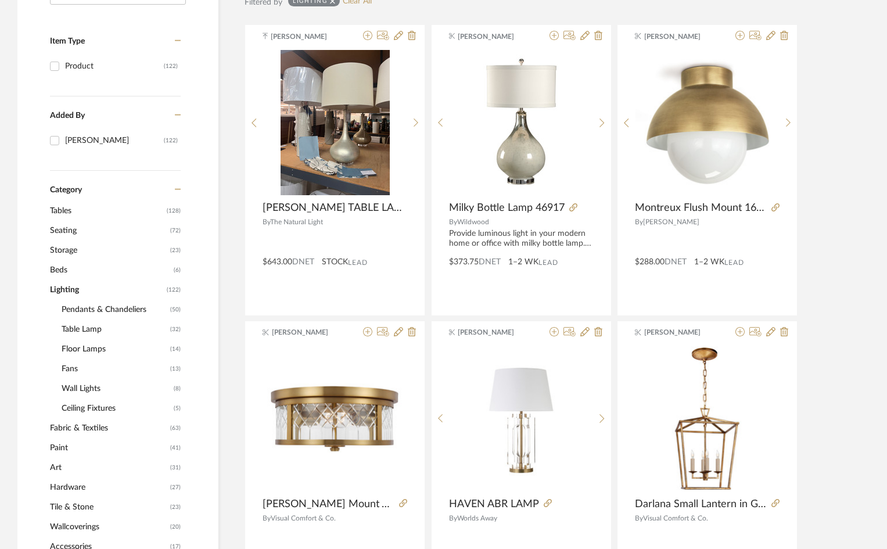
click at [96, 350] on span "Floor Lamps" at bounding box center [115, 349] width 106 height 20
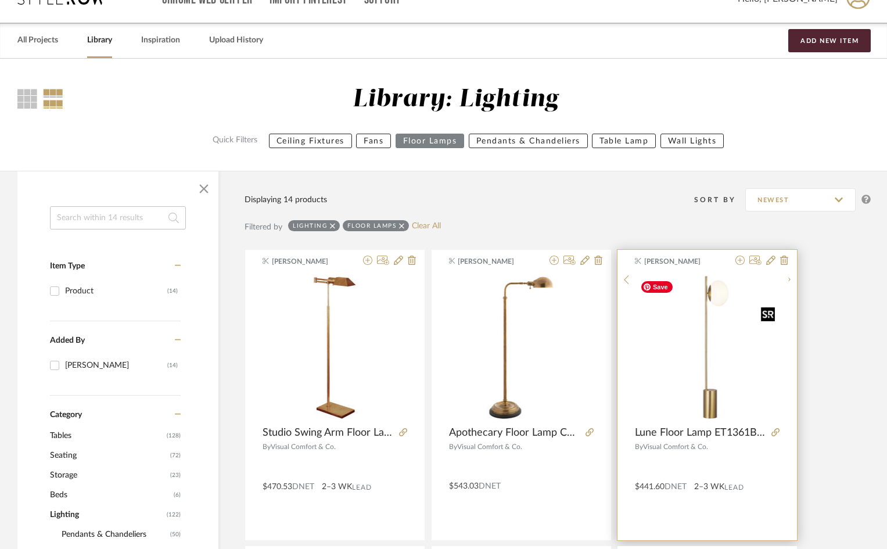
scroll to position [3, 0]
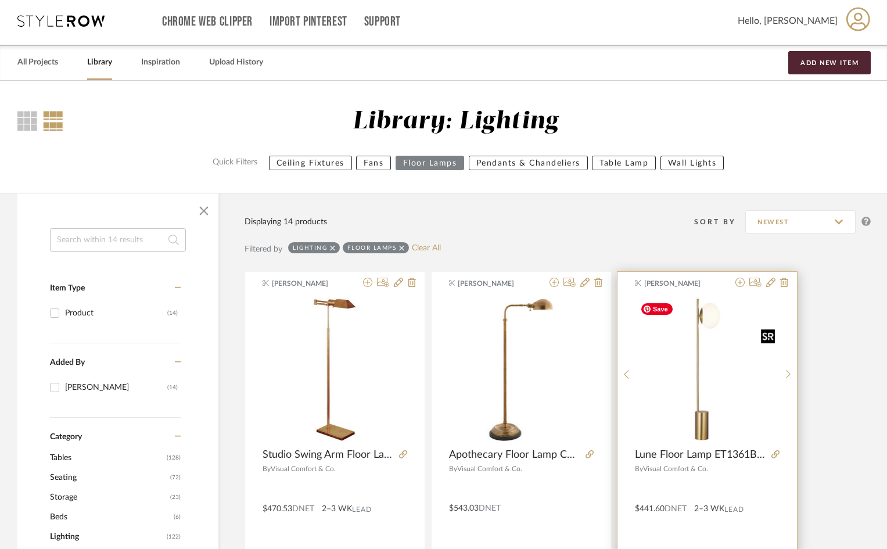
click at [729, 372] on img "0" at bounding box center [708, 370] width 144 height 144
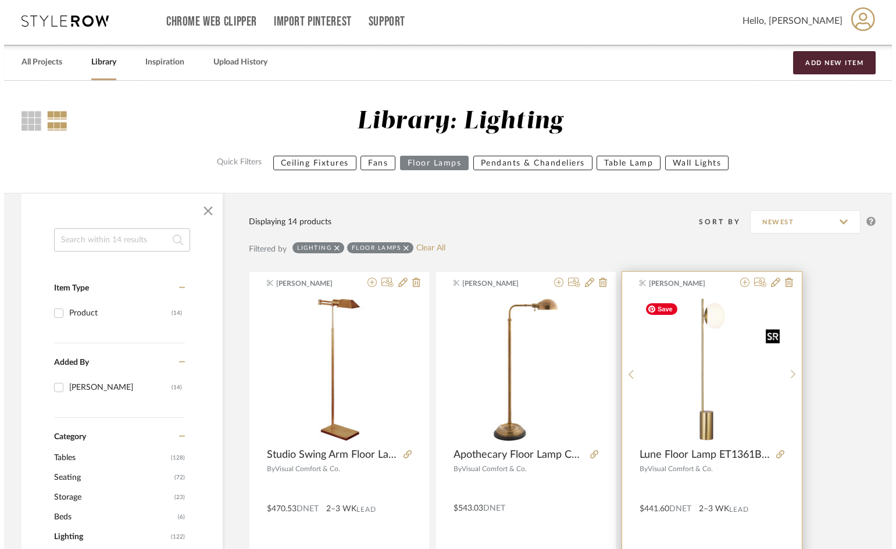
scroll to position [0, 0]
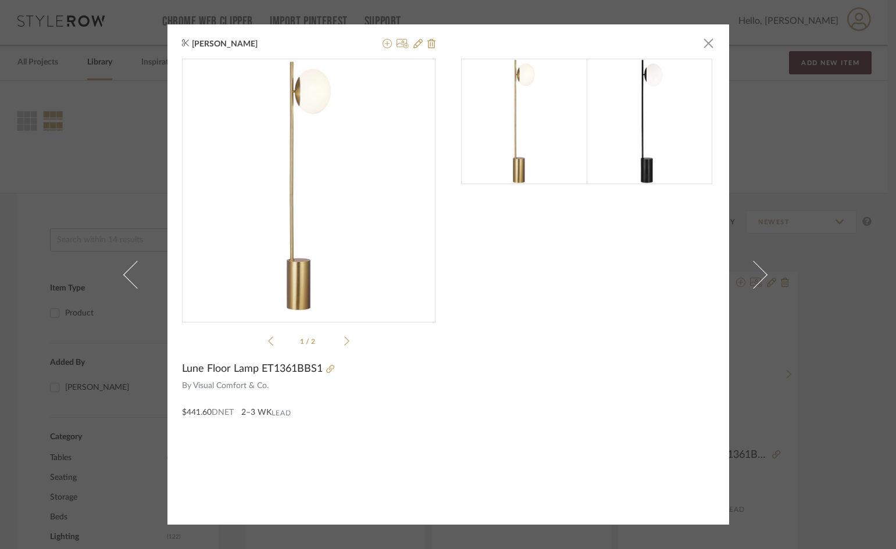
click at [268, 361] on div "1 / 2 Lune Floor Lamp ET1361BBS1 By Visual Comfort & Co. $441.60 DNET 2–3 WK Le…" at bounding box center [308, 239] width 253 height 360
click at [326, 367] on icon at bounding box center [330, 369] width 8 height 8
